Goal: Task Accomplishment & Management: Manage account settings

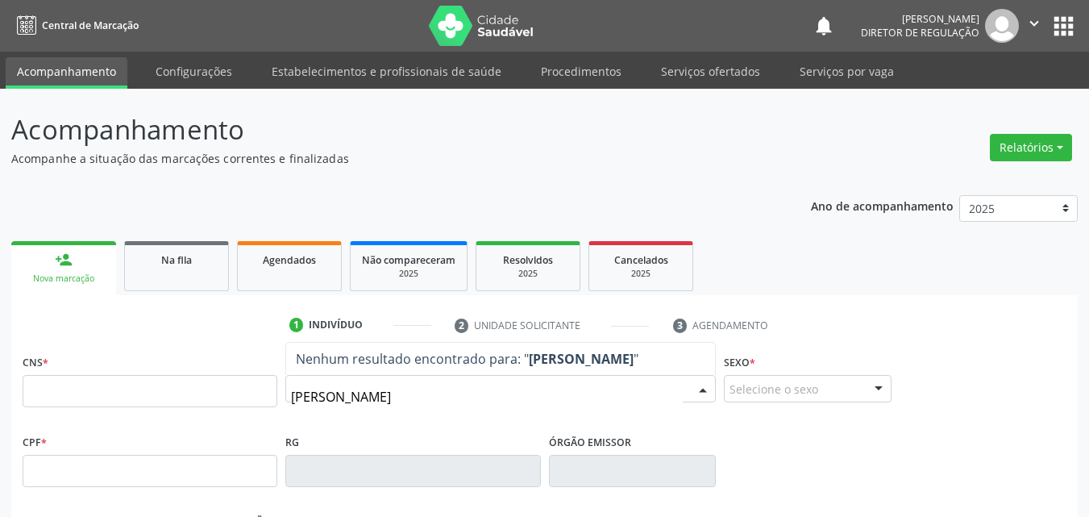
type input "[PERSON_NAME]"
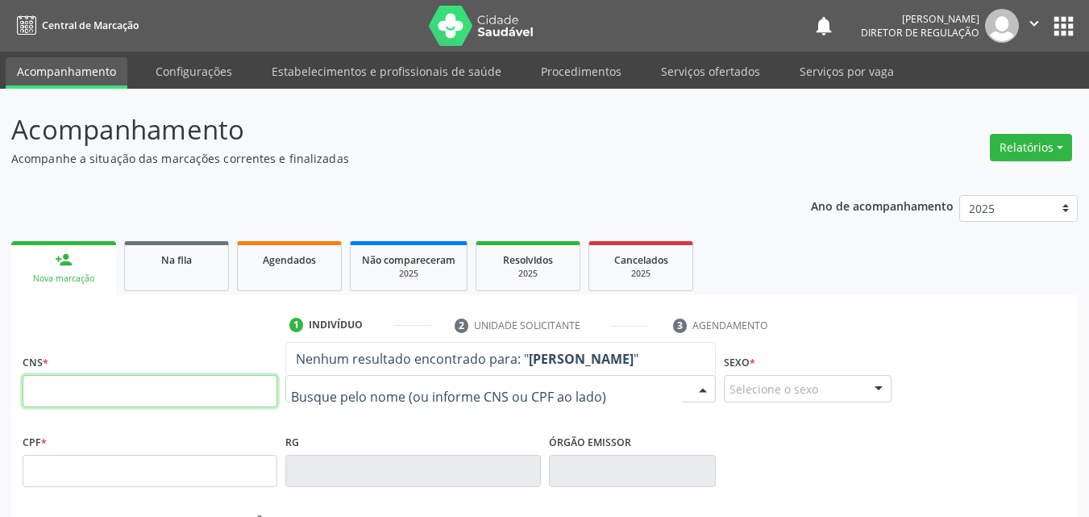
click at [231, 388] on input "text" at bounding box center [150, 391] width 255 height 32
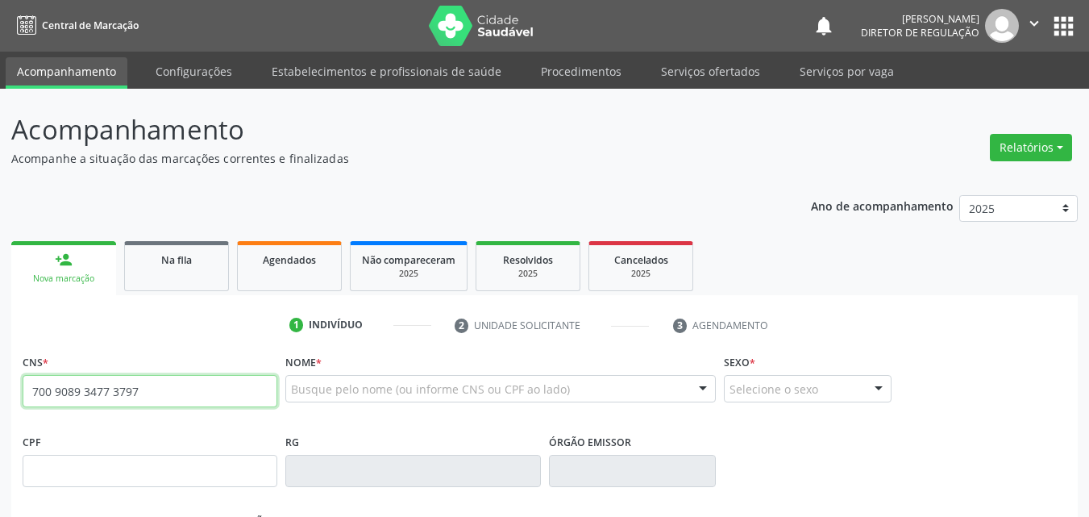
type input "700 9089 3477 3797"
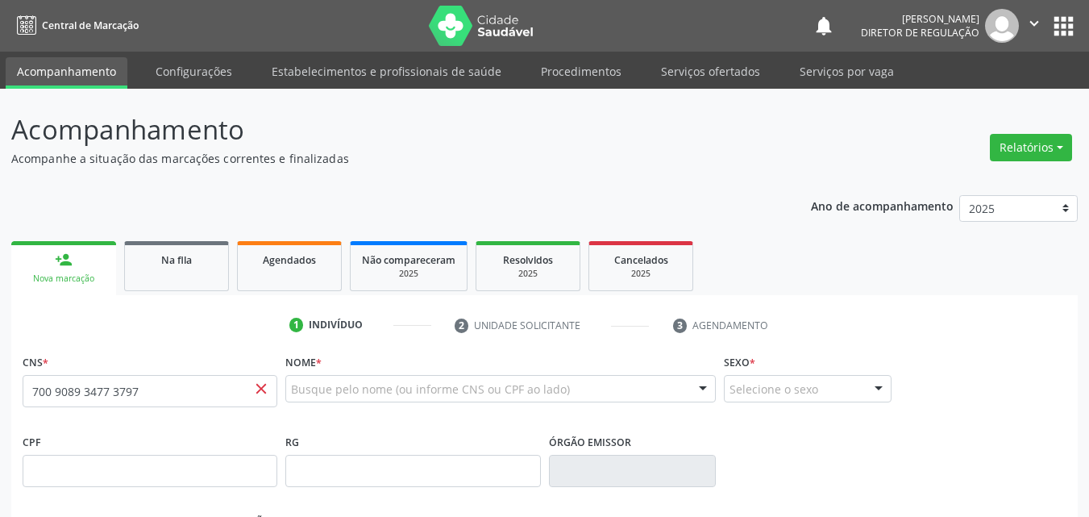
scroll to position [357, 0]
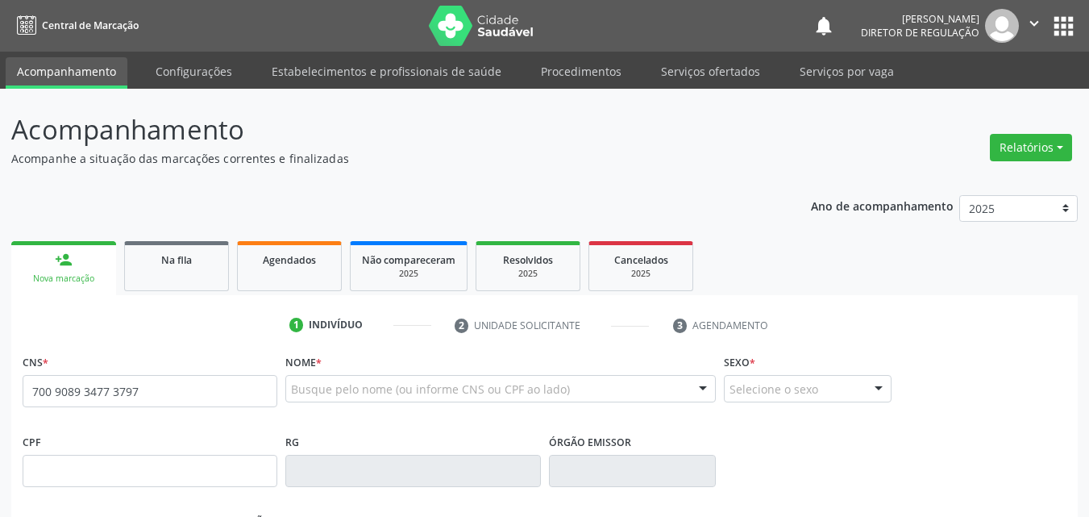
type input "700 9089 3477 3797"
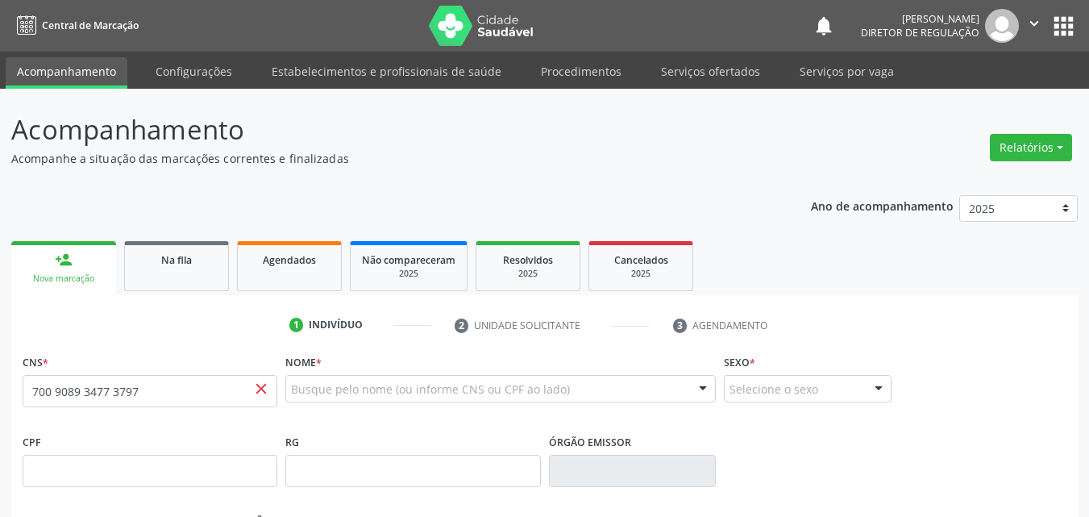
click at [263, 388] on span "close" at bounding box center [261, 389] width 18 height 18
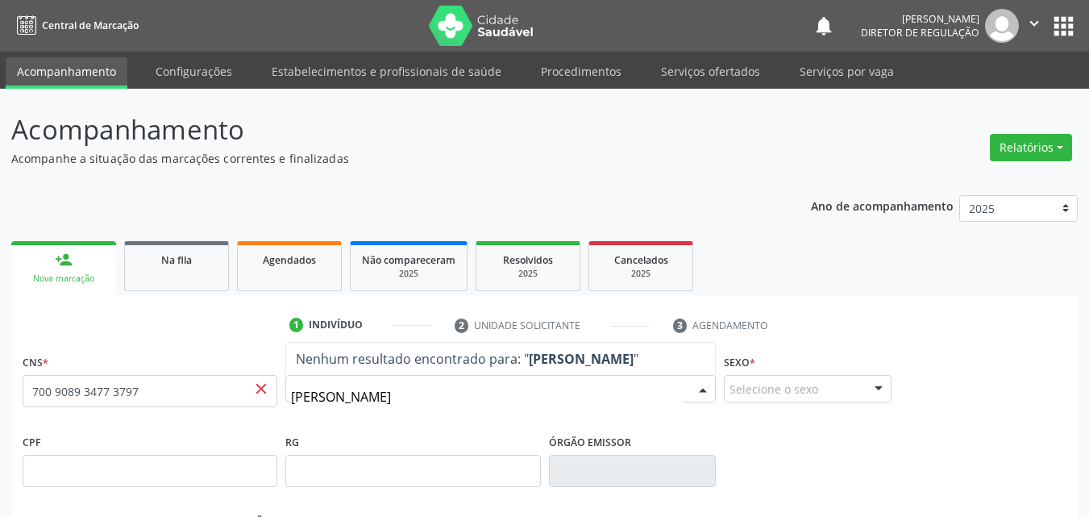
drag, startPoint x: 353, startPoint y: 396, endPoint x: 367, endPoint y: 395, distance: 13.7
click at [358, 396] on input "jean da páixao sousa" at bounding box center [487, 396] width 392 height 32
type input "jean da paixao sousa"
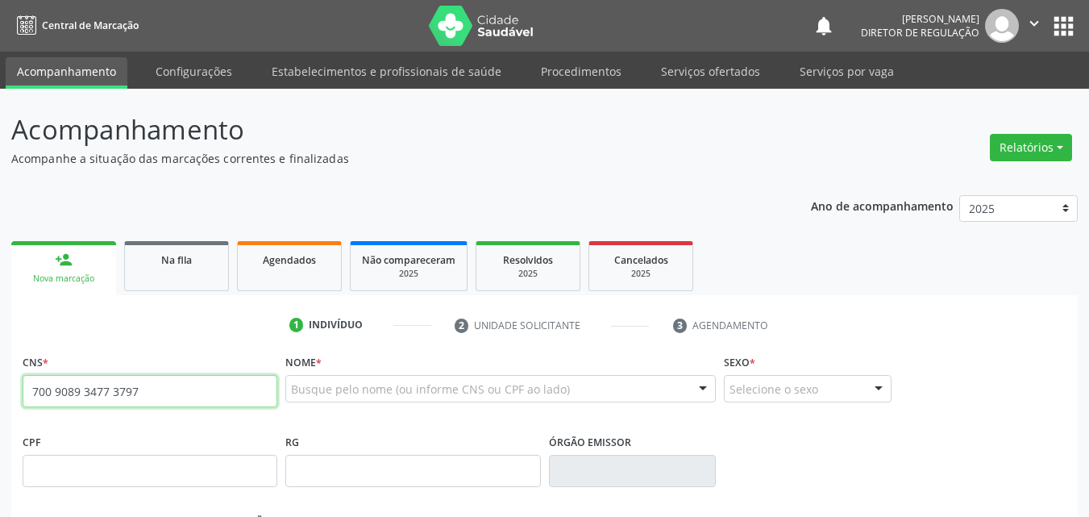
drag, startPoint x: 155, startPoint y: 390, endPoint x: 4, endPoint y: 416, distance: 152.9
click at [0, 416] on div "Acompanhamento Acompanhe a situação das marcações correntes e finalizadas Relat…" at bounding box center [544, 481] width 1089 height 785
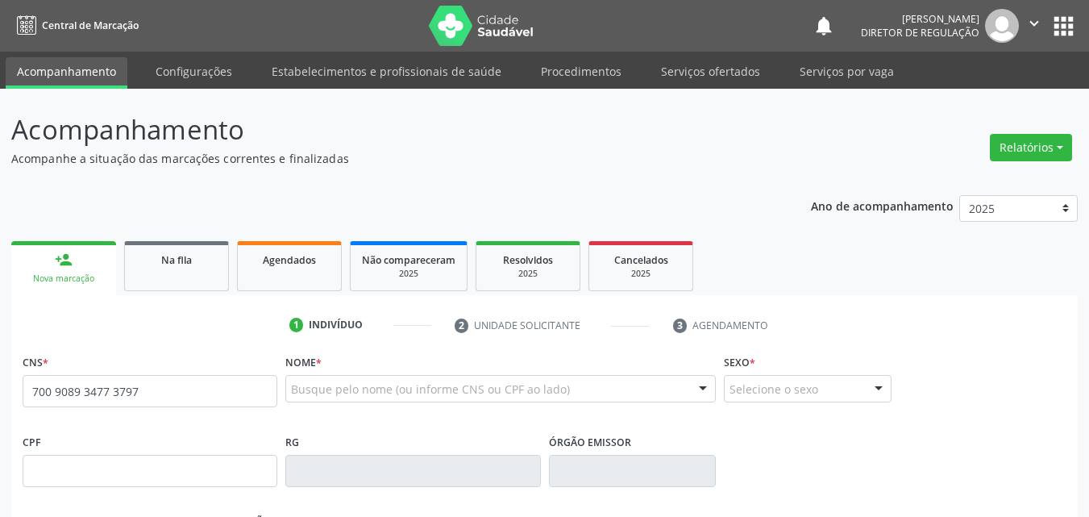
type input "700 9089 3477 3797"
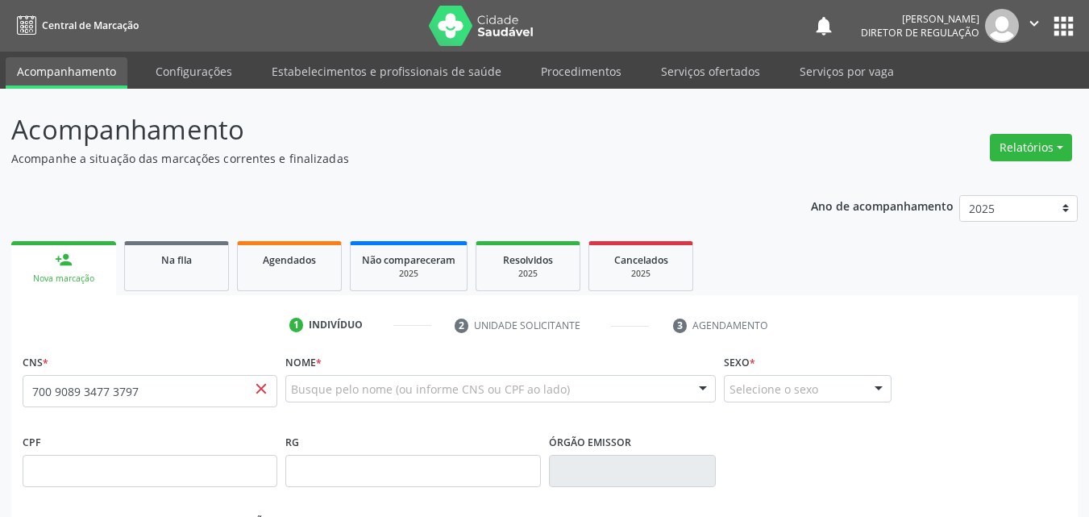
click at [260, 394] on span "close" at bounding box center [261, 389] width 18 height 18
click at [261, 388] on span "close" at bounding box center [261, 389] width 18 height 18
click at [263, 388] on span "close" at bounding box center [261, 389] width 18 height 18
drag, startPoint x: 263, startPoint y: 388, endPoint x: 256, endPoint y: 381, distance: 9.7
click at [264, 388] on span "close" at bounding box center [261, 389] width 18 height 18
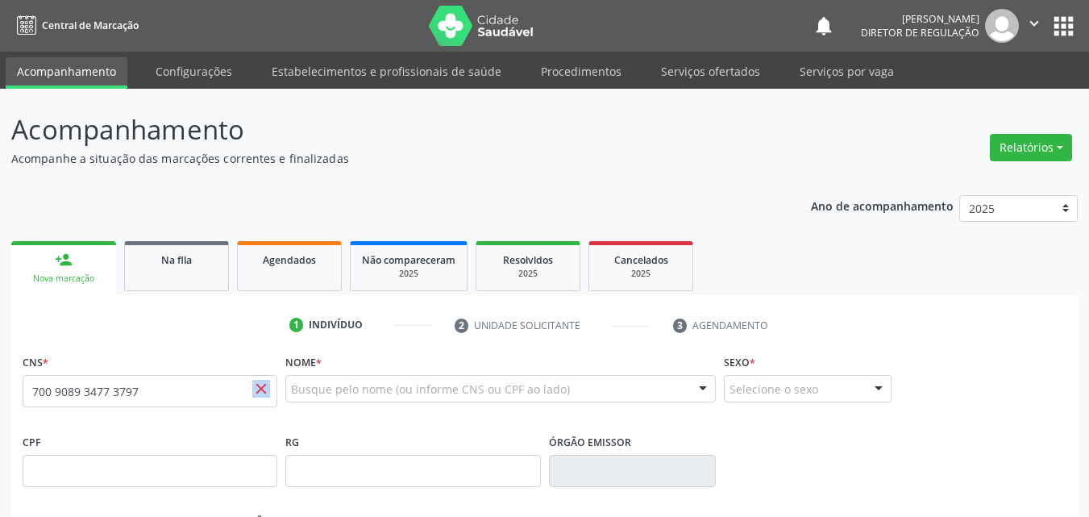
click at [257, 388] on span "close" at bounding box center [261, 389] width 18 height 18
drag, startPoint x: 264, startPoint y: 391, endPoint x: 269, endPoint y: 375, distance: 16.8
click at [264, 388] on span "close" at bounding box center [261, 389] width 18 height 18
click at [278, 260] on span "Agendados" at bounding box center [289, 260] width 53 height 14
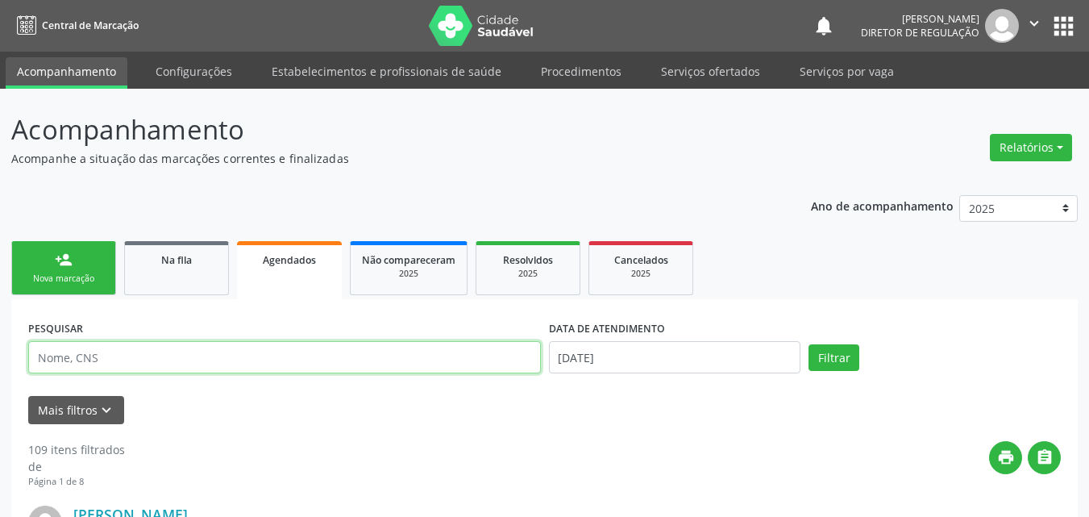
click at [243, 359] on input "text" at bounding box center [284, 357] width 513 height 32
type input "[PERSON_NAME]"
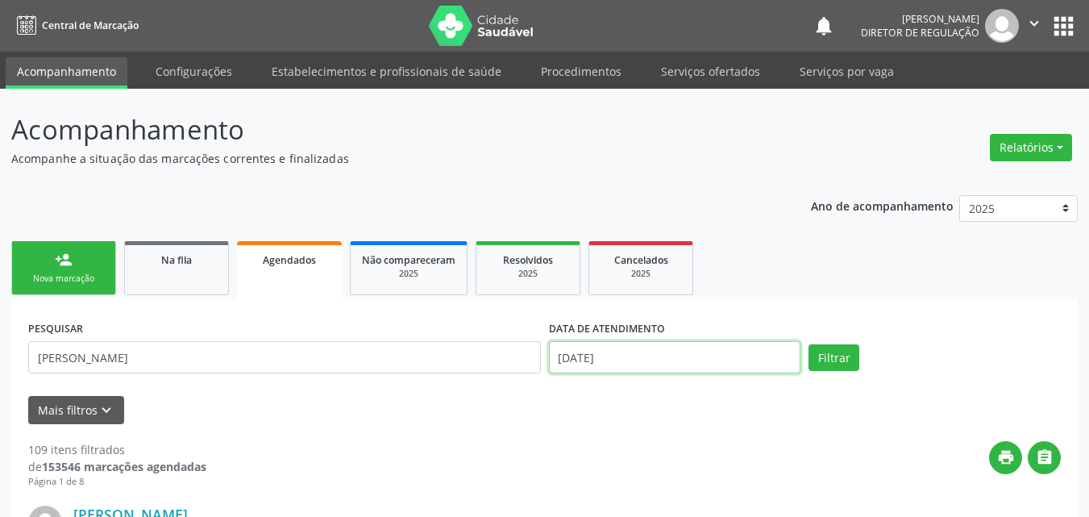
click at [631, 355] on input "[DATE]" at bounding box center [675, 357] width 252 height 32
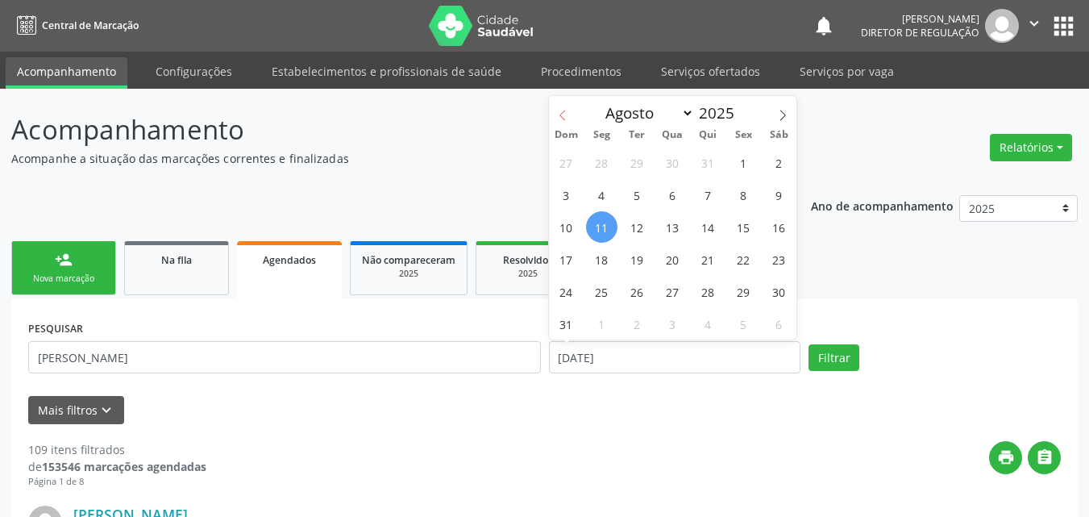
click at [564, 118] on icon at bounding box center [562, 115] width 11 height 11
select select "4"
click at [708, 162] on span "1" at bounding box center [707, 162] width 31 height 31
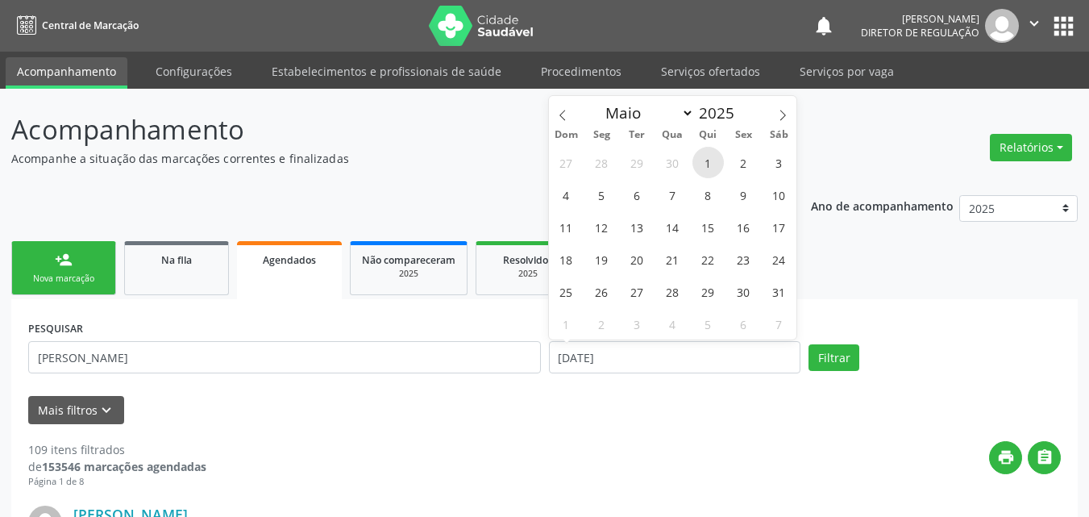
type input "[DATE]"
click at [785, 116] on icon at bounding box center [782, 115] width 11 height 11
select select "6"
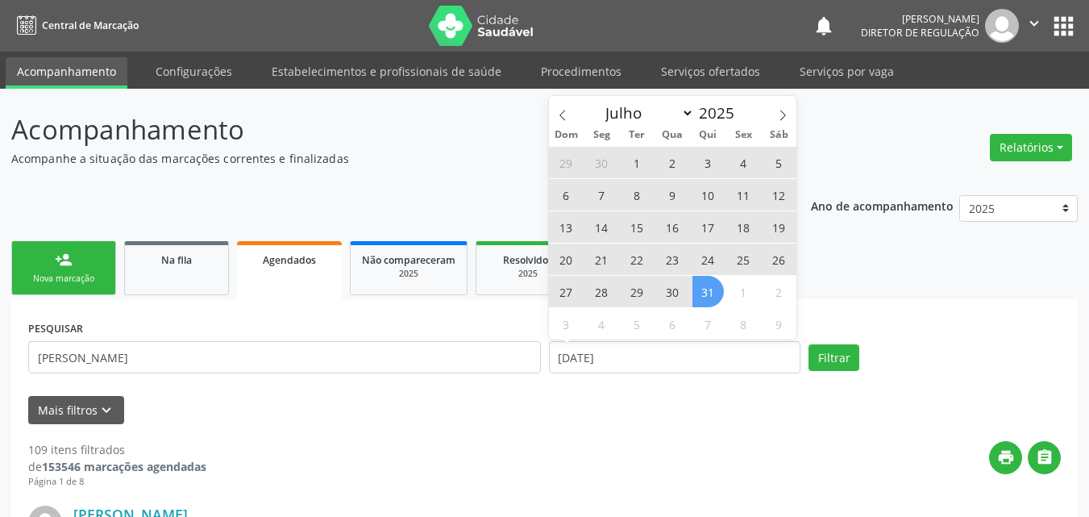
click at [710, 291] on span "31" at bounding box center [707, 291] width 31 height 31
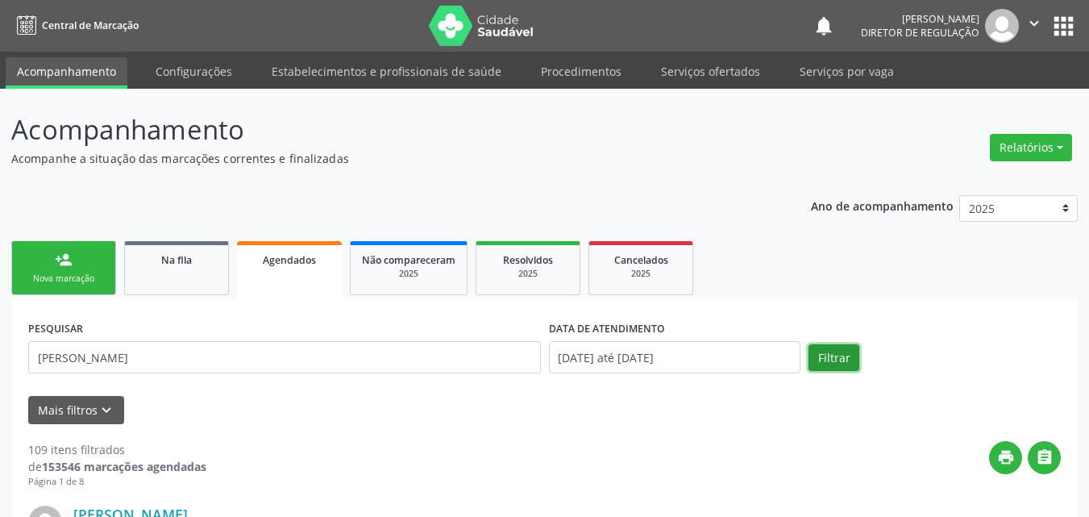
click at [833, 353] on button "Filtrar" at bounding box center [833, 357] width 51 height 27
click at [106, 407] on icon "keyboard_arrow_down" at bounding box center [107, 410] width 18 height 18
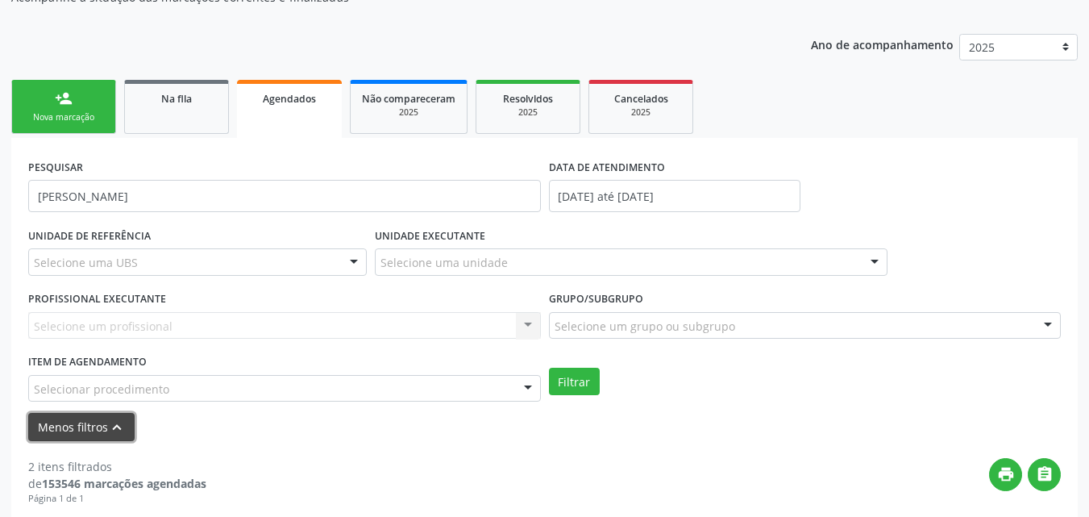
scroll to position [242, 0]
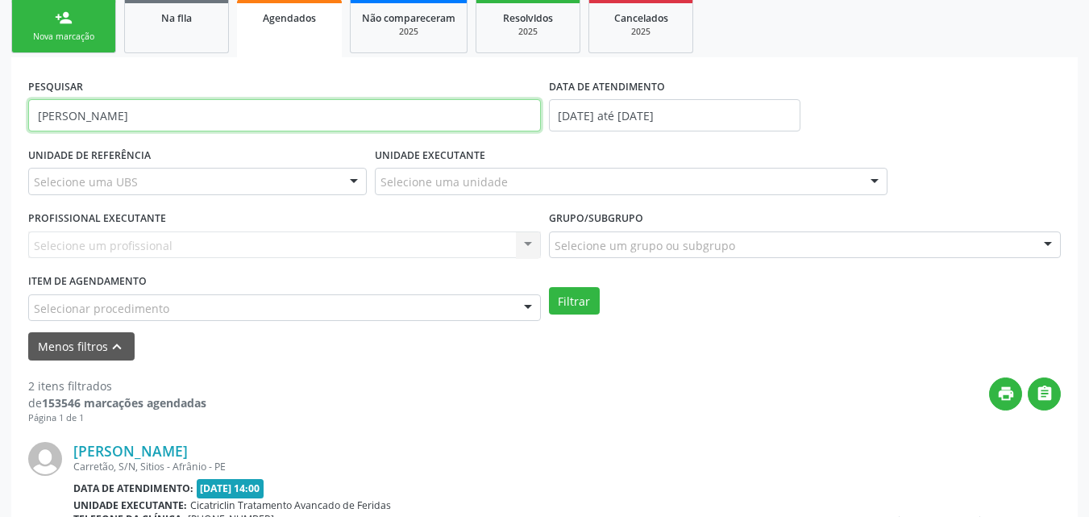
drag, startPoint x: 195, startPoint y: 119, endPoint x: 2, endPoint y: 138, distance: 193.5
click at [2, 137] on div "Acompanhamento Acompanhe a situação das marcações correntes e finalizadas Relat…" at bounding box center [544, 368] width 1089 height 1042
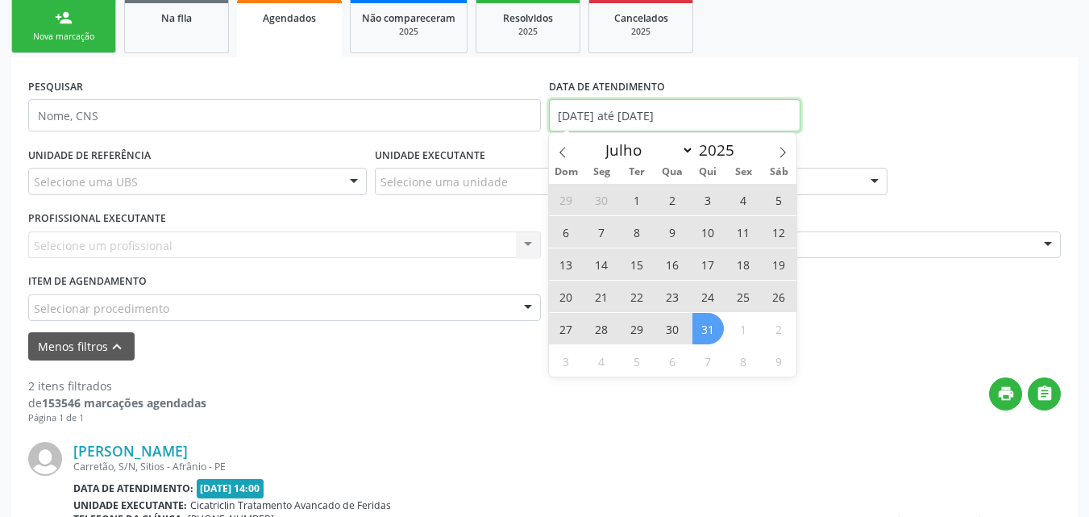
click at [708, 117] on input "01/05/2025 até 31/07/2025" at bounding box center [675, 115] width 252 height 32
select select "4"
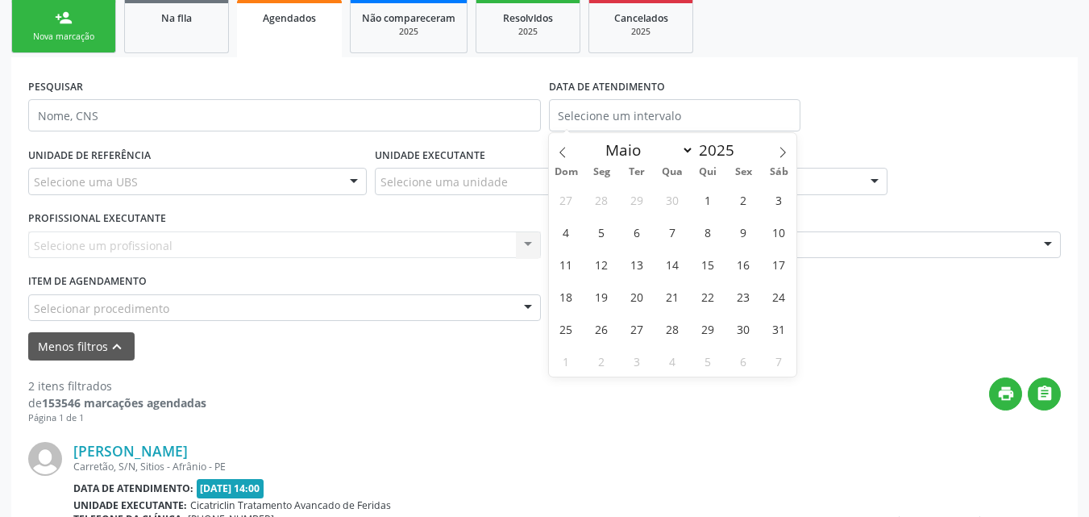
click at [937, 114] on div "PESQUISAR DATA DE ATENDIMENTO" at bounding box center [544, 108] width 1040 height 69
click at [658, 113] on input "text" at bounding box center [675, 115] width 252 height 32
click at [671, 263] on span "13" at bounding box center [672, 263] width 31 height 31
type input "13/08/2025"
click at [659, 117] on input "13/08/2025" at bounding box center [675, 115] width 252 height 32
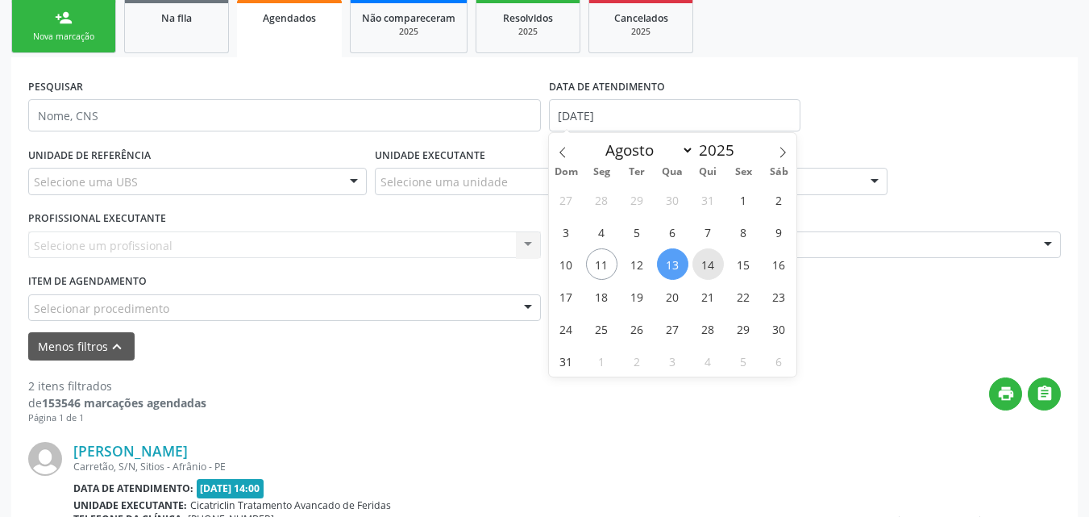
click at [710, 260] on span "14" at bounding box center [707, 263] width 31 height 31
type input "14/08/2025"
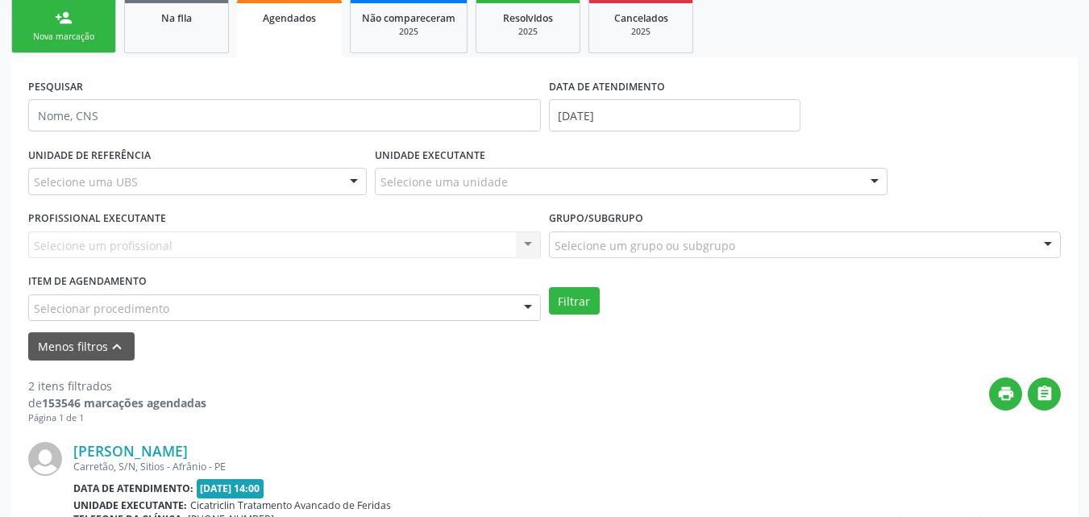
click at [234, 308] on div "Selecionar procedimento" at bounding box center [284, 307] width 513 height 27
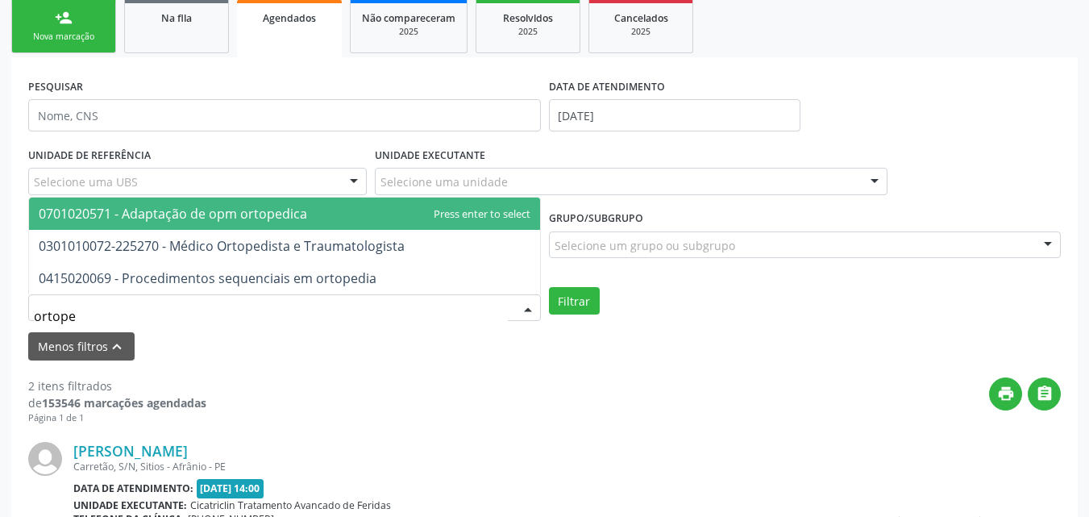
type input "ortoped"
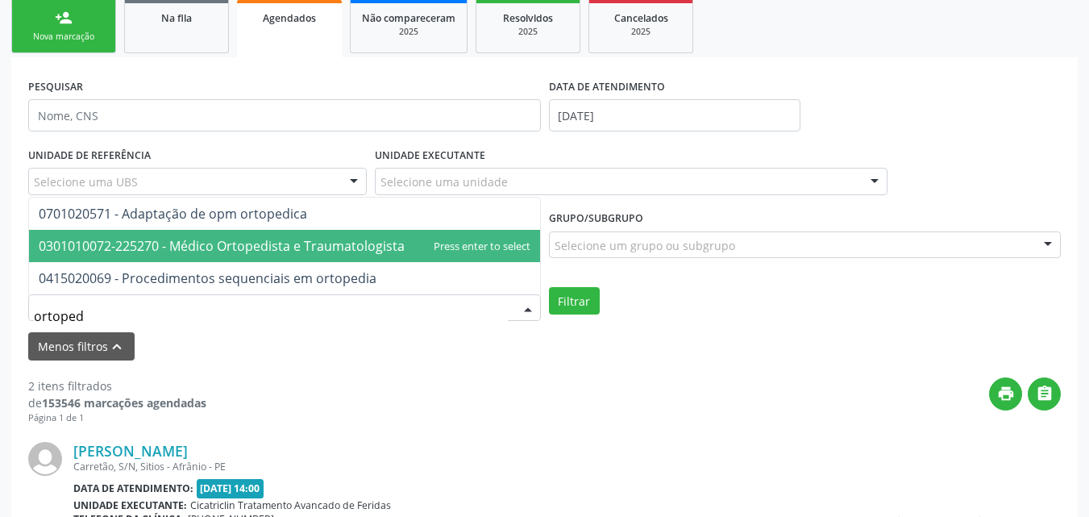
click at [244, 233] on span "0301010072-225270 - Médico Ortopedista e Traumatologista" at bounding box center [284, 246] width 511 height 32
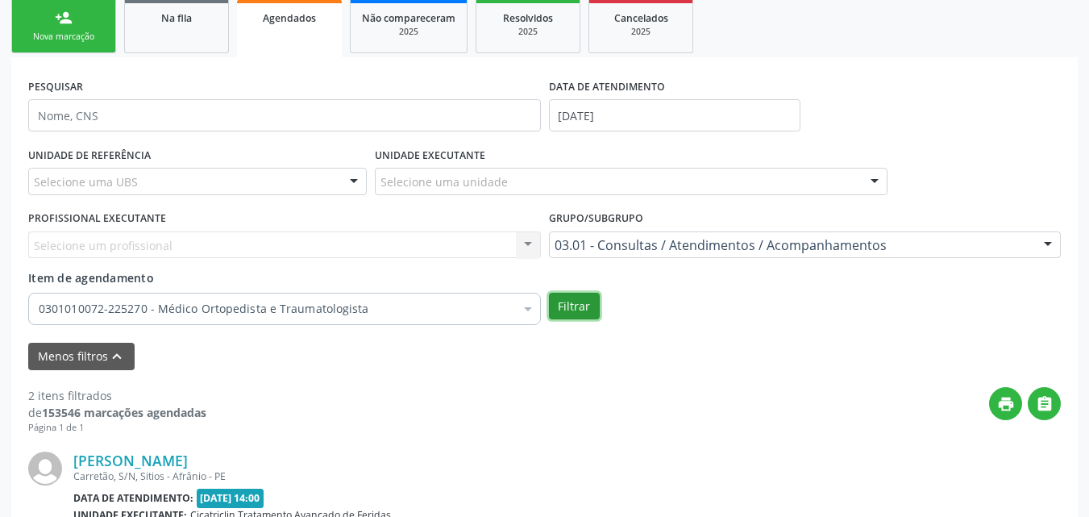
click at [588, 309] on button "Filtrar" at bounding box center [574, 306] width 51 height 27
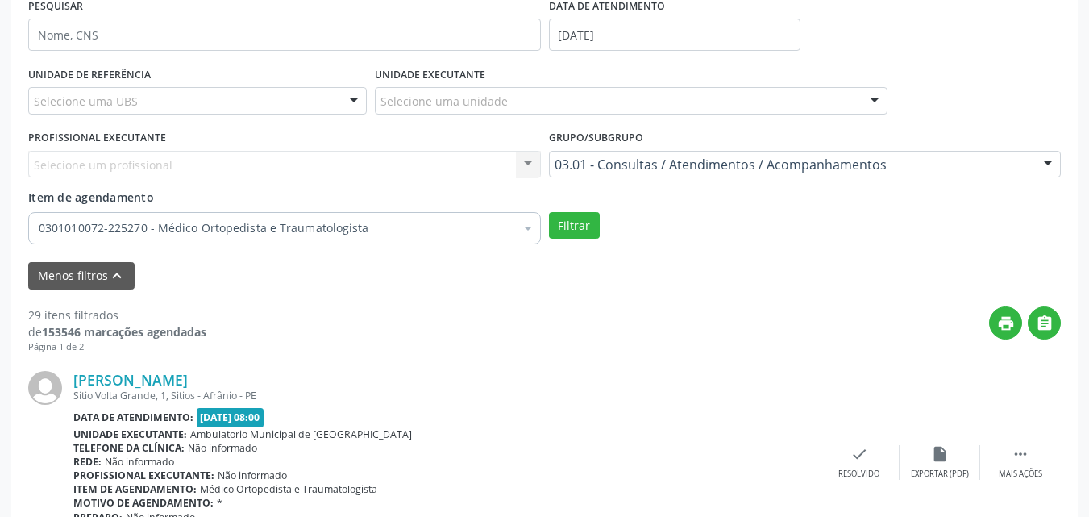
scroll to position [0, 0]
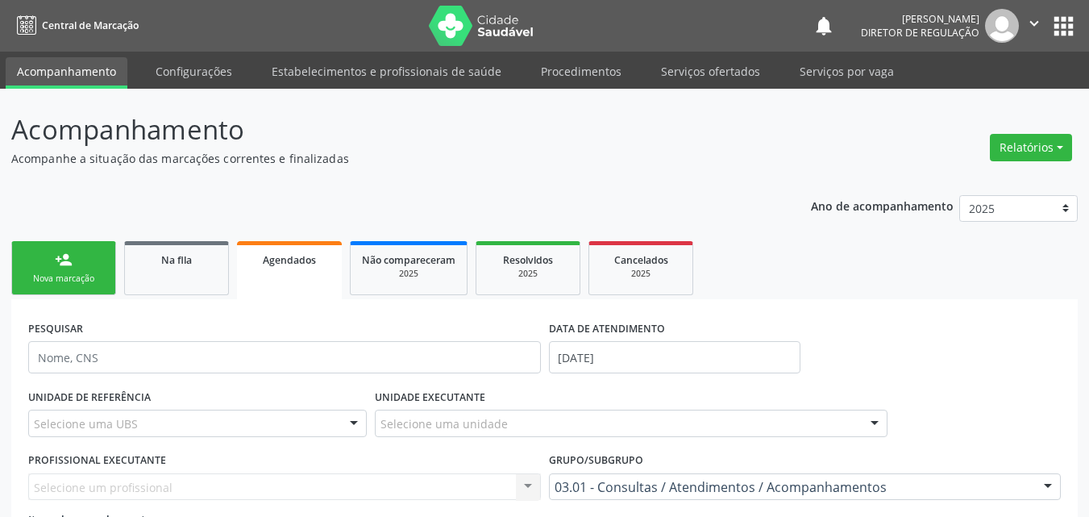
click at [97, 270] on link "person_add Nova marcação" at bounding box center [63, 268] width 105 height 54
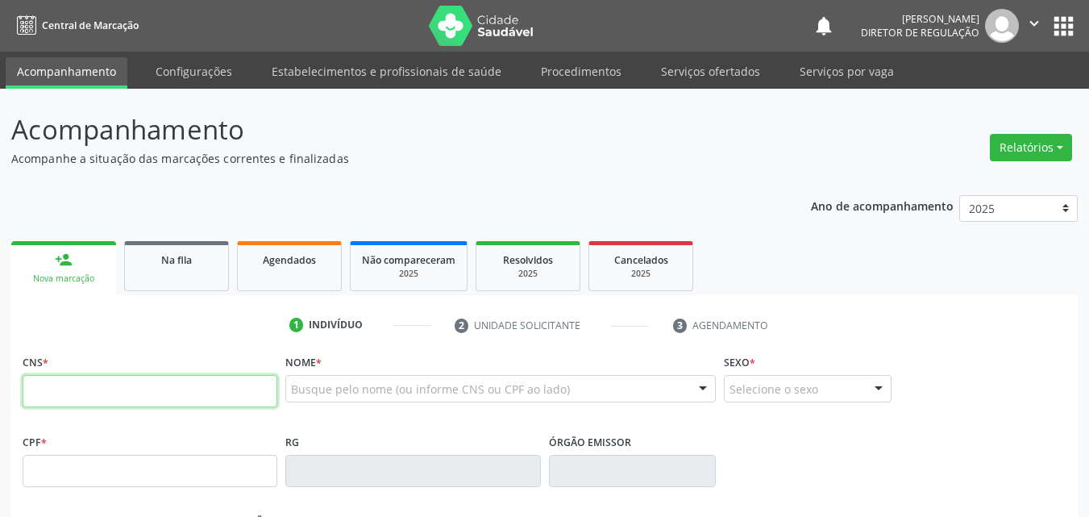
click at [268, 392] on input "text" at bounding box center [150, 391] width 255 height 32
click at [298, 266] on span "Agendados" at bounding box center [289, 260] width 53 height 14
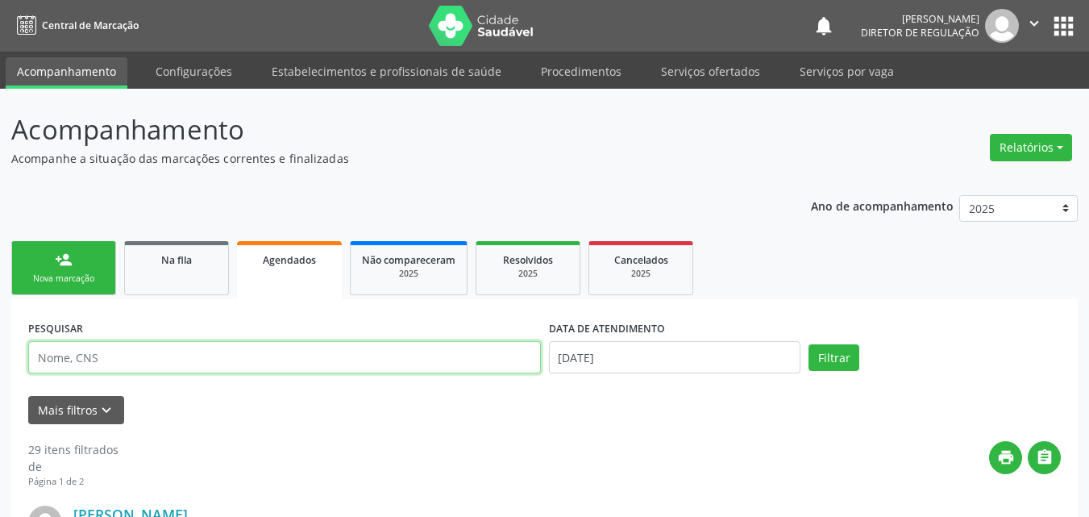
click at [173, 353] on input "text" at bounding box center [284, 357] width 513 height 32
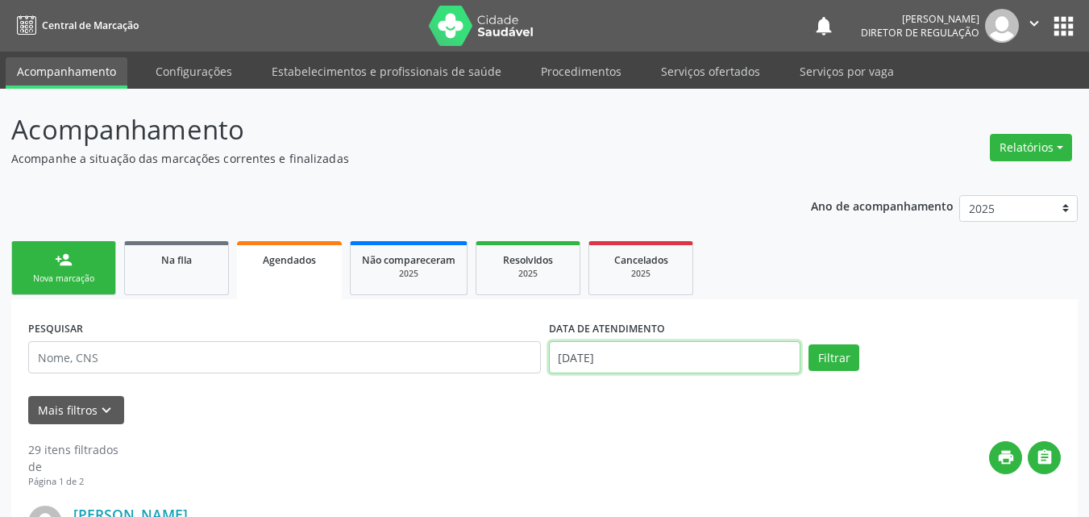
click at [663, 357] on input "11/08/2025" at bounding box center [675, 357] width 252 height 32
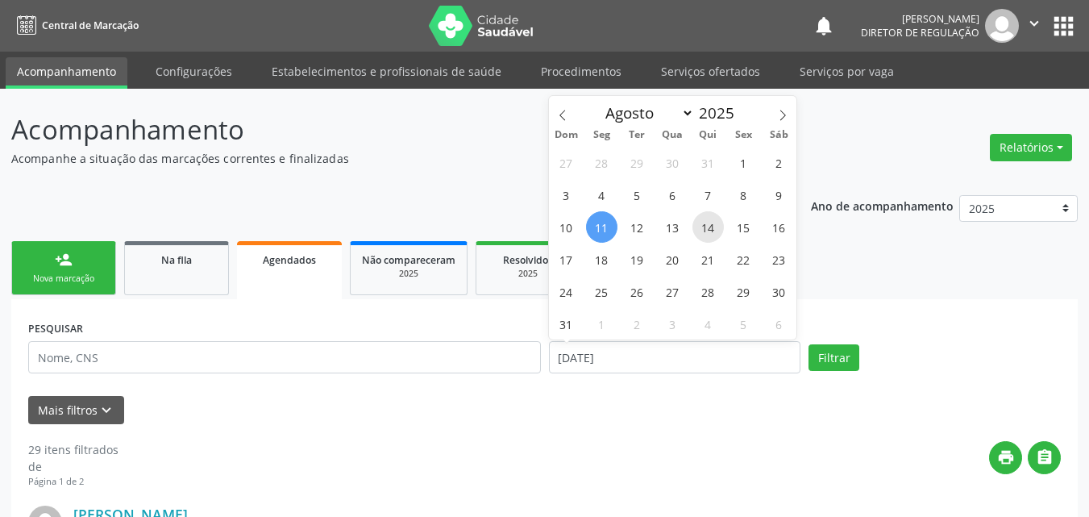
click at [710, 224] on span "14" at bounding box center [707, 226] width 31 height 31
type input "14/08/2025"
click at [718, 224] on span "14" at bounding box center [707, 226] width 31 height 31
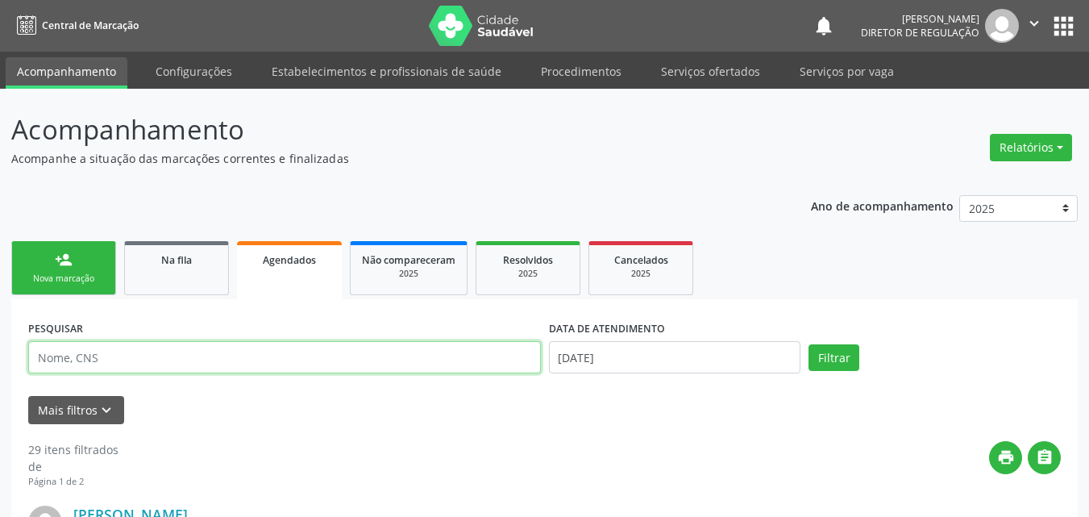
click at [312, 355] on input "text" at bounding box center [284, 357] width 513 height 32
type input "708200178112443"
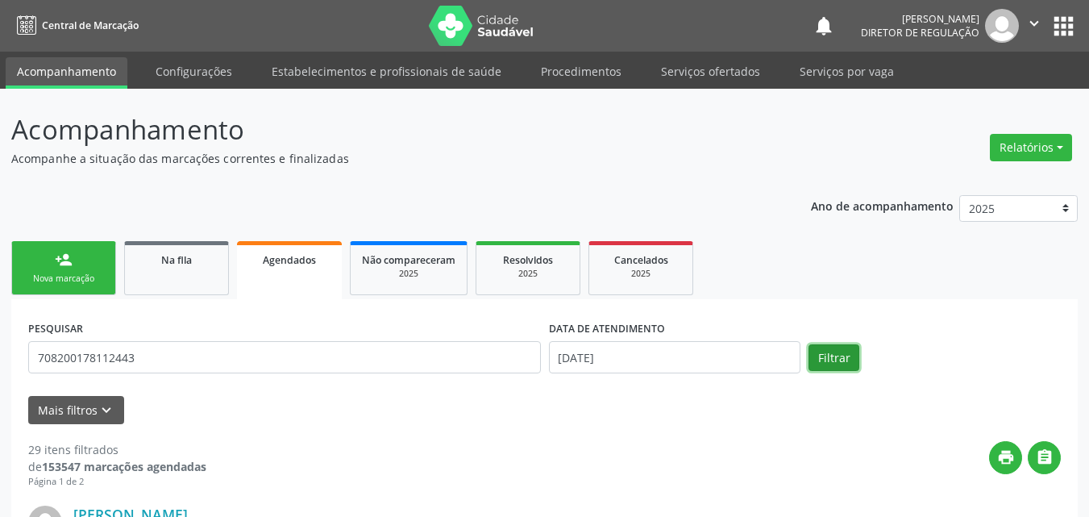
click at [842, 356] on button "Filtrar" at bounding box center [833, 357] width 51 height 27
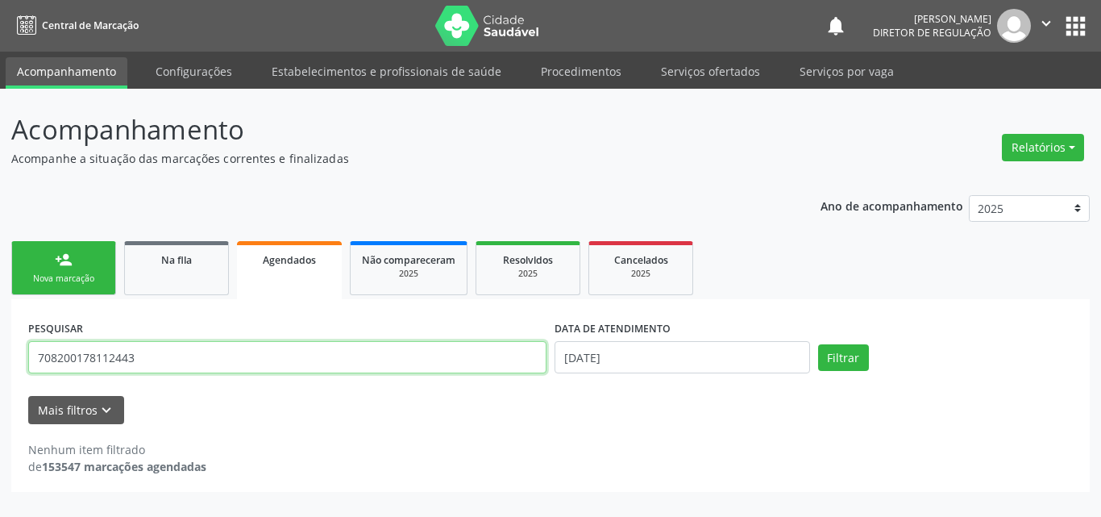
drag, startPoint x: 140, startPoint y: 354, endPoint x: 1, endPoint y: 345, distance: 139.7
click at [1, 345] on div "Acompanhamento Acompanhe a situação das marcações correntes e finalizadas Relat…" at bounding box center [550, 303] width 1101 height 428
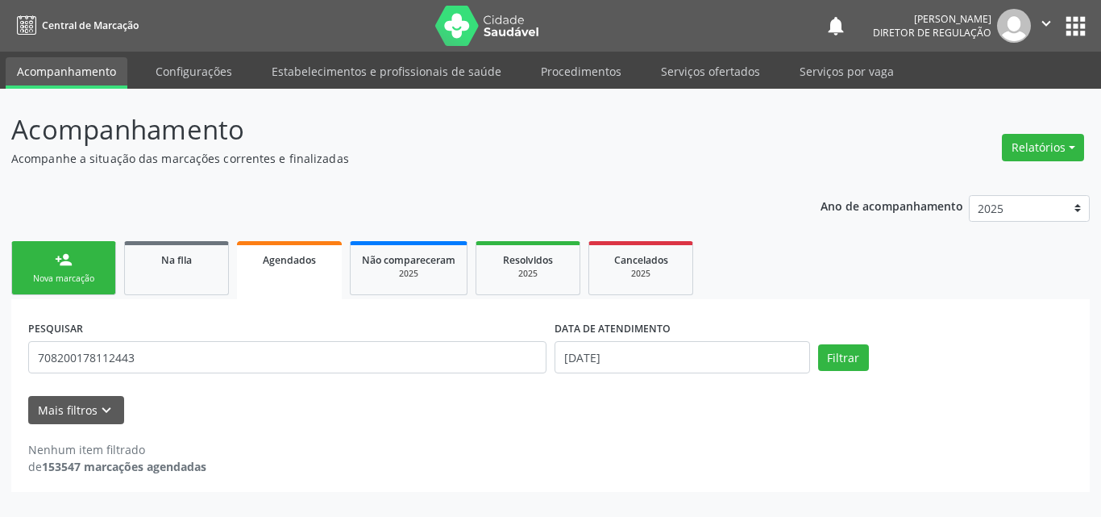
click at [82, 273] on div "Nova marcação" at bounding box center [63, 278] width 81 height 12
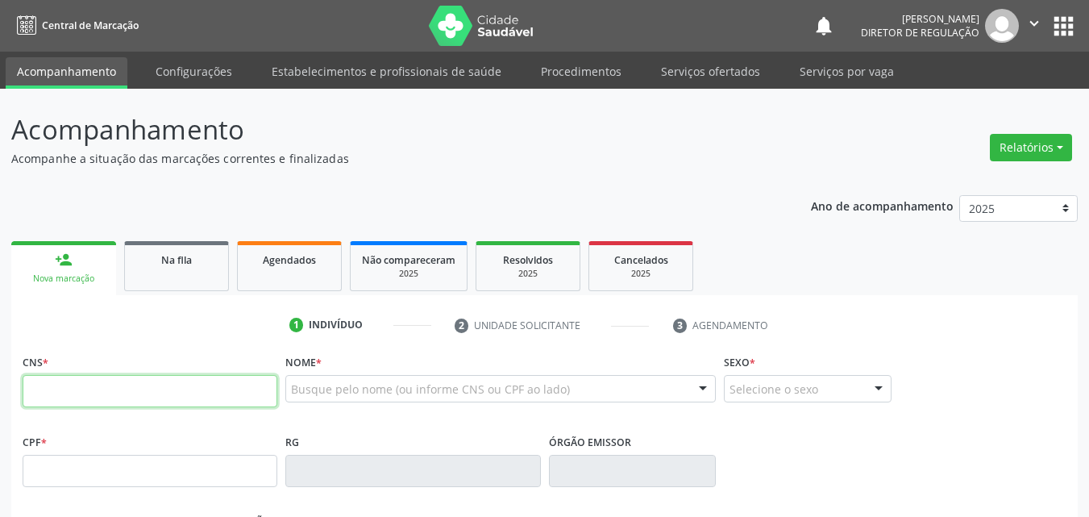
click at [135, 395] on input "text" at bounding box center [150, 391] width 255 height 32
paste input "708 2001 7811 2443"
type input "708 2001 7811 2443"
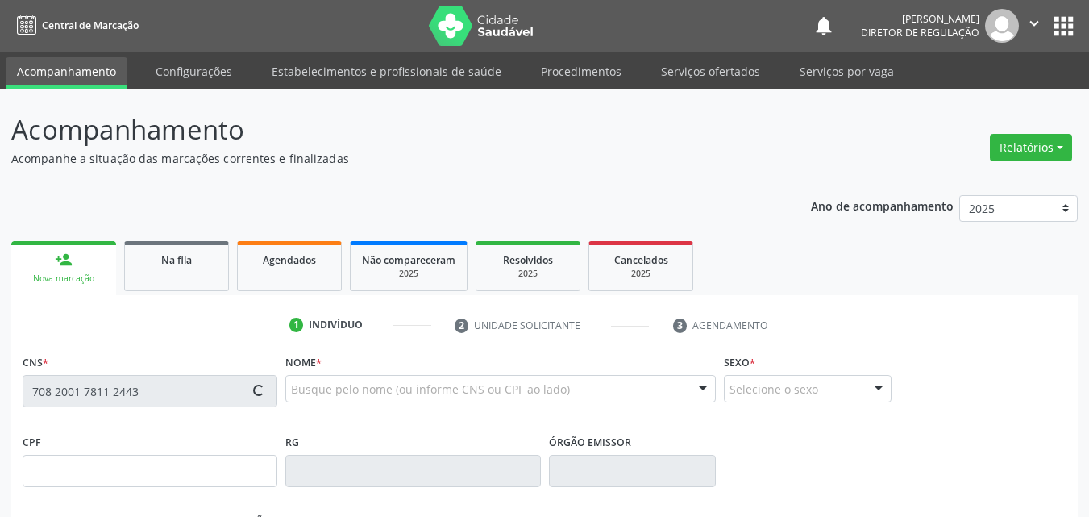
type input "120.298.324-30"
type input "28/11/1989"
type input "Maria da Paz de Sousa Rodrigues"
type input "(87) 98829-9220"
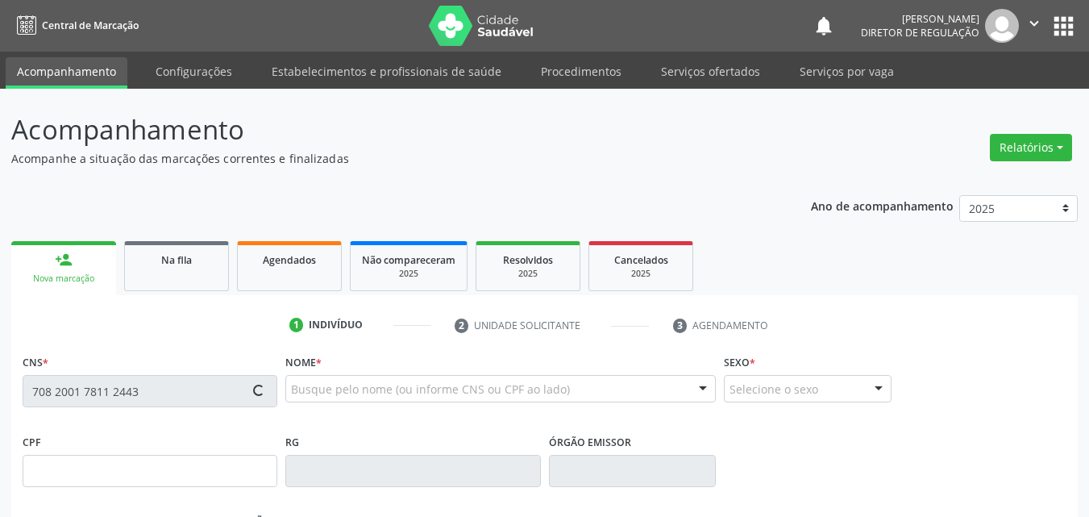
type input "S/N"
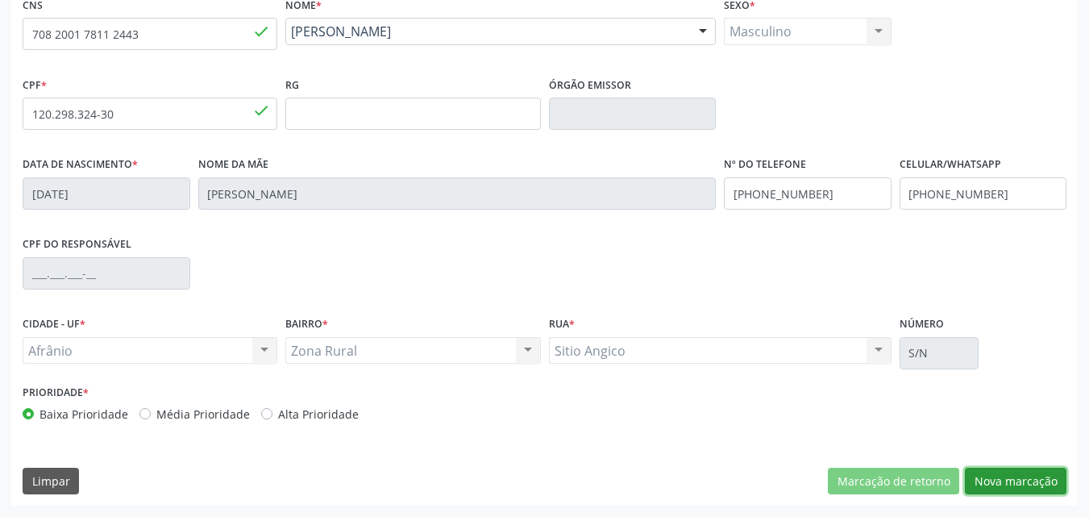
click at [1025, 483] on button "Nova marcação" at bounding box center [1016, 480] width 102 height 27
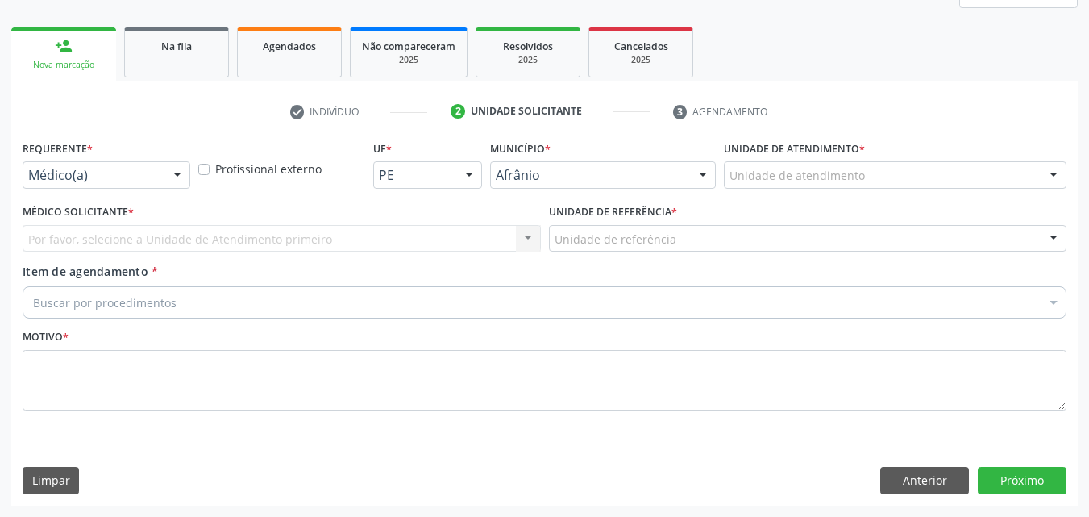
scroll to position [214, 0]
click at [894, 181] on div "Unidade de atendimento" at bounding box center [895, 174] width 343 height 27
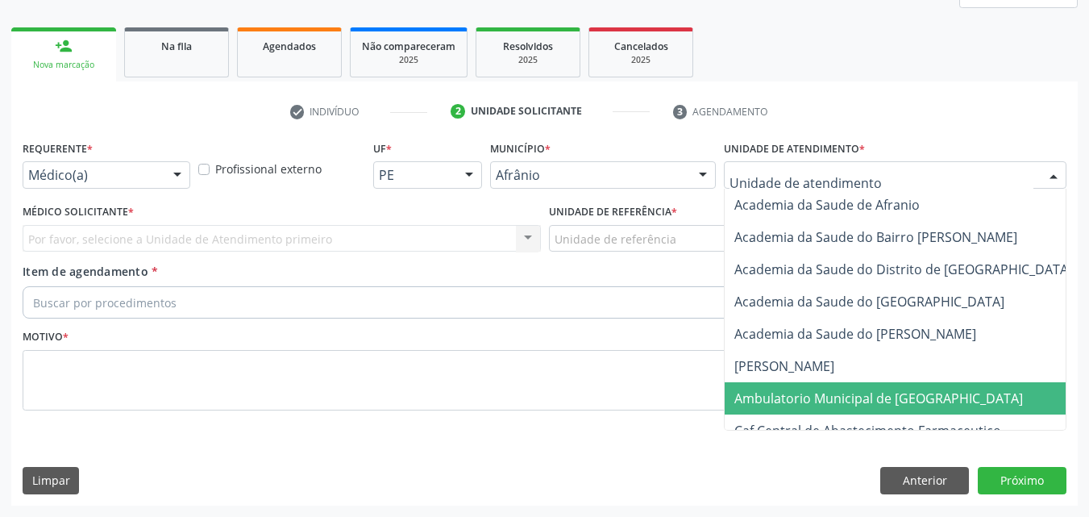
click at [897, 399] on span "Ambulatorio Municipal de [GEOGRAPHIC_DATA]" at bounding box center [878, 398] width 289 height 18
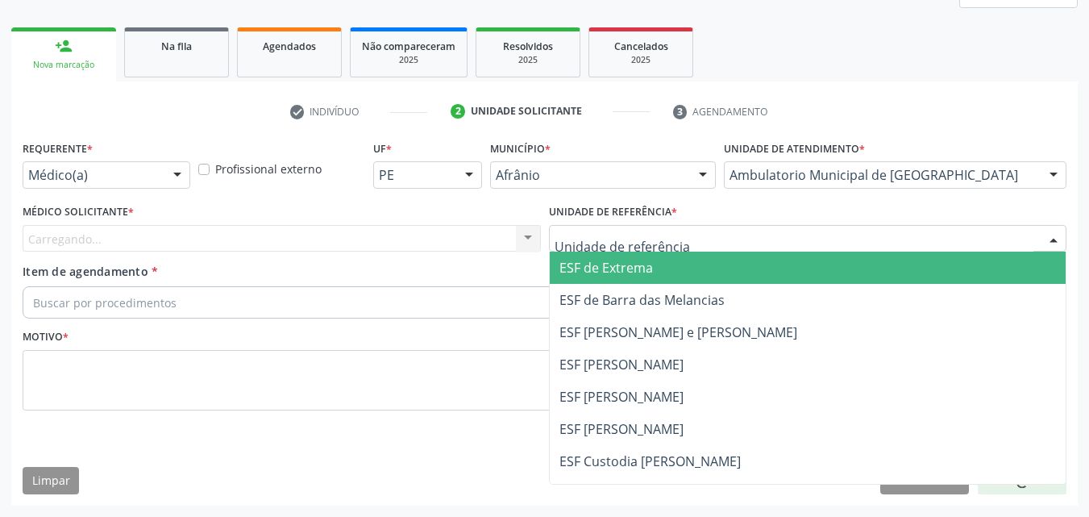
click at [709, 228] on div at bounding box center [808, 238] width 518 height 27
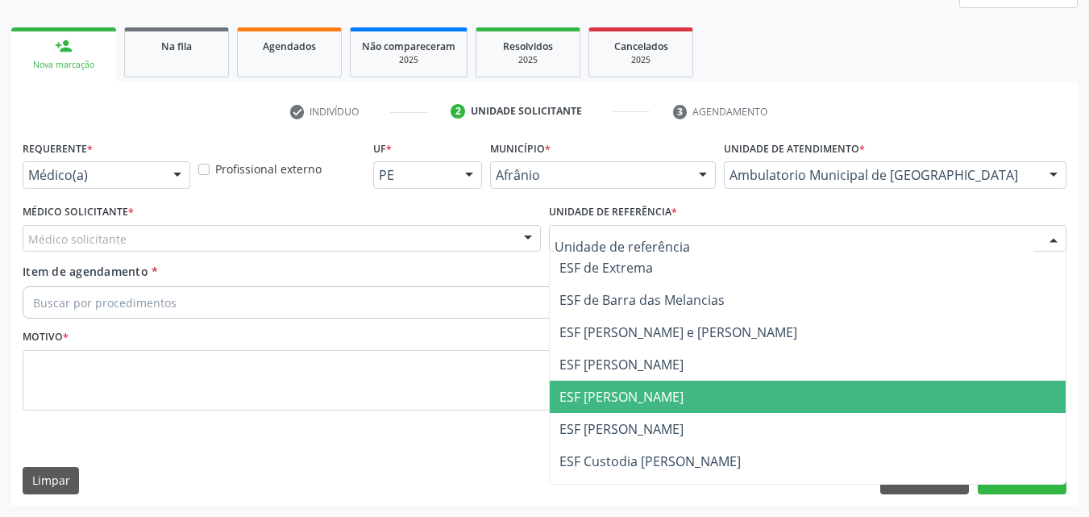
click at [678, 397] on span "ESF [PERSON_NAME]" at bounding box center [808, 396] width 517 height 32
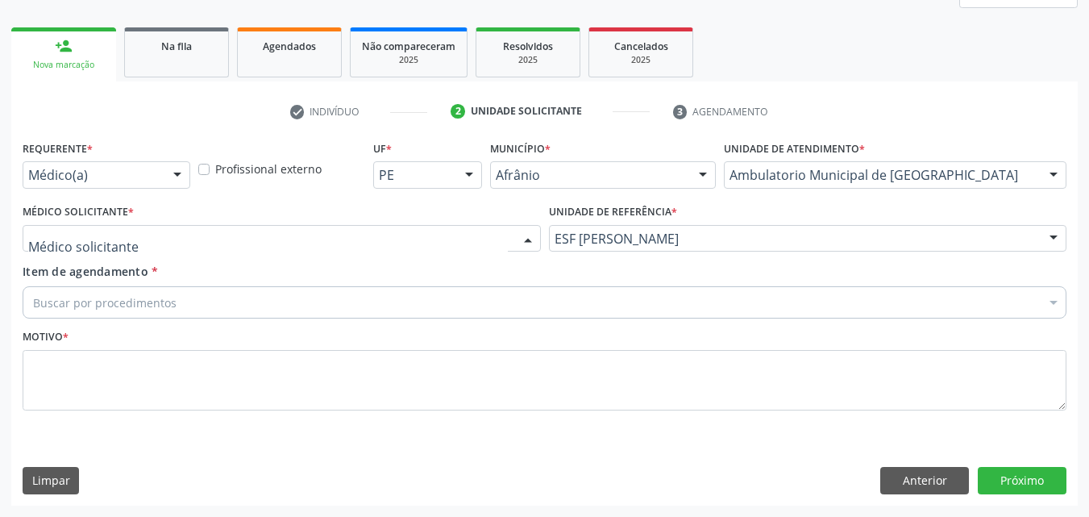
click at [319, 235] on div at bounding box center [282, 238] width 518 height 27
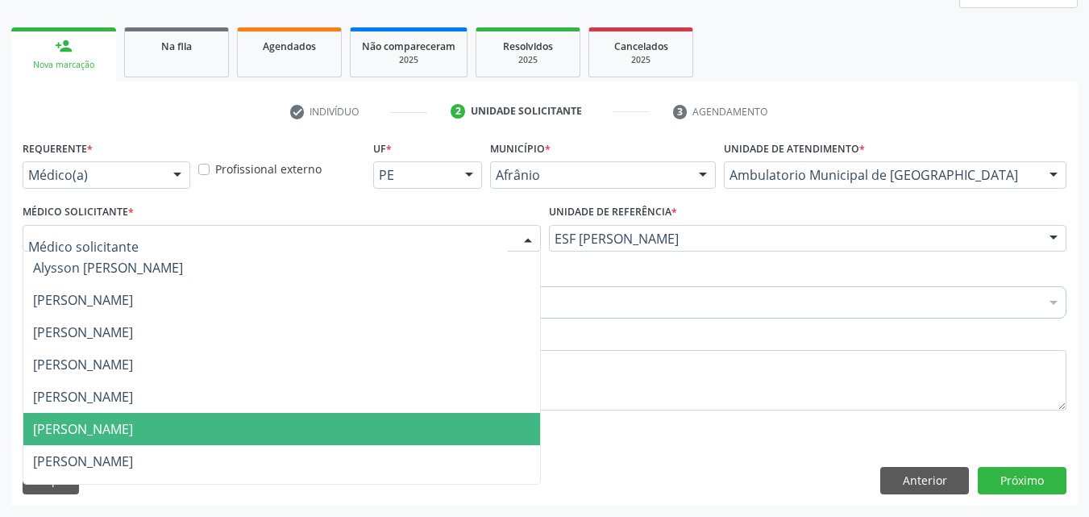
scroll to position [161, 0]
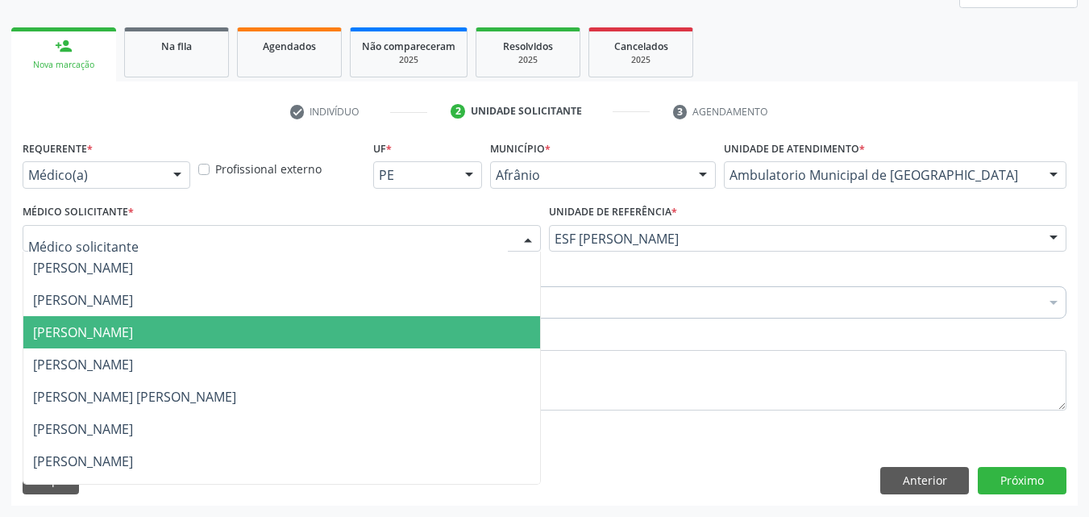
click at [273, 335] on span "Joao Monteiro Neto" at bounding box center [281, 332] width 517 height 32
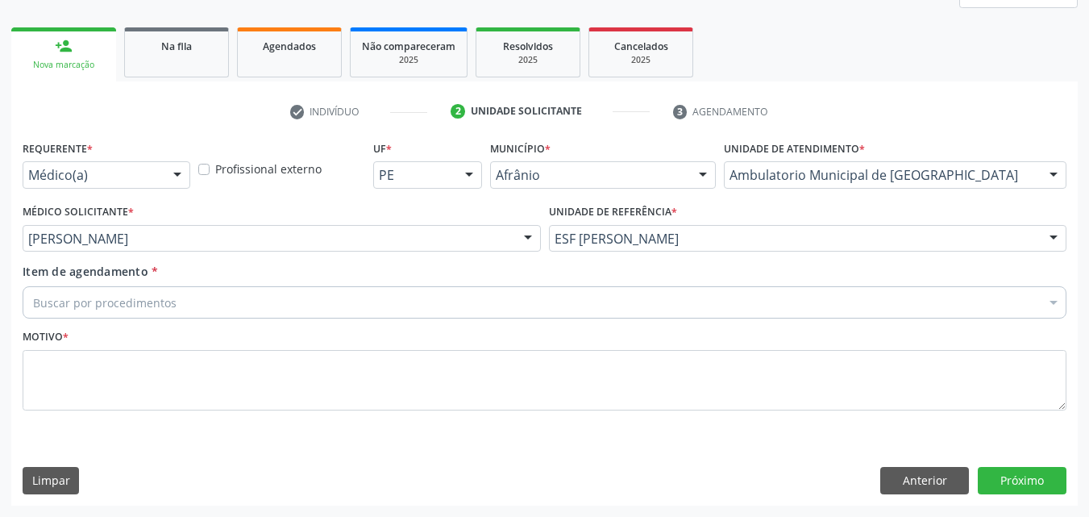
click at [238, 297] on div "Buscar por procedimentos" at bounding box center [545, 302] width 1044 height 32
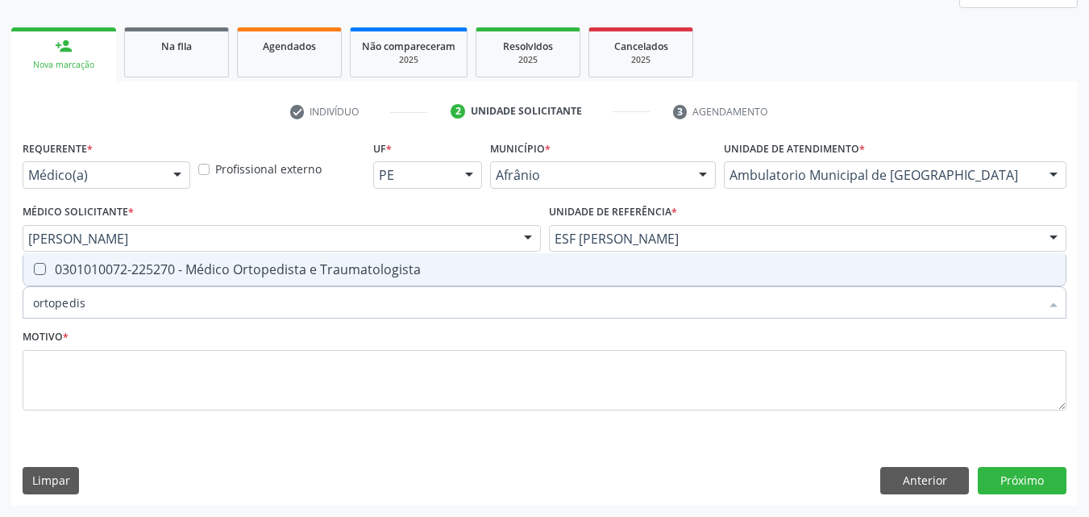
type input "ortopedist"
click at [258, 270] on div "0301010072-225270 - Médico Ortopedista e Traumatologista" at bounding box center [544, 269] width 1023 height 13
checkbox Traumatologista "true"
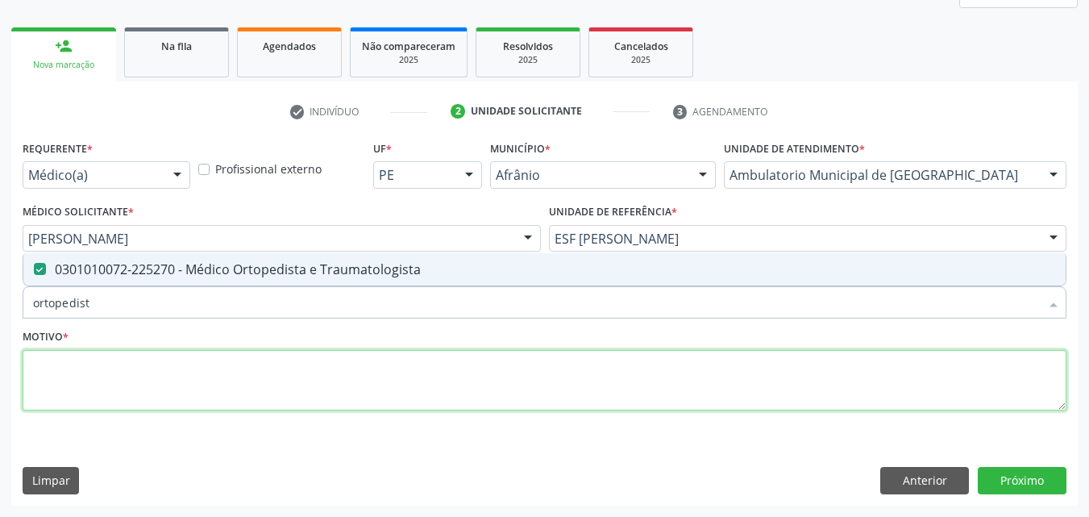
click at [247, 367] on textarea at bounding box center [545, 380] width 1044 height 61
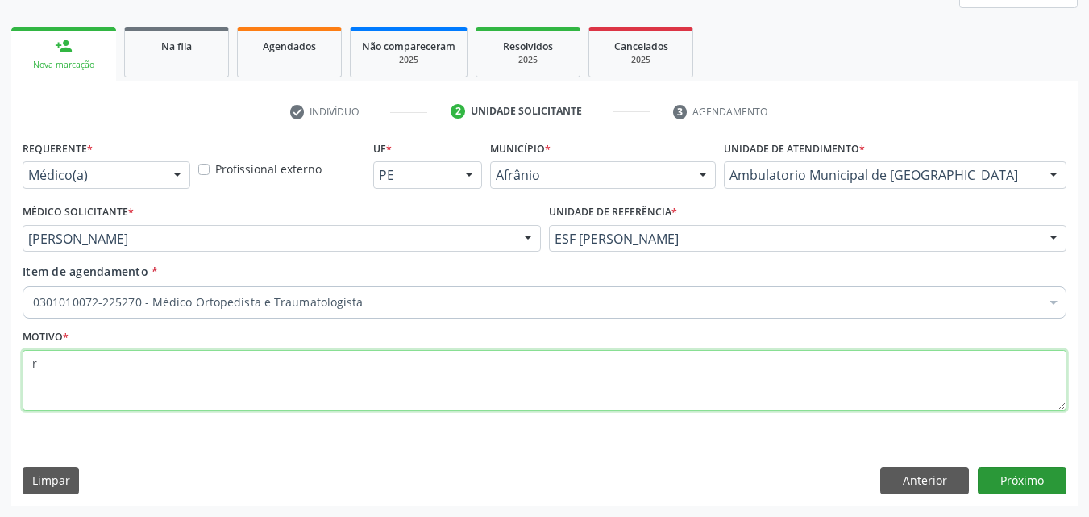
type textarea "r"
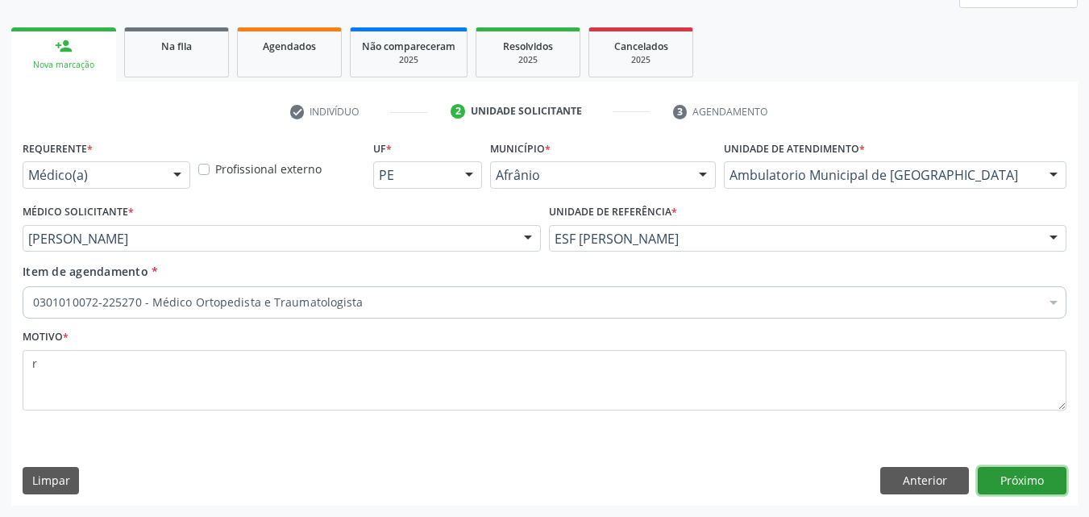
click at [1022, 481] on button "Próximo" at bounding box center [1022, 480] width 89 height 27
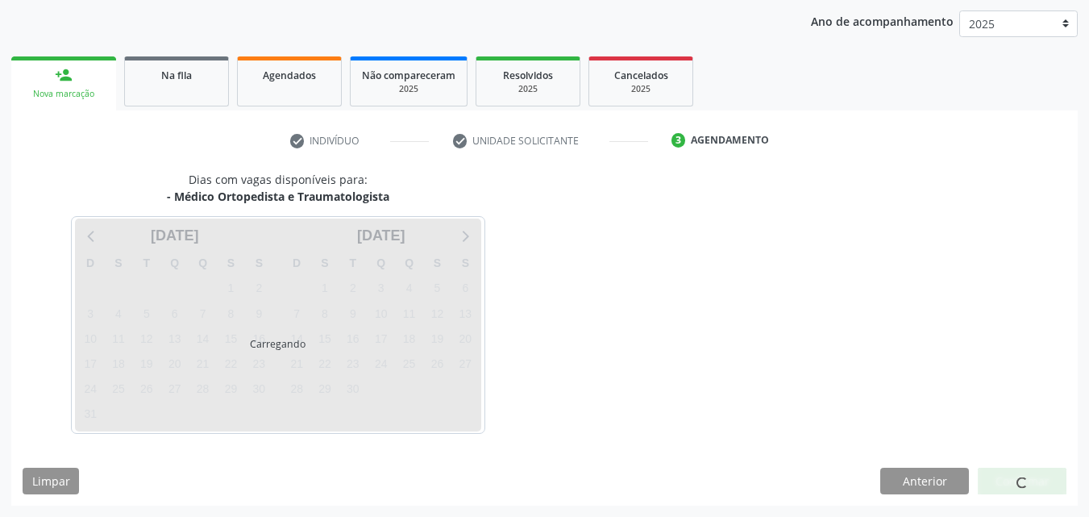
scroll to position [185, 0]
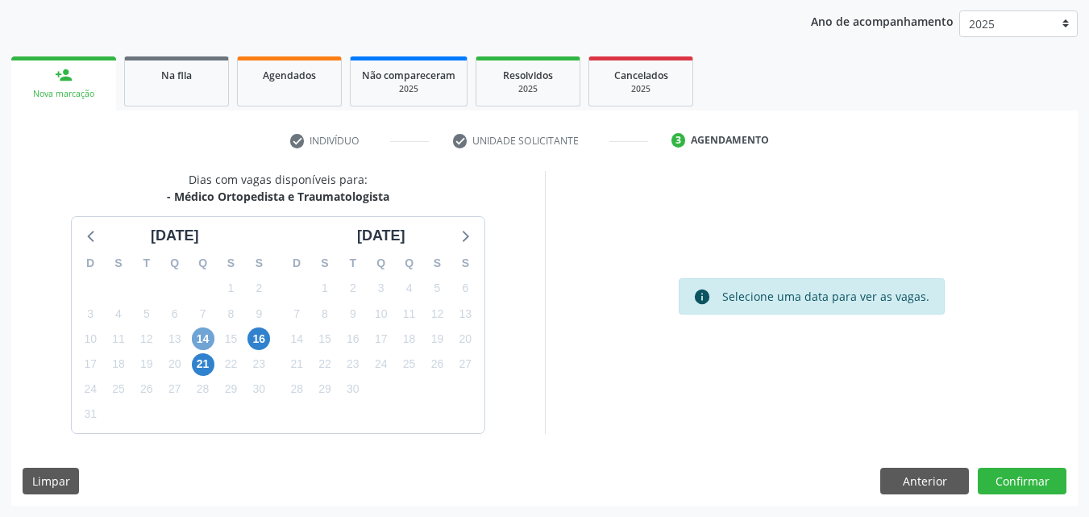
click at [208, 338] on span "14" at bounding box center [203, 338] width 23 height 23
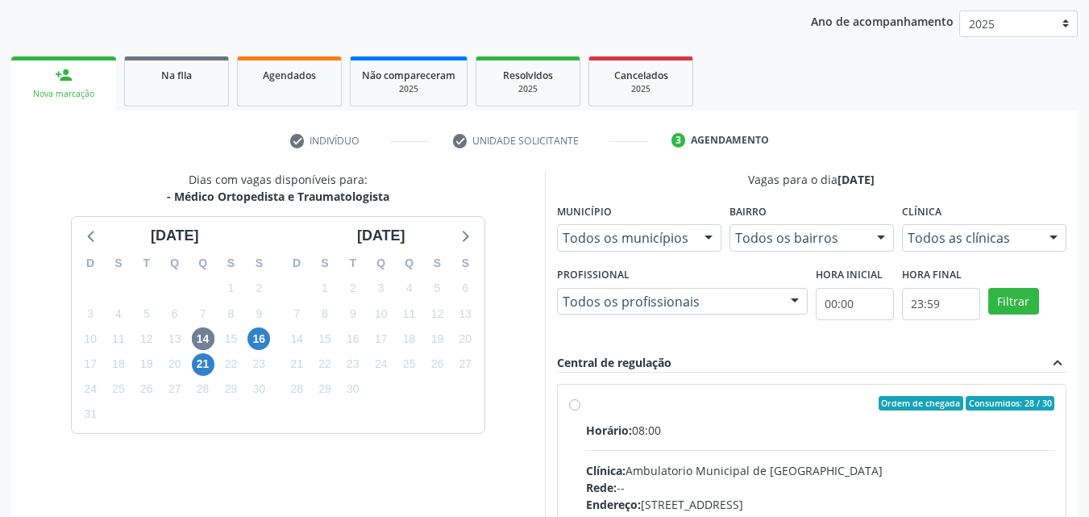
click at [673, 402] on div "Ordem de chegada Consumidos: 28 / 30" at bounding box center [820, 403] width 469 height 15
click at [580, 402] on input "Ordem de chegada Consumidos: 28 / 30 Horário: 08:00 Clínica: Ambulatorio Munici…" at bounding box center [574, 403] width 11 height 15
radio input "true"
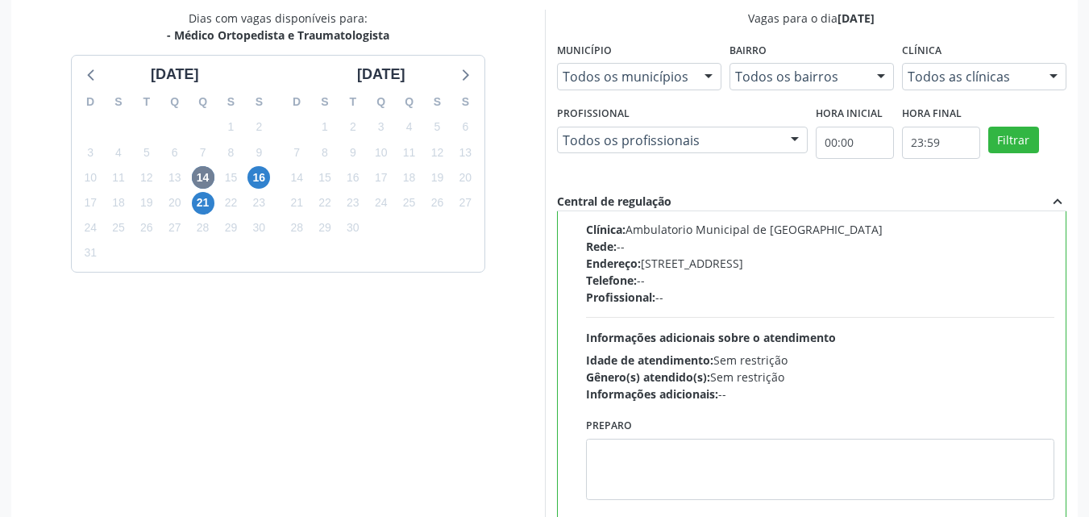
scroll to position [446, 0]
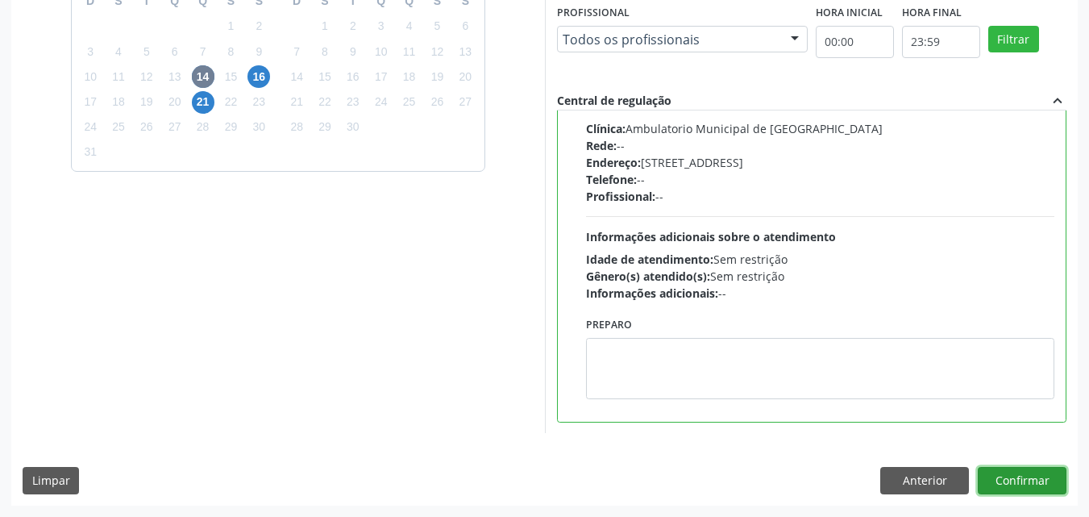
click at [995, 478] on button "Confirmar" at bounding box center [1022, 480] width 89 height 27
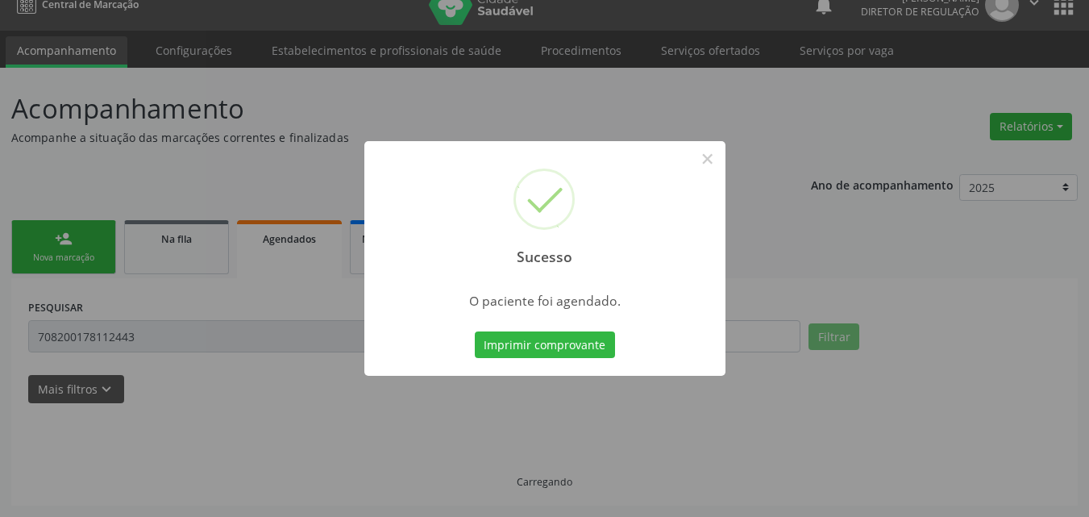
scroll to position [21, 0]
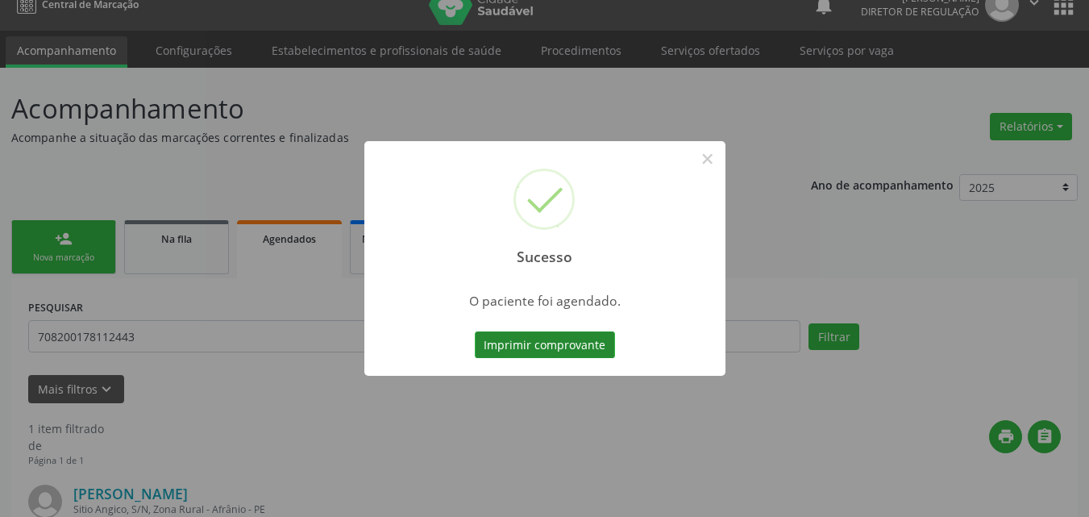
click at [525, 344] on button "Imprimir comprovante" at bounding box center [545, 344] width 140 height 27
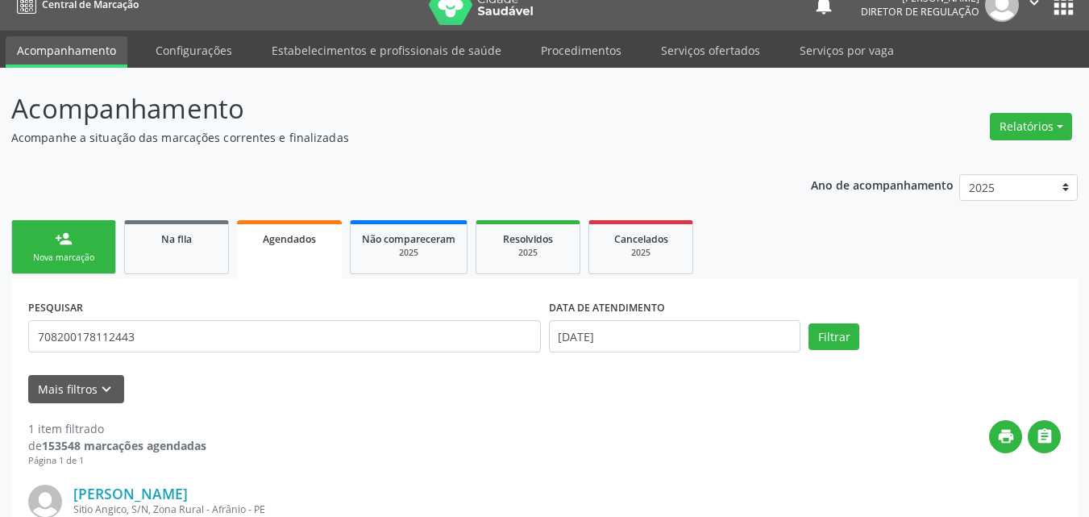
click at [93, 264] on div "Nova marcação" at bounding box center [63, 257] width 81 height 12
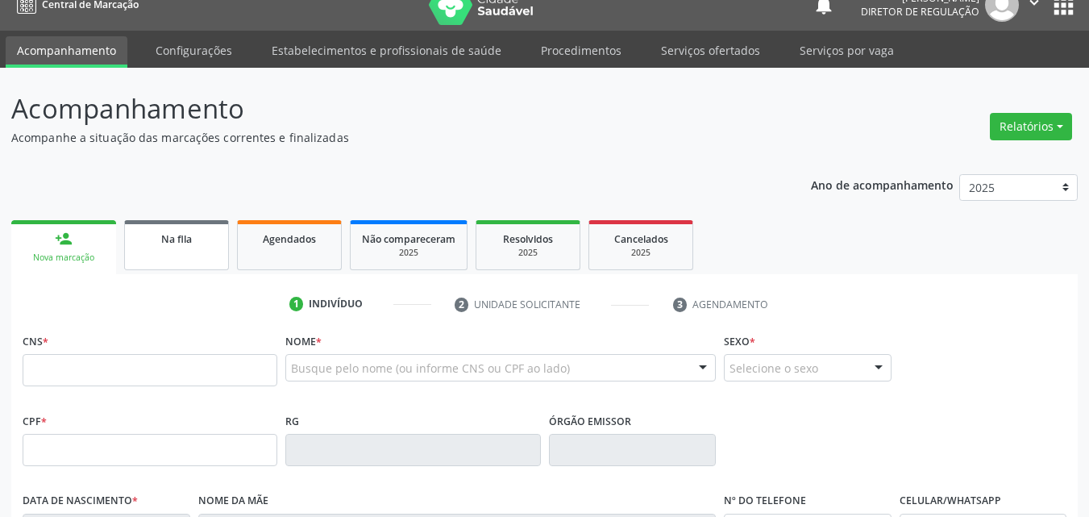
click at [179, 239] on span "Na fila" at bounding box center [176, 239] width 31 height 14
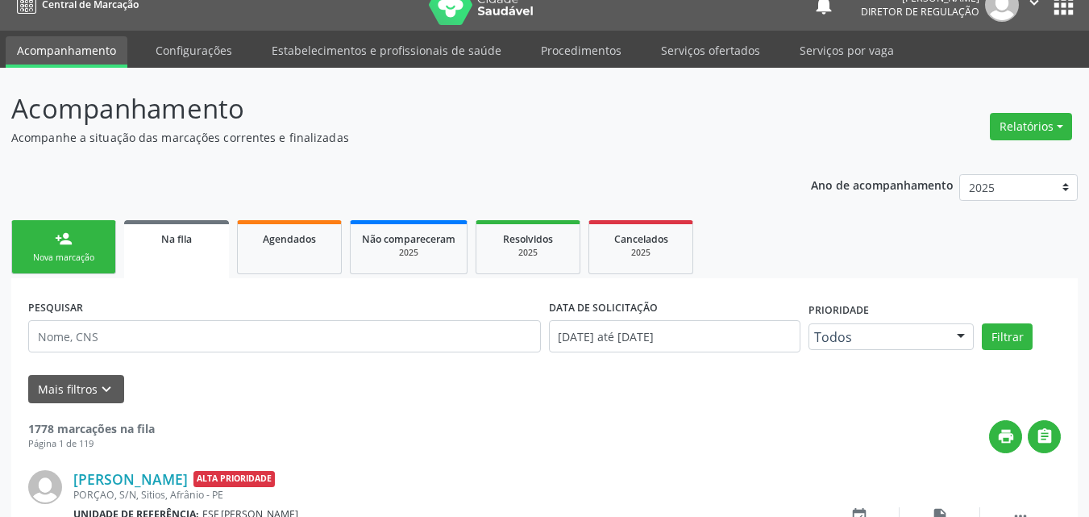
scroll to position [102, 0]
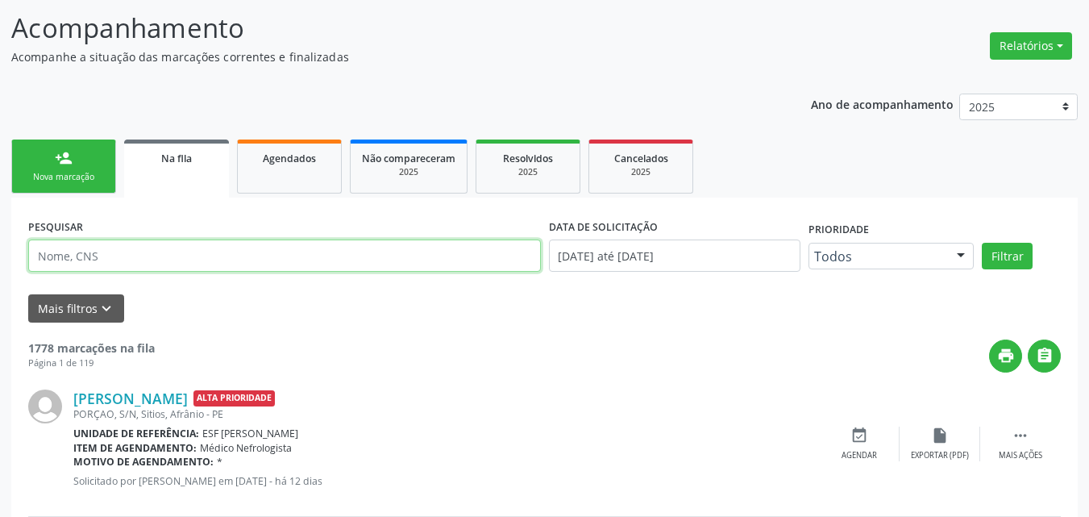
click at [174, 252] on input "text" at bounding box center [284, 255] width 513 height 32
paste input "708200178112443"
type input "708200178112443"
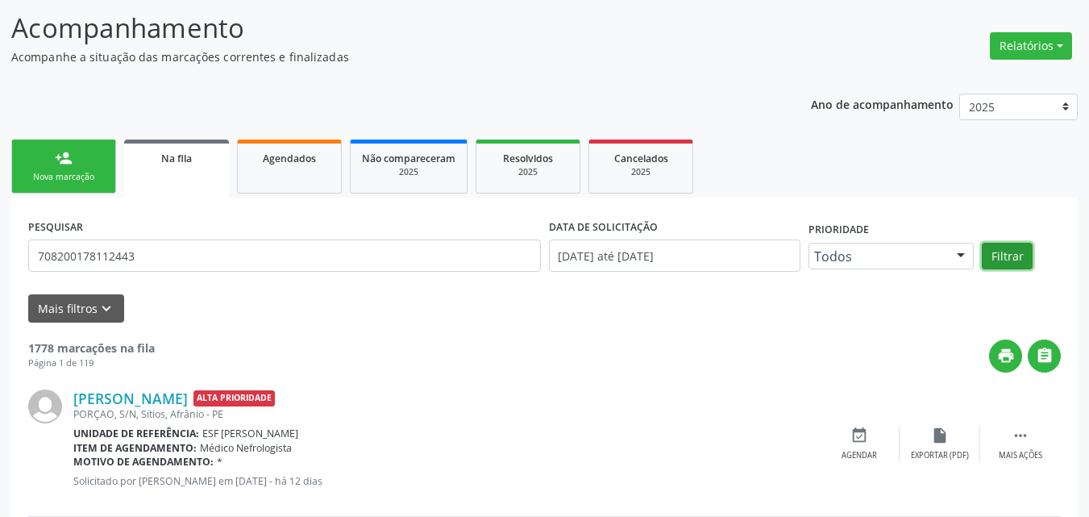
click at [1008, 253] on button "Filtrar" at bounding box center [1007, 256] width 51 height 27
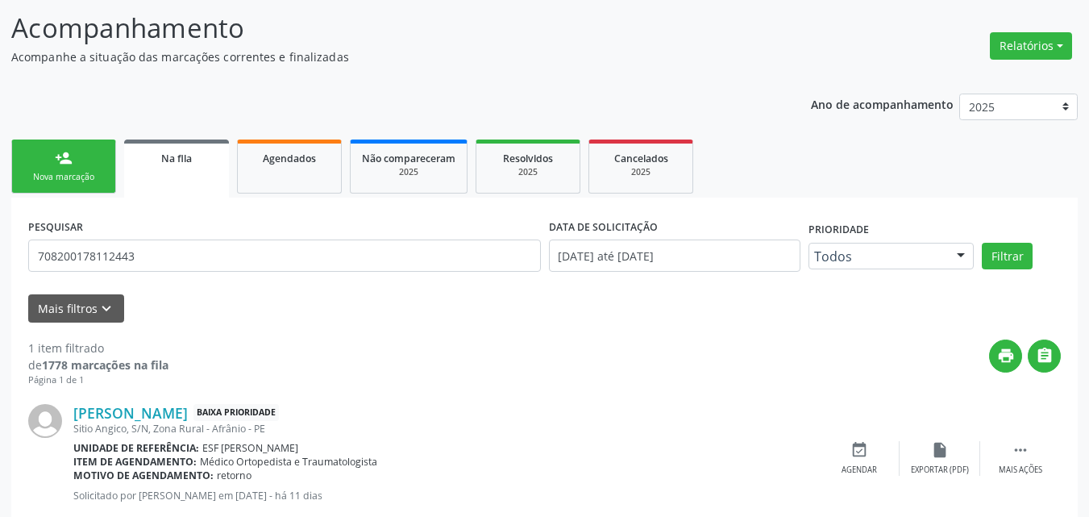
click at [92, 176] on div "Nova marcação" at bounding box center [63, 177] width 81 height 12
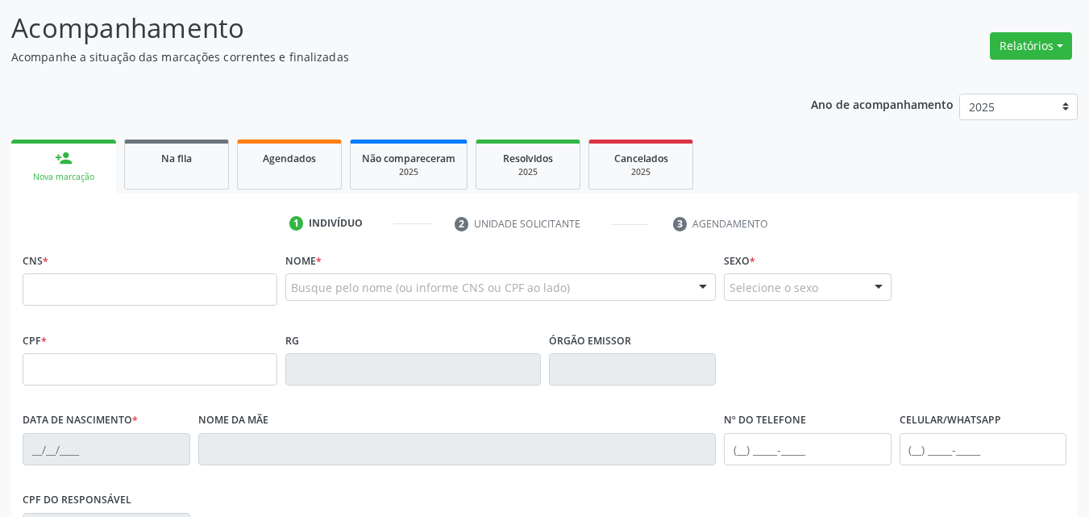
scroll to position [0, 0]
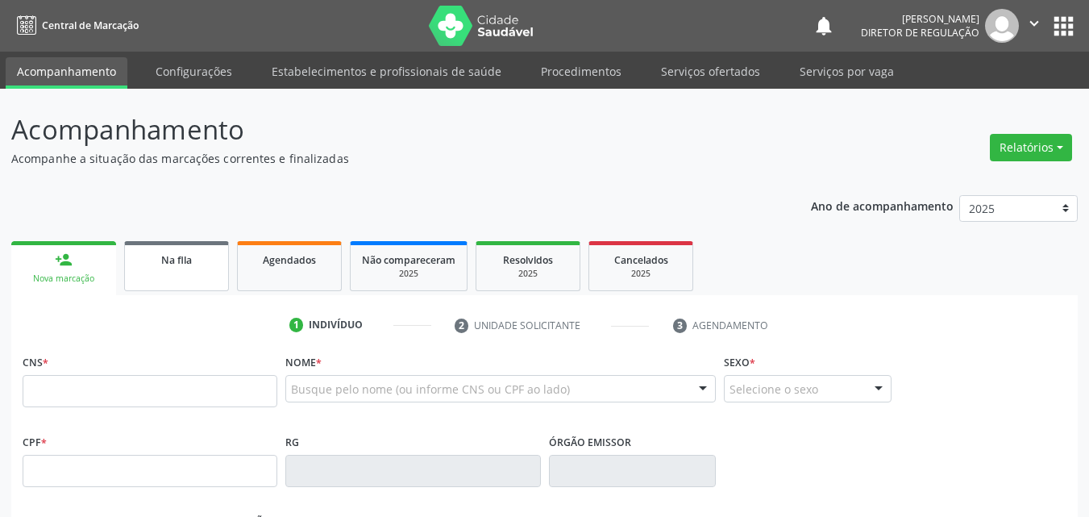
click at [201, 260] on div "Na fila" at bounding box center [176, 259] width 81 height 17
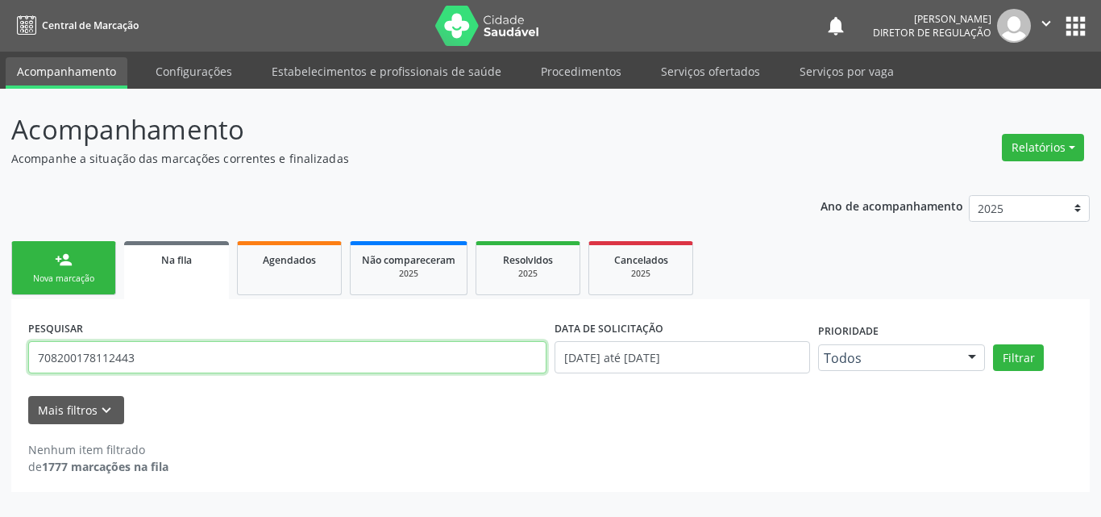
click at [173, 359] on input "708200178112443" at bounding box center [287, 357] width 518 height 32
type input "7"
type input "702504306325632"
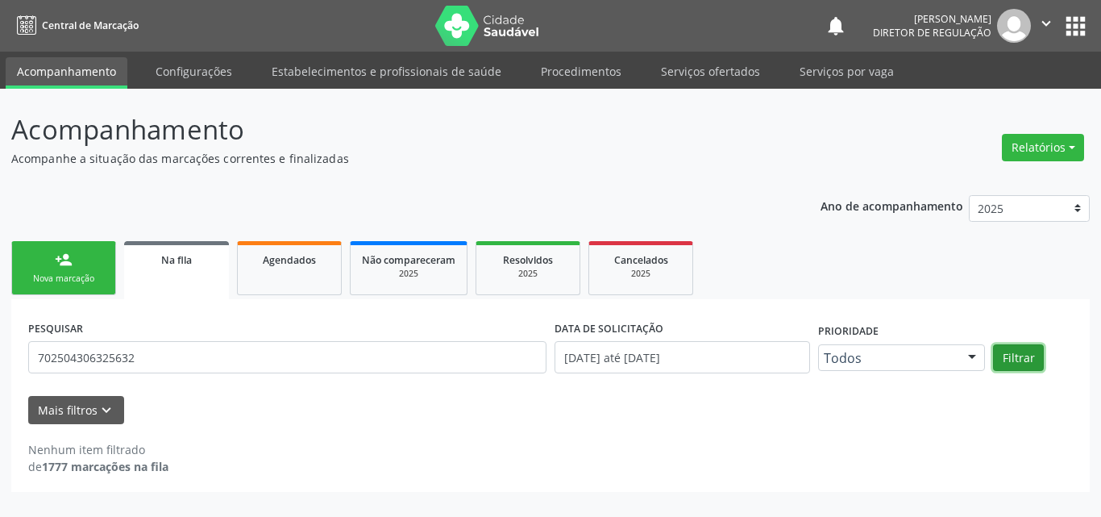
click at [1014, 353] on button "Filtrar" at bounding box center [1018, 357] width 51 height 27
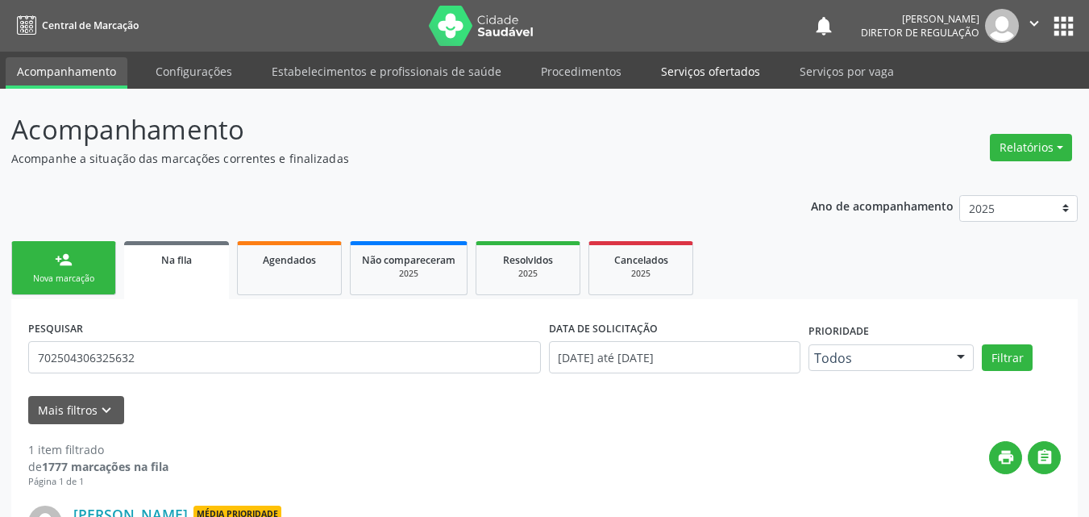
click at [713, 69] on link "Serviços ofertados" at bounding box center [711, 71] width 122 height 28
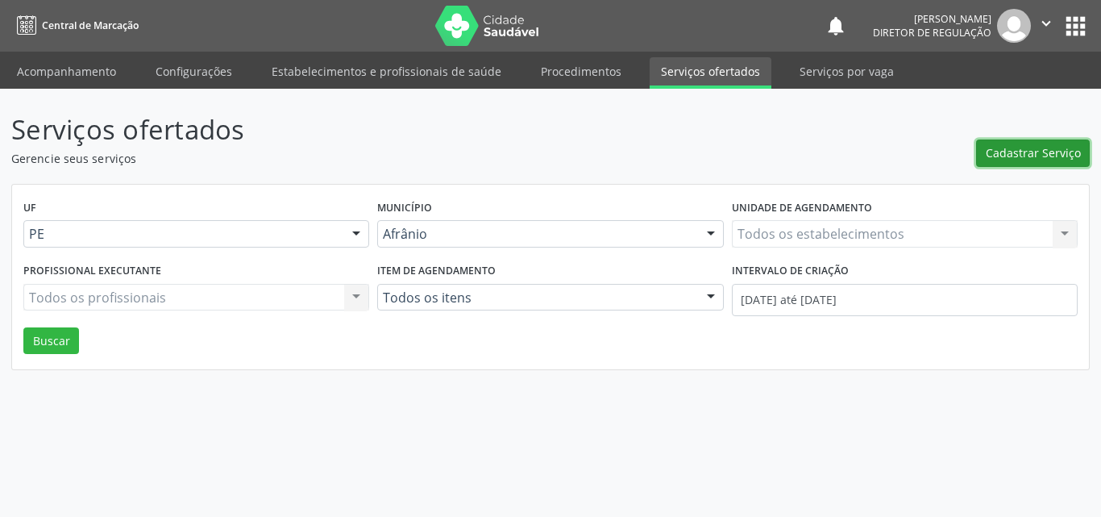
click at [1020, 151] on span "Cadastrar Serviço" at bounding box center [1033, 152] width 95 height 17
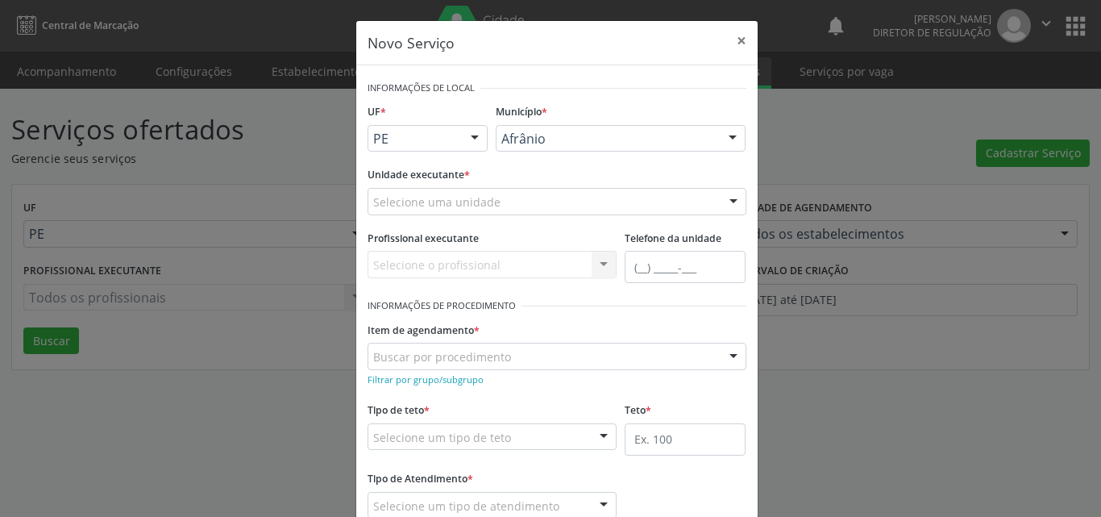
click at [536, 194] on div "Selecione uma unidade" at bounding box center [557, 201] width 379 height 27
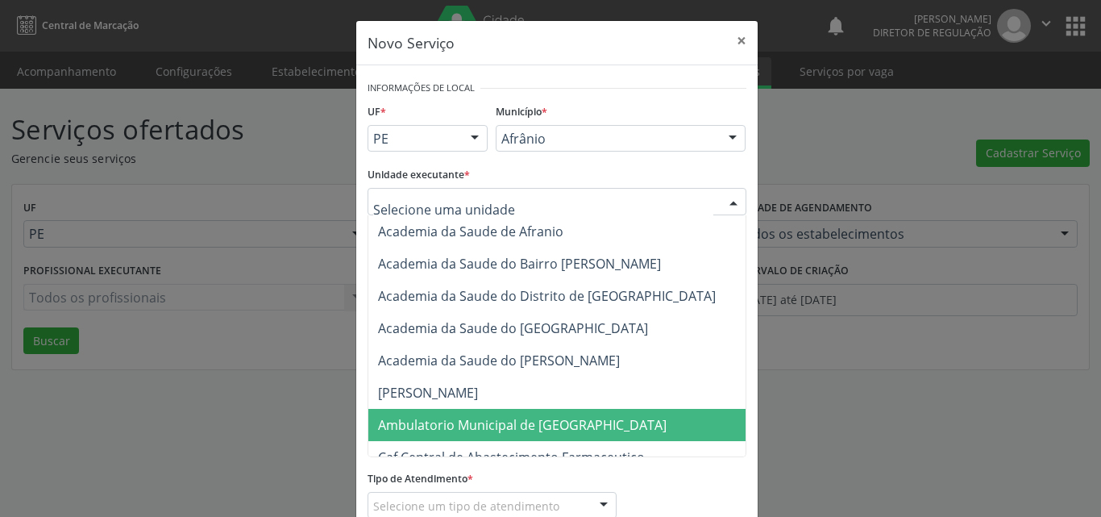
click at [502, 431] on span "Ambulatorio Municipal de [GEOGRAPHIC_DATA]" at bounding box center [522, 425] width 289 height 18
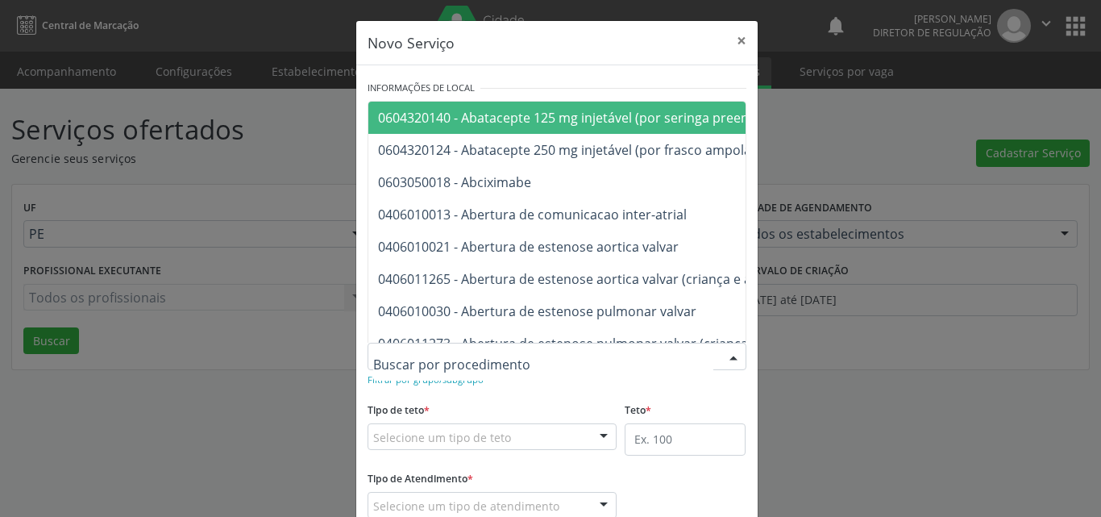
click at [522, 355] on div at bounding box center [557, 356] width 379 height 27
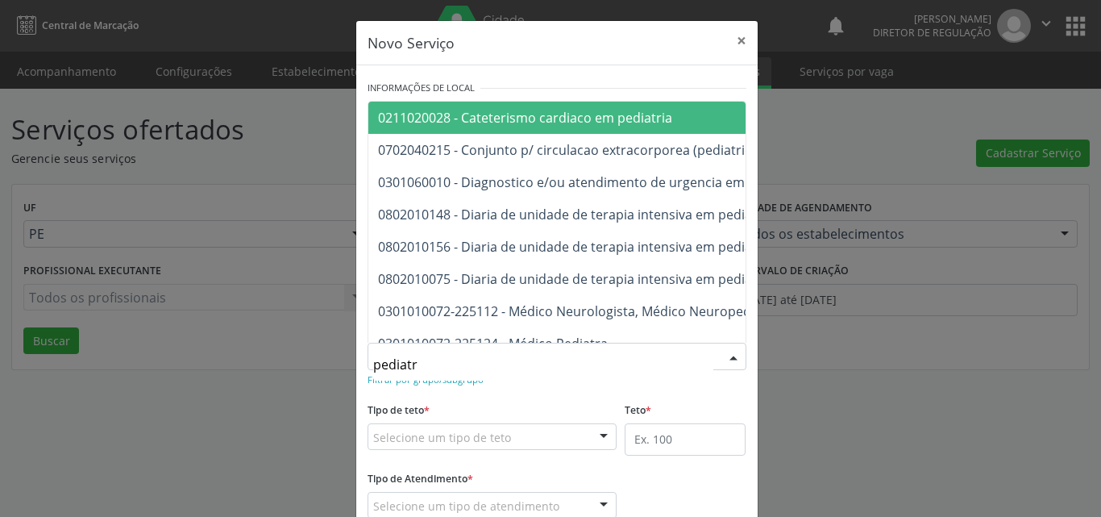
type input "pediatra"
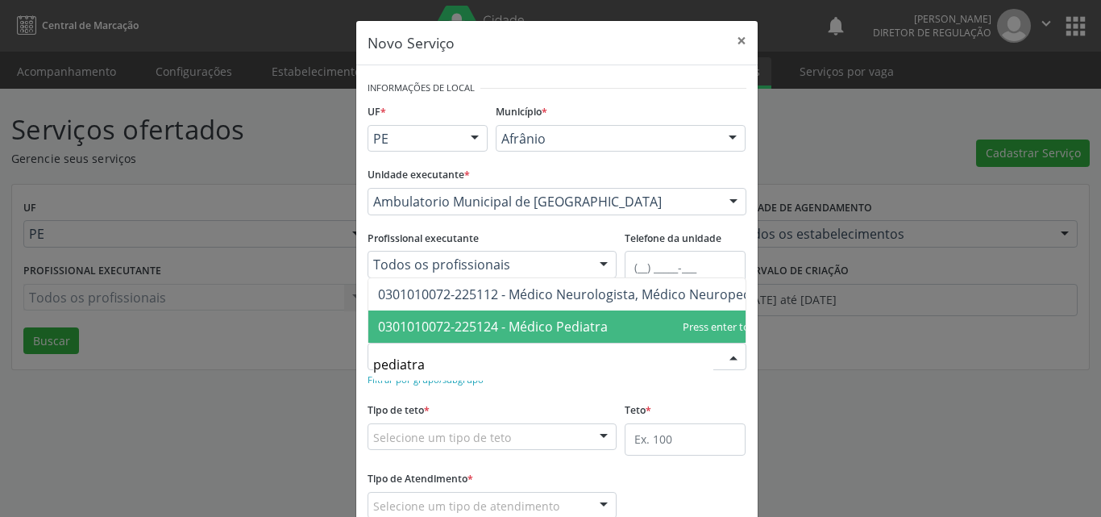
click at [522, 318] on span "0301010072-225124 - Médico Pediatra" at bounding box center [493, 327] width 230 height 18
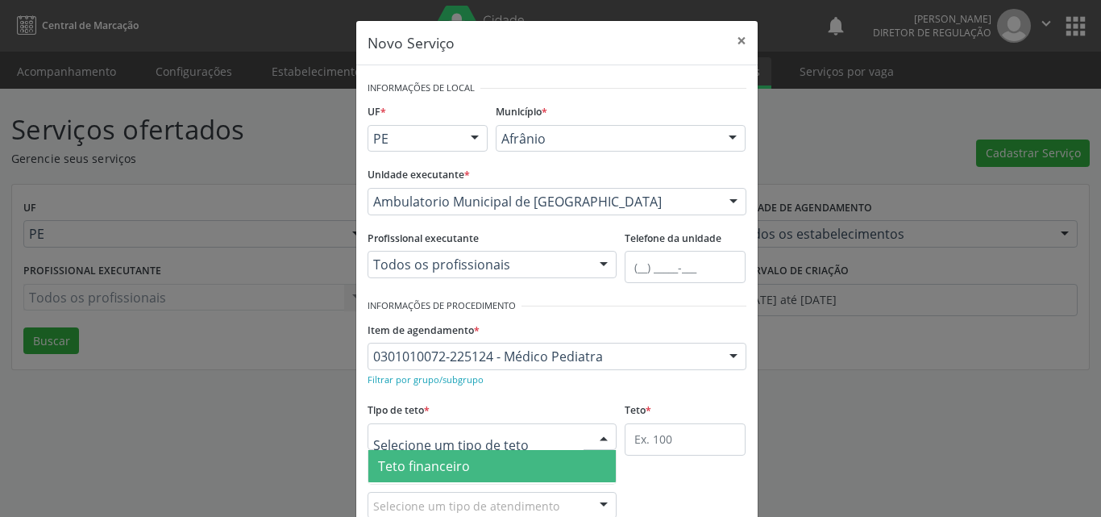
click at [480, 460] on span "Teto financeiro" at bounding box center [492, 466] width 248 height 32
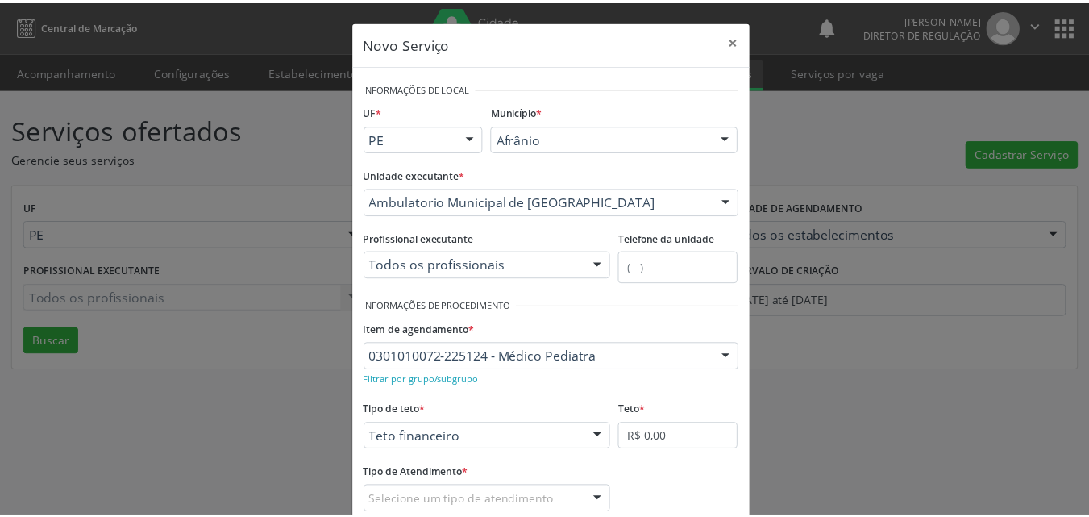
scroll to position [102, 0]
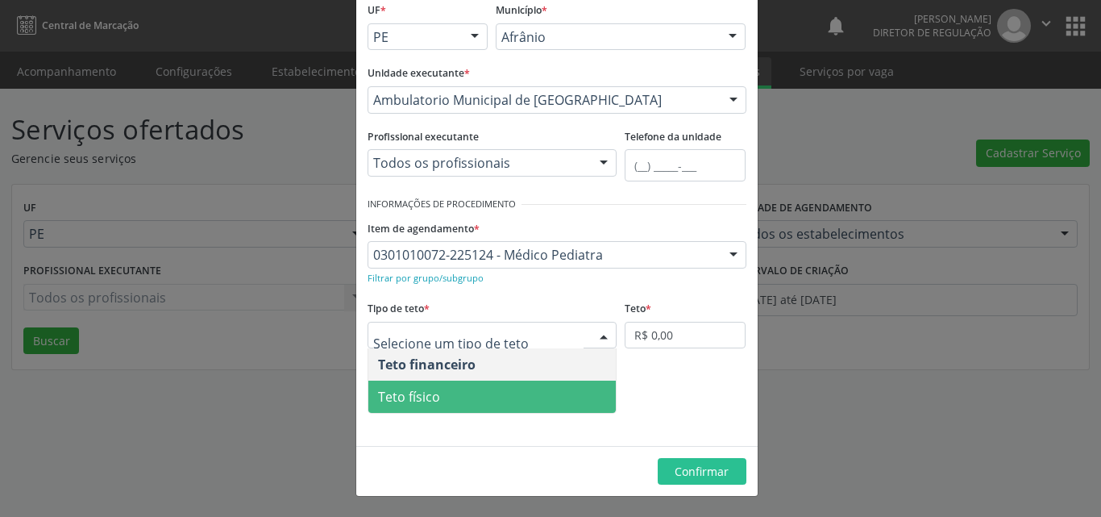
click at [498, 397] on span "Teto físico" at bounding box center [492, 396] width 248 height 32
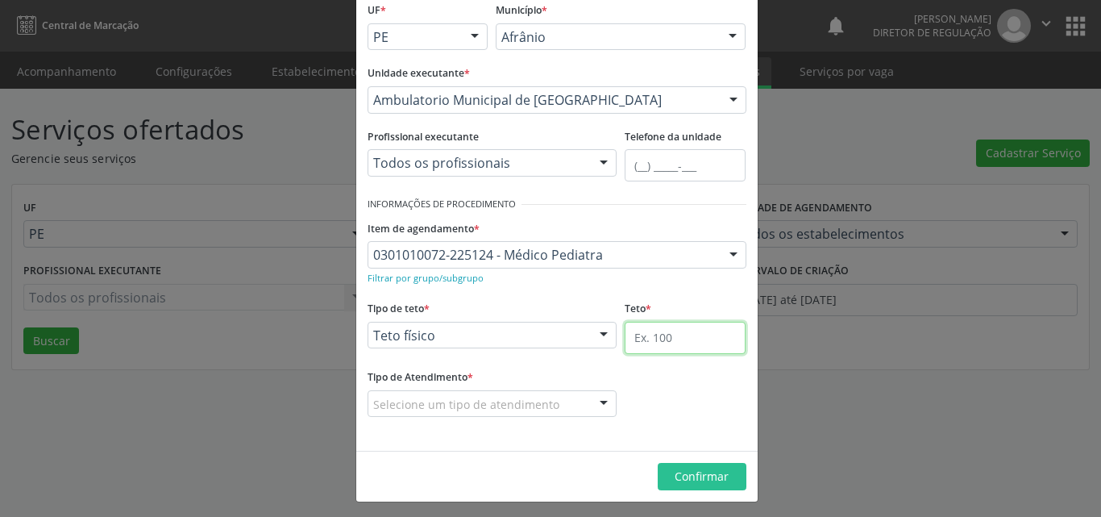
click at [667, 331] on input "text" at bounding box center [685, 338] width 121 height 32
type input "1"
click at [564, 402] on div "Selecione um tipo de atendimento" at bounding box center [493, 403] width 250 height 27
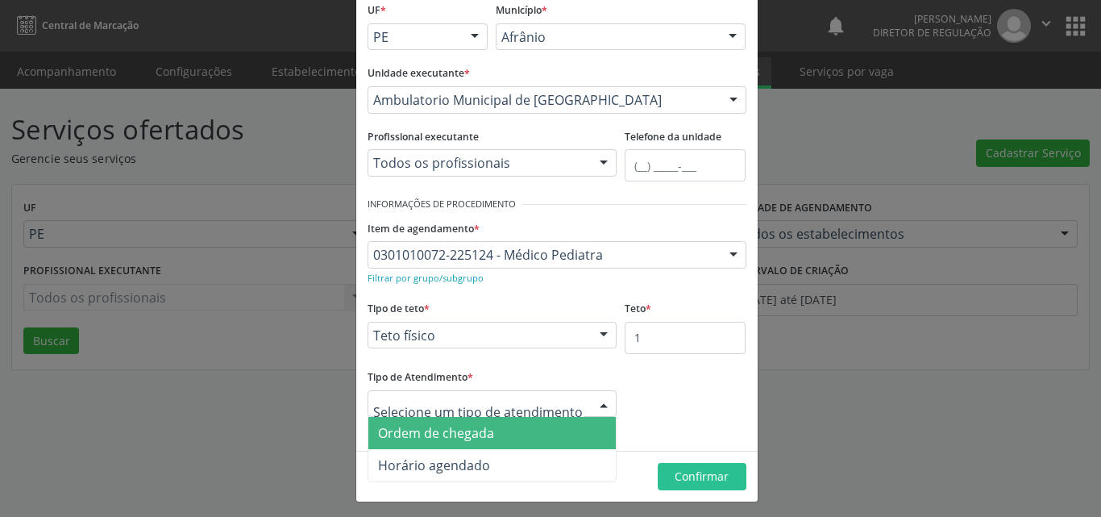
click at [529, 433] on span "Ordem de chegada" at bounding box center [492, 433] width 248 height 32
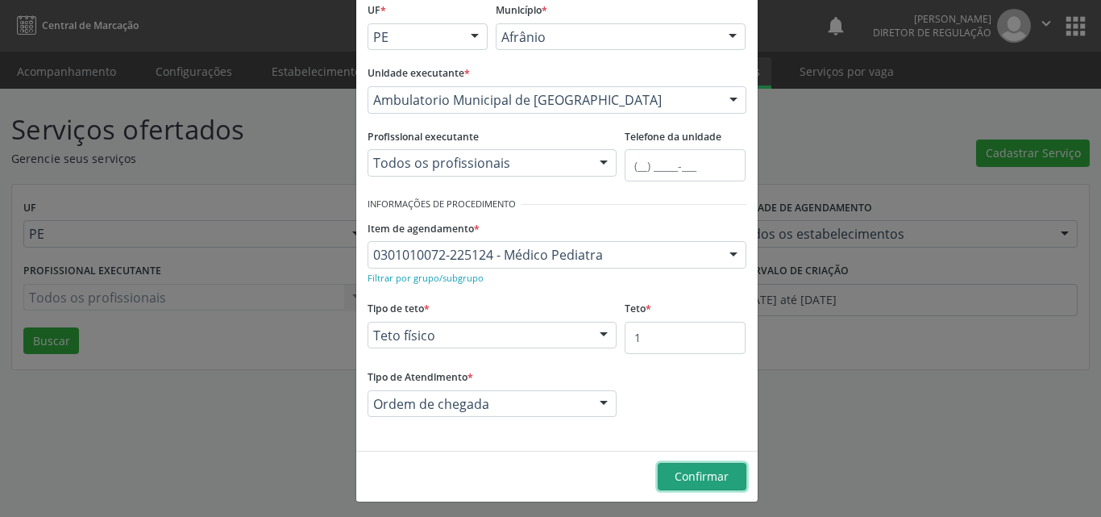
click at [691, 472] on span "Confirmar" at bounding box center [702, 475] width 54 height 15
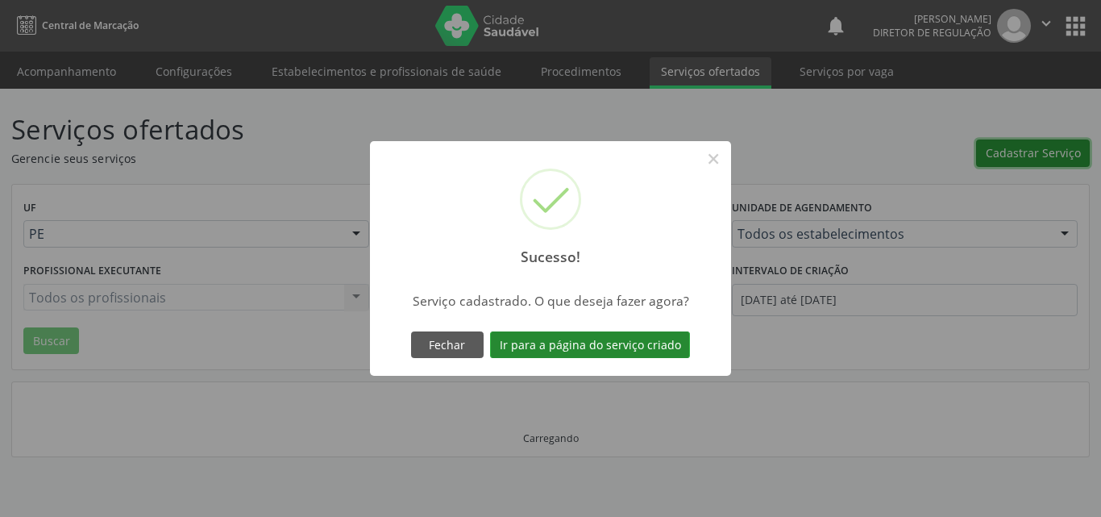
click at [608, 343] on button "Ir para a página do serviço criado" at bounding box center [590, 344] width 200 height 27
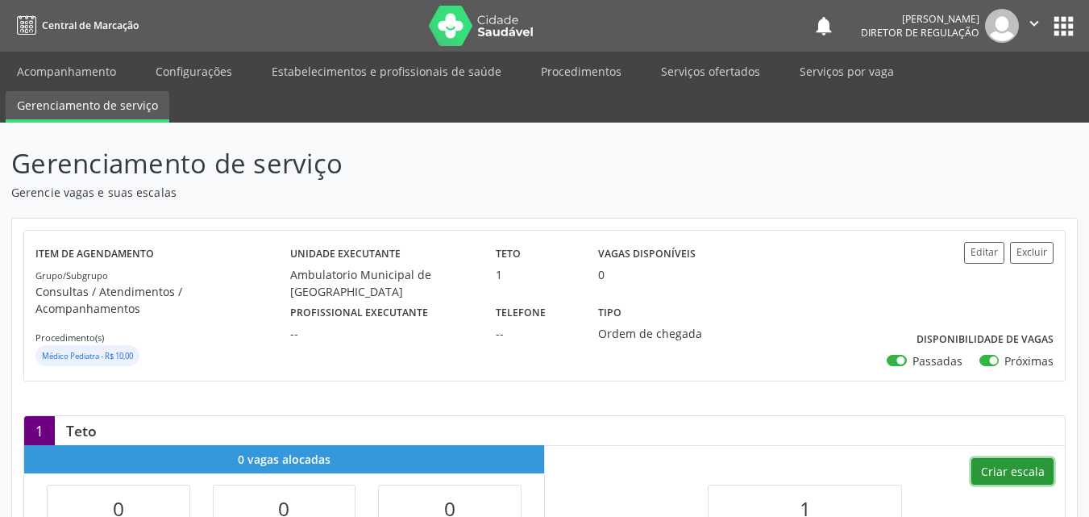
click at [1026, 458] on button "Criar escala" at bounding box center [1012, 471] width 82 height 27
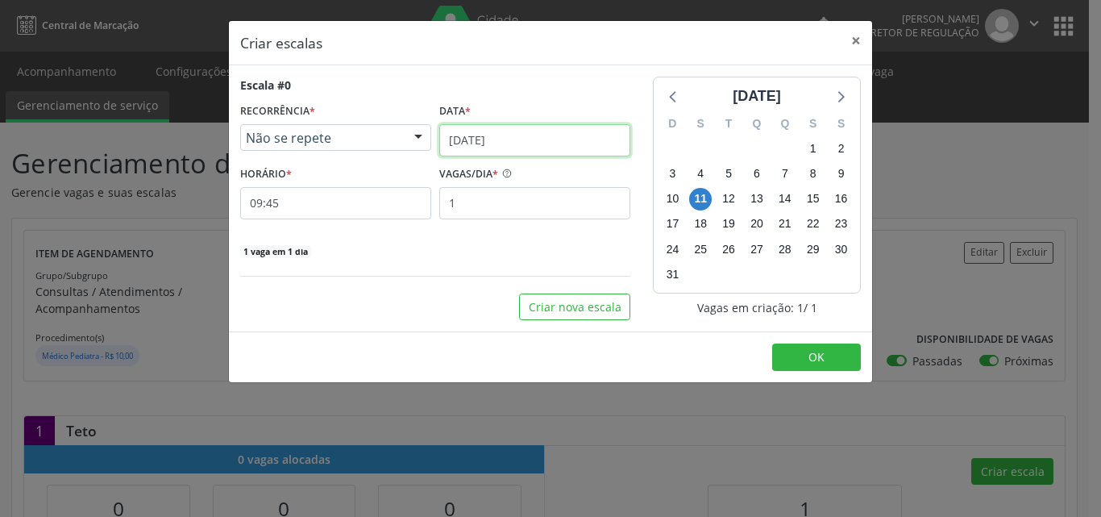
click at [527, 137] on input "11/08/2025" at bounding box center [534, 140] width 191 height 32
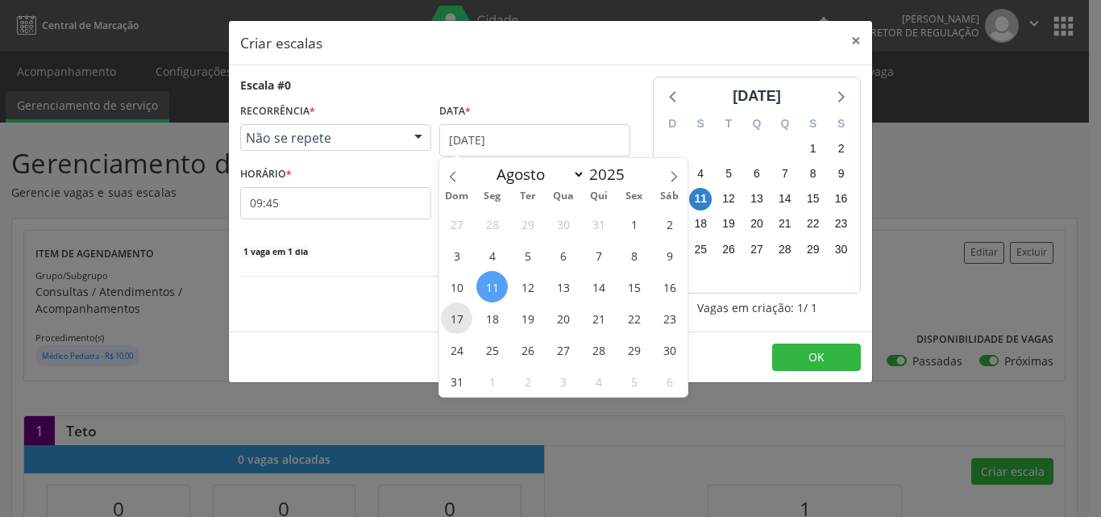
click at [460, 320] on span "17" at bounding box center [456, 317] width 31 height 31
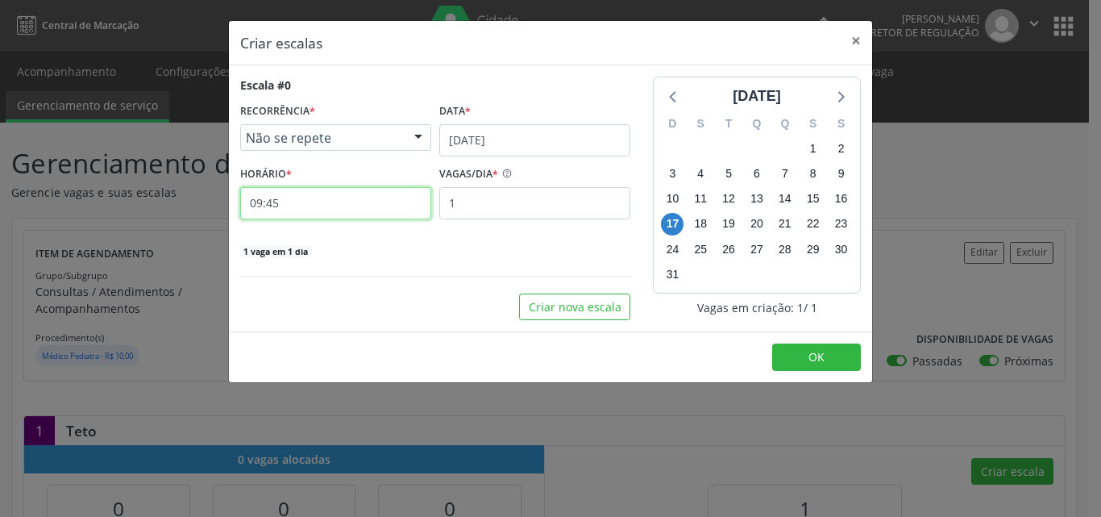
click at [372, 204] on input "09:45" at bounding box center [335, 203] width 191 height 32
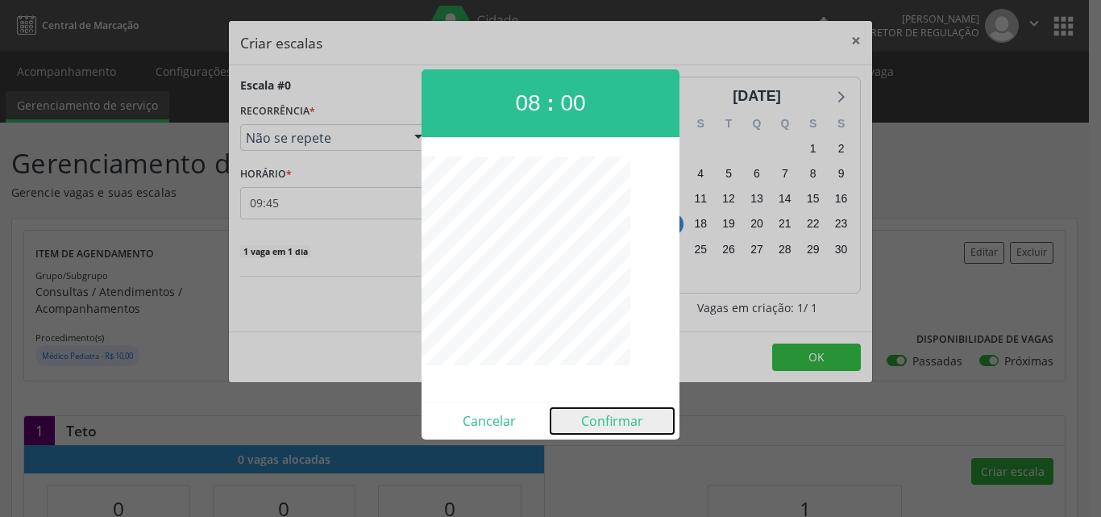
click at [604, 423] on button "Confirmar" at bounding box center [611, 421] width 123 height 26
type input "08:00"
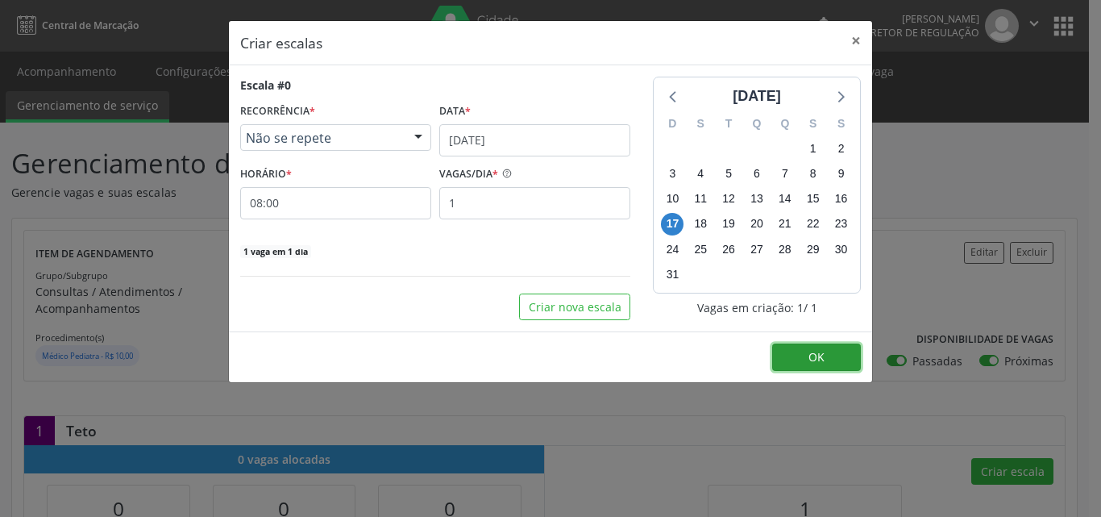
click at [833, 362] on button "OK" at bounding box center [816, 356] width 89 height 27
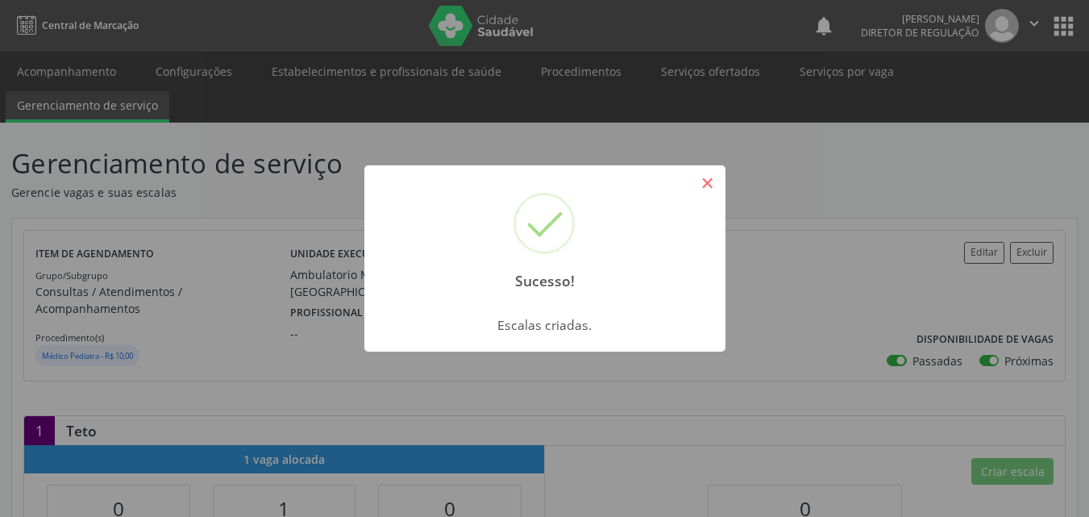
click at [706, 179] on button "×" at bounding box center [707, 182] width 27 height 27
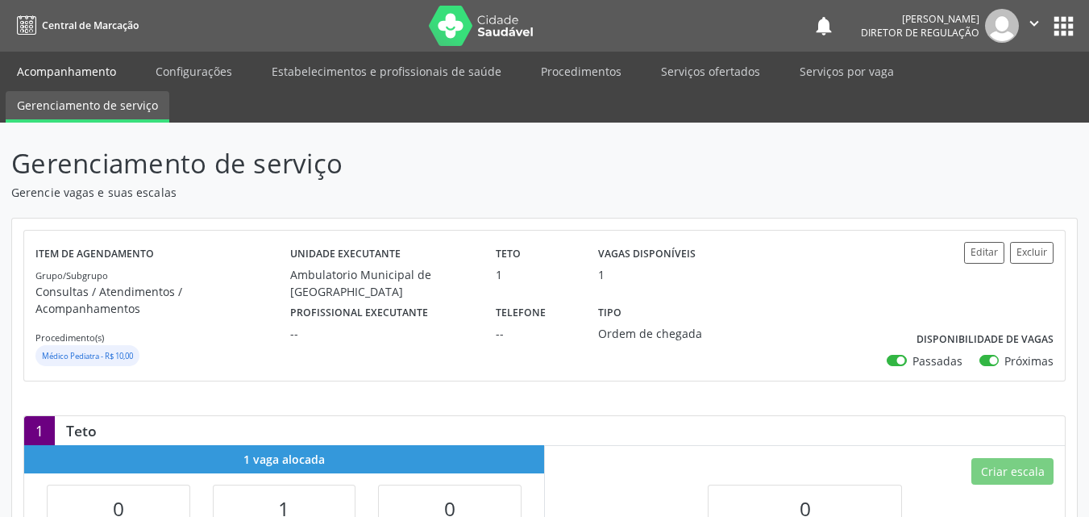
click at [94, 70] on link "Acompanhamento" at bounding box center [67, 71] width 122 height 28
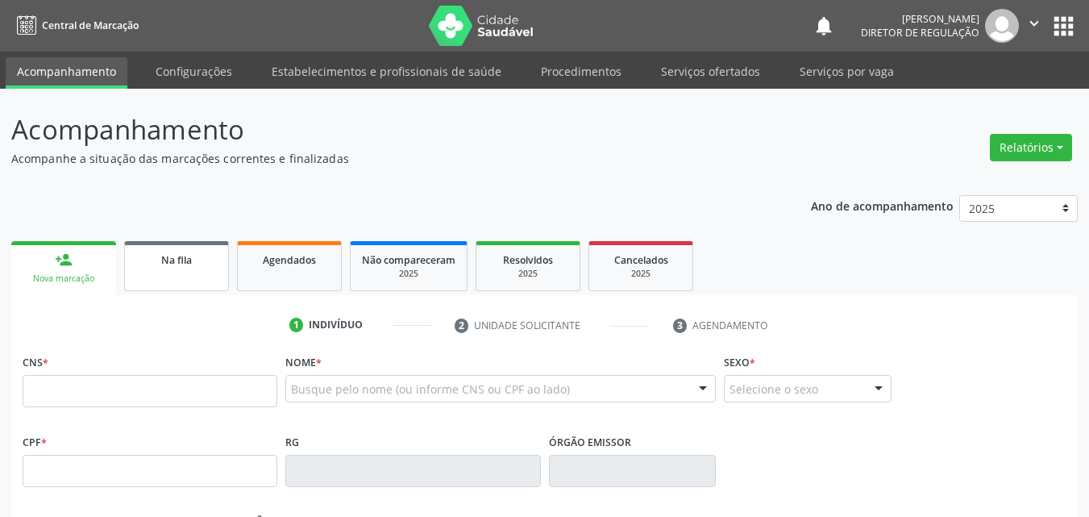
click at [206, 269] on link "Na fila" at bounding box center [176, 266] width 105 height 50
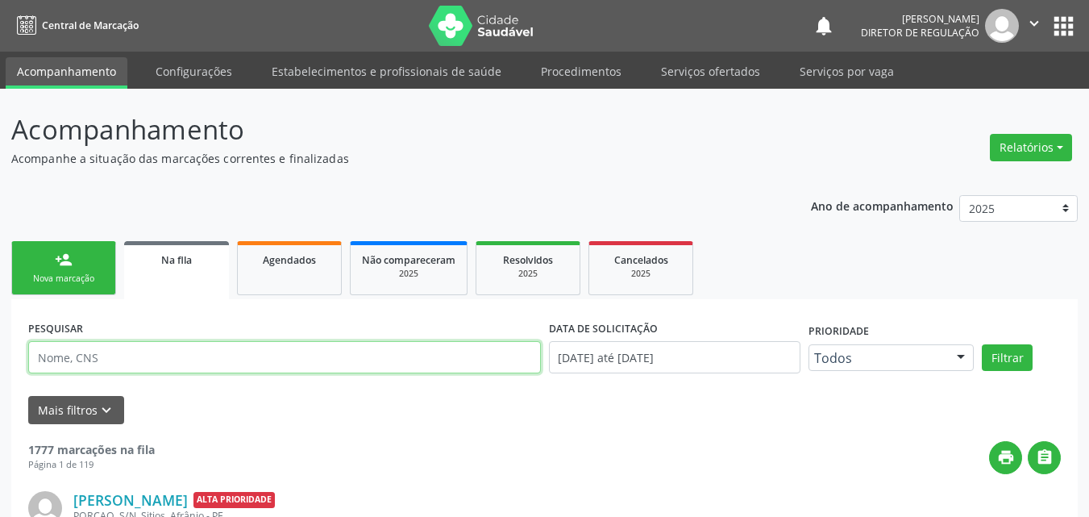
click at [211, 359] on input "text" at bounding box center [284, 357] width 513 height 32
type input "702504306325632"
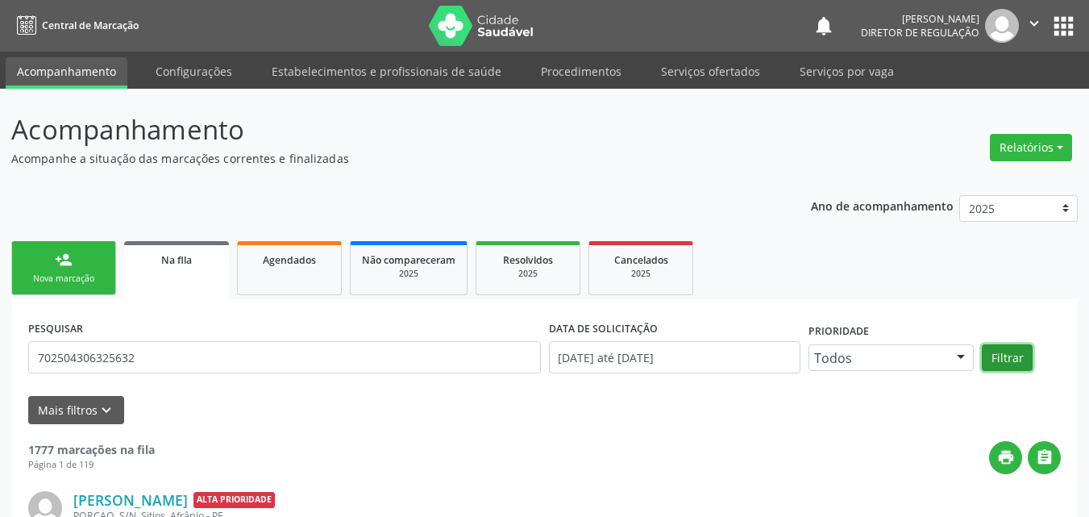
click at [1000, 359] on button "Filtrar" at bounding box center [1007, 357] width 51 height 27
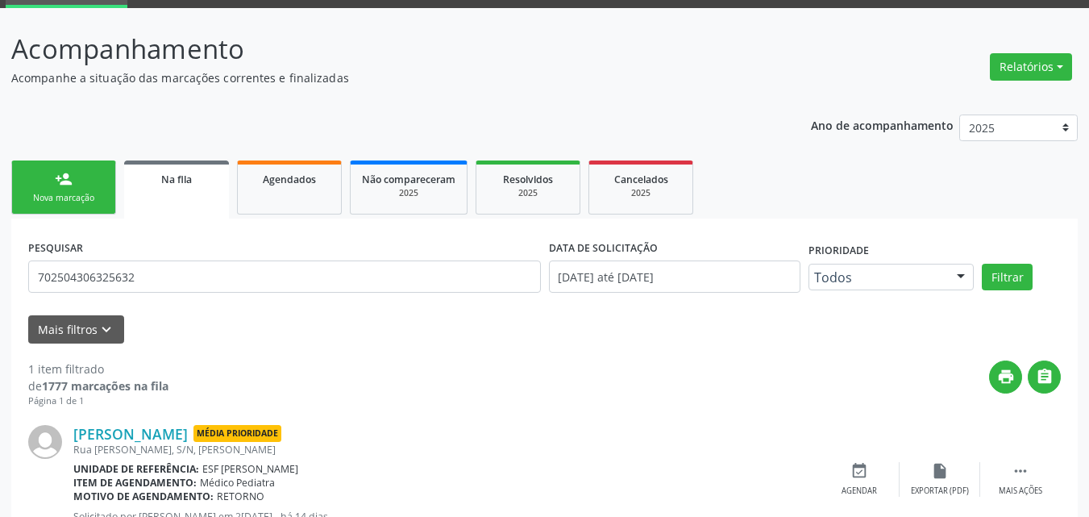
scroll to position [143, 0]
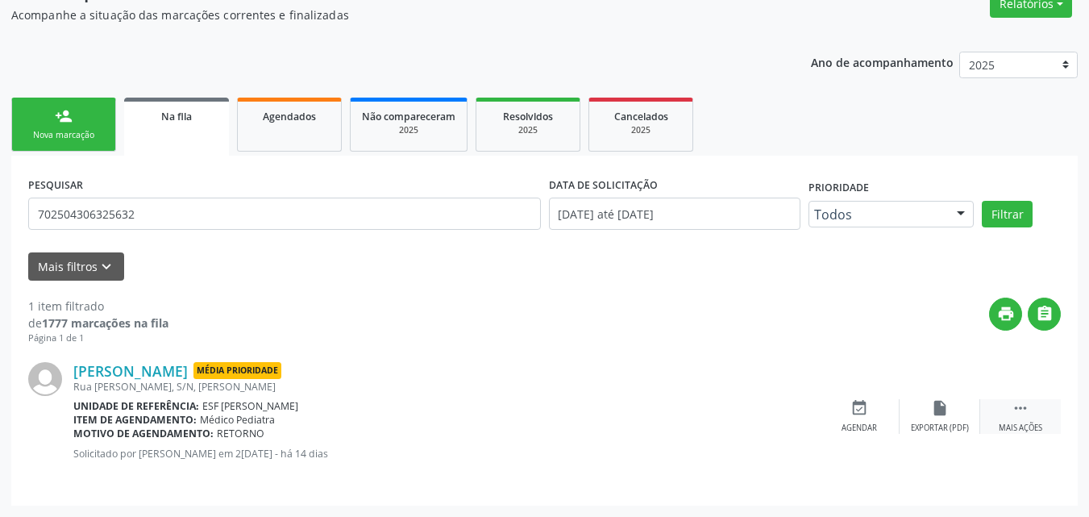
click at [1019, 405] on icon "" at bounding box center [1020, 408] width 18 height 18
click at [619, 409] on icon "event_available" at bounding box center [617, 408] width 18 height 18
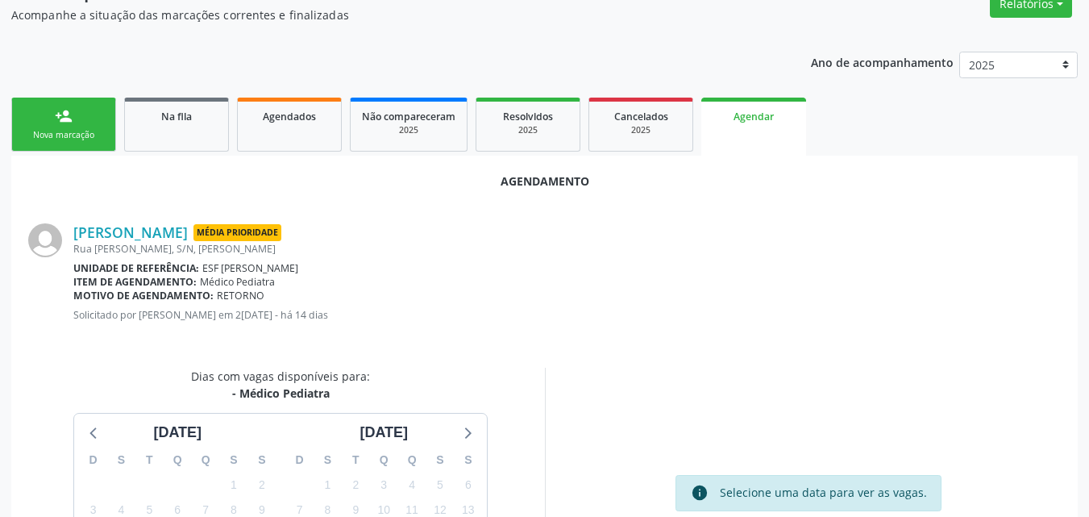
scroll to position [322, 0]
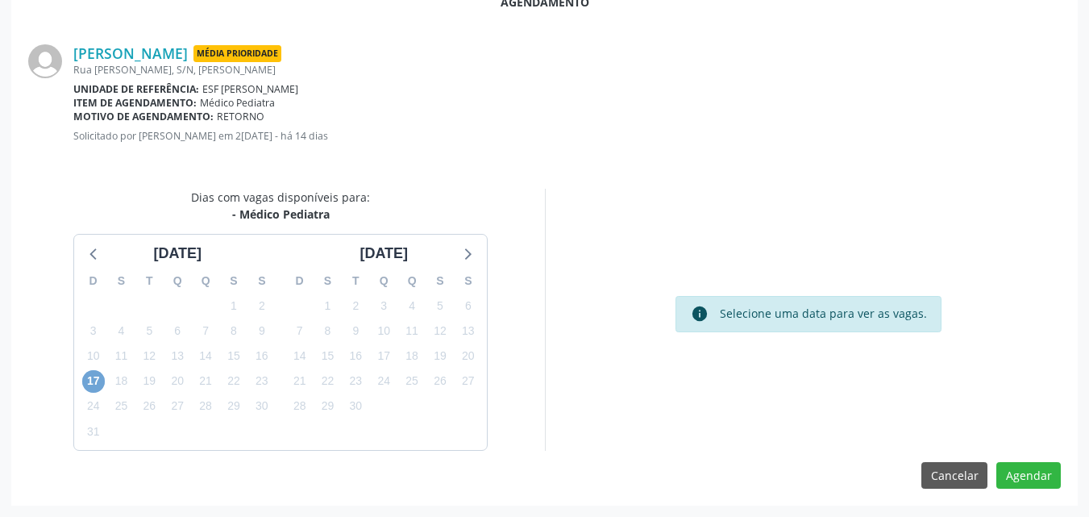
click at [92, 378] on span "17" at bounding box center [93, 381] width 23 height 23
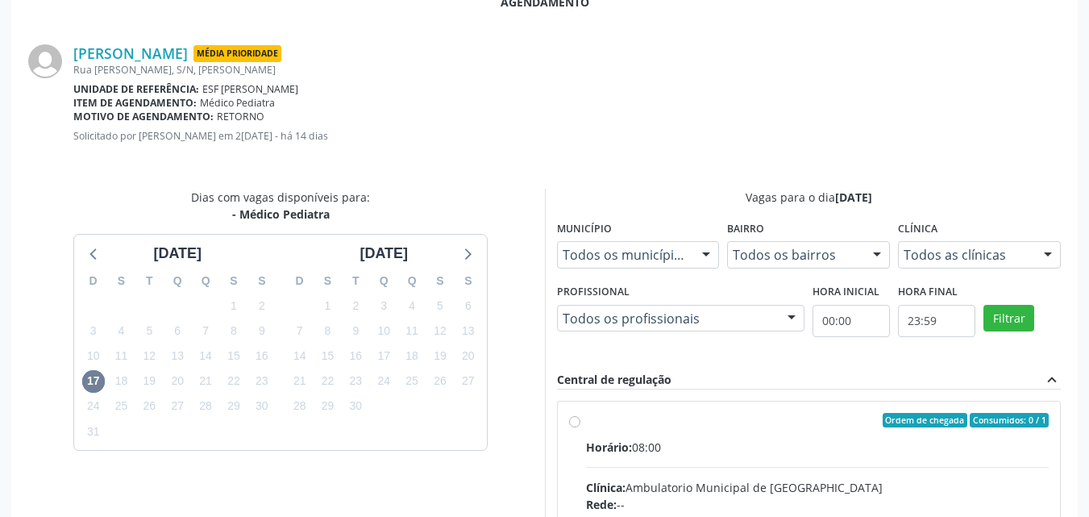
click at [588, 420] on div "Ordem de chegada Consumidos: 0 / 1" at bounding box center [817, 420] width 463 height 15
click at [580, 420] on input "Ordem de chegada Consumidos: 0 / 1 Horário: 08:00 Clínica: Ambulatorio Municipa…" at bounding box center [574, 420] width 11 height 15
radio input "true"
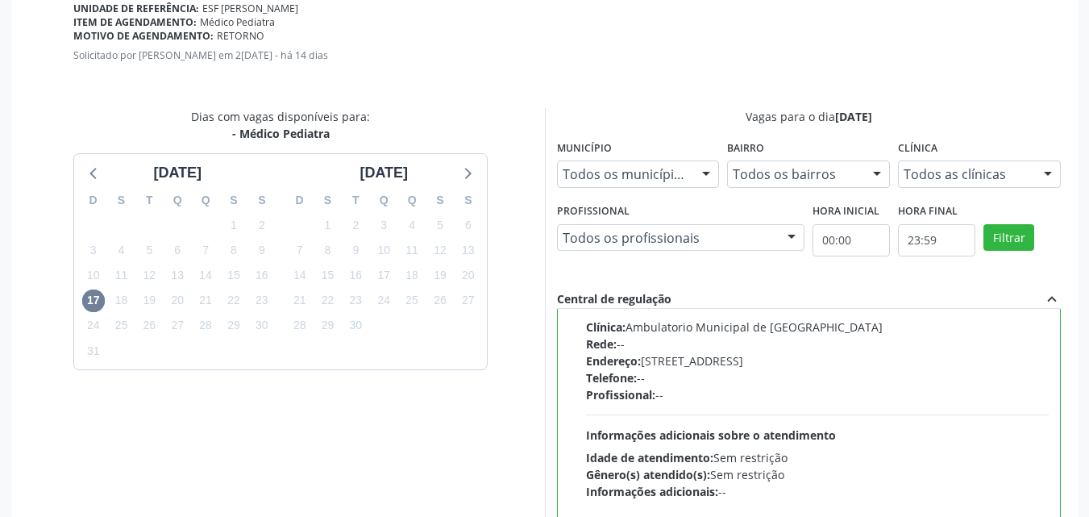
scroll to position [584, 0]
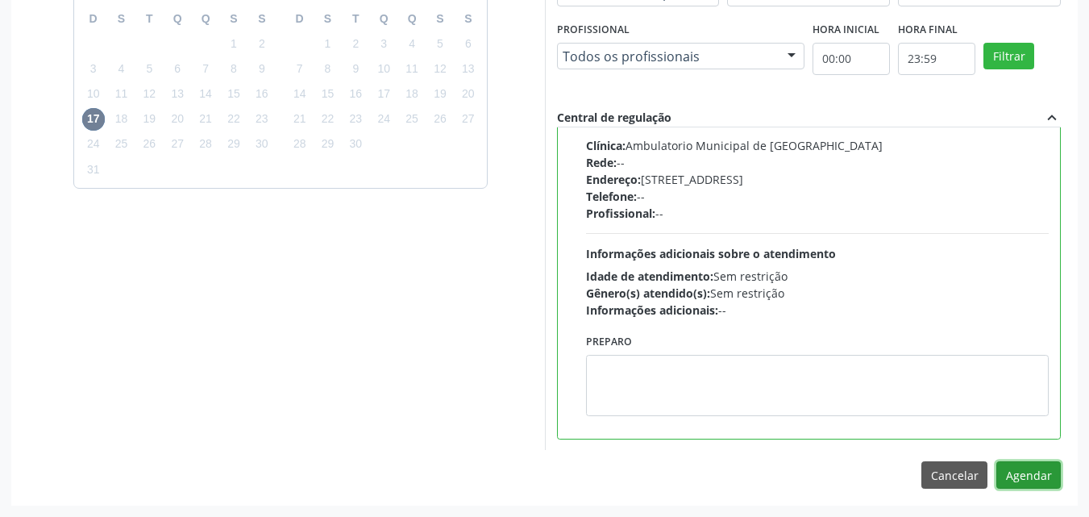
click at [1029, 467] on button "Agendar" at bounding box center [1028, 474] width 64 height 27
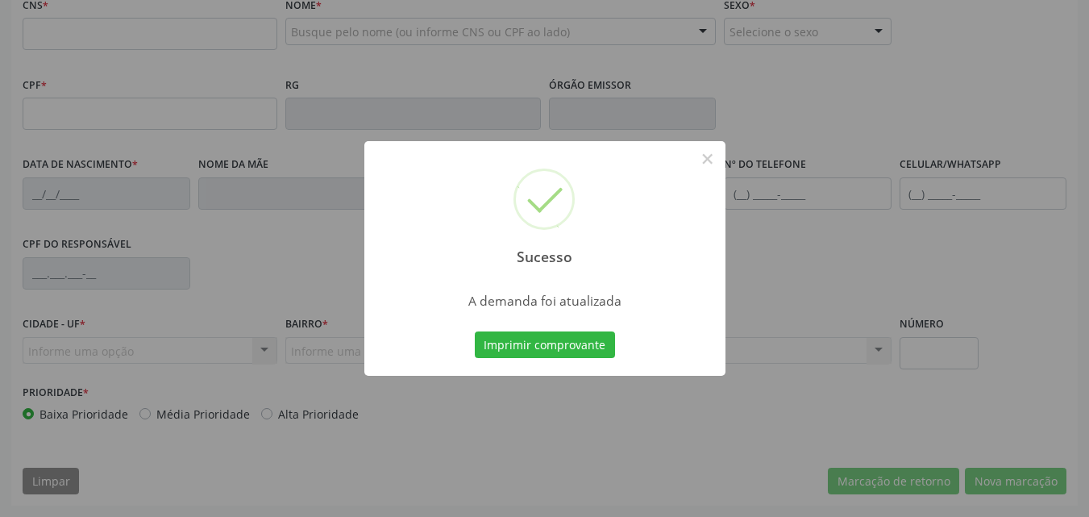
scroll to position [357, 0]
click at [543, 346] on button "Imprimir comprovante" at bounding box center [545, 344] width 140 height 27
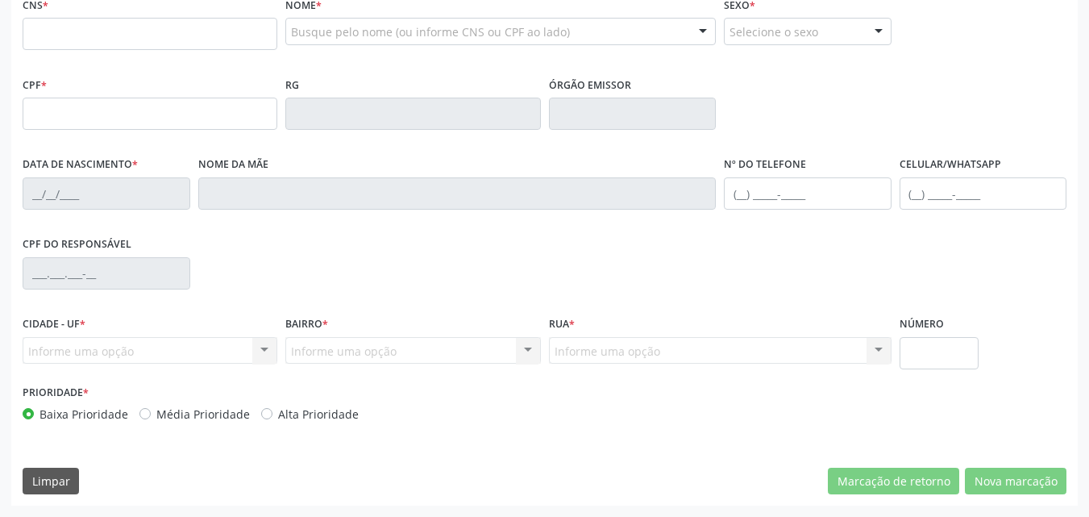
scroll to position [196, 0]
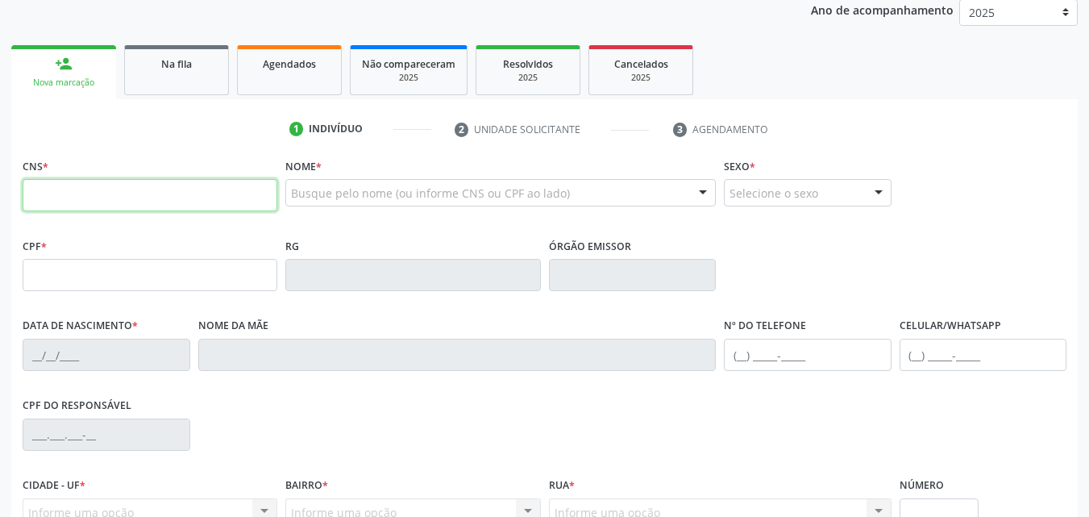
click at [193, 193] on input "text" at bounding box center [150, 195] width 255 height 32
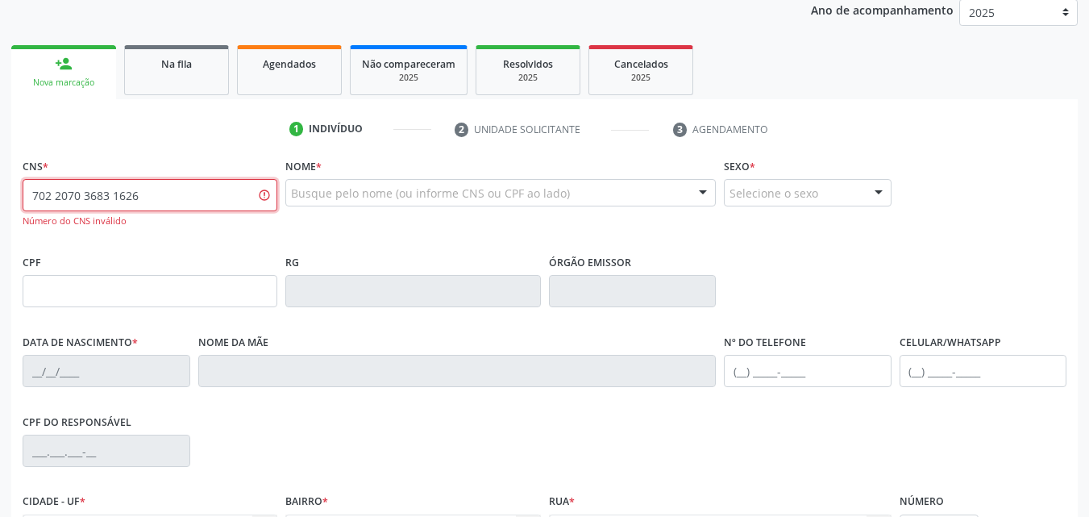
click at [81, 193] on input "702 2070 3683 1626" at bounding box center [150, 195] width 255 height 32
click at [52, 195] on input "702 2074 3683 1626" at bounding box center [150, 195] width 255 height 32
click at [44, 193] on input "702 0743 6831 626" at bounding box center [150, 195] width 255 height 32
type input "700 2074 3683 1626"
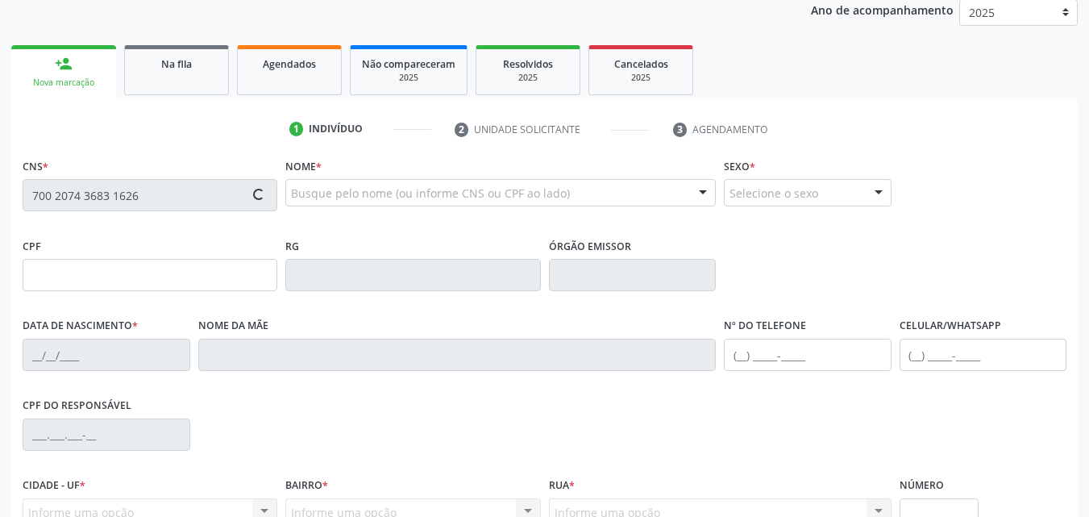
type input "28/05/2021"
type input "(87) 98805-8199"
type input "S/N"
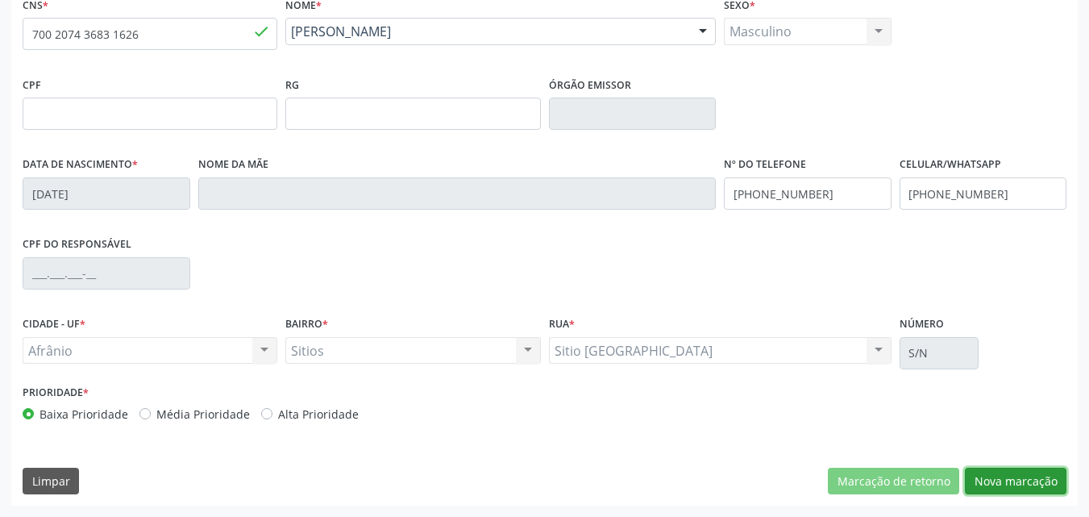
click at [1024, 482] on button "Nova marcação" at bounding box center [1016, 480] width 102 height 27
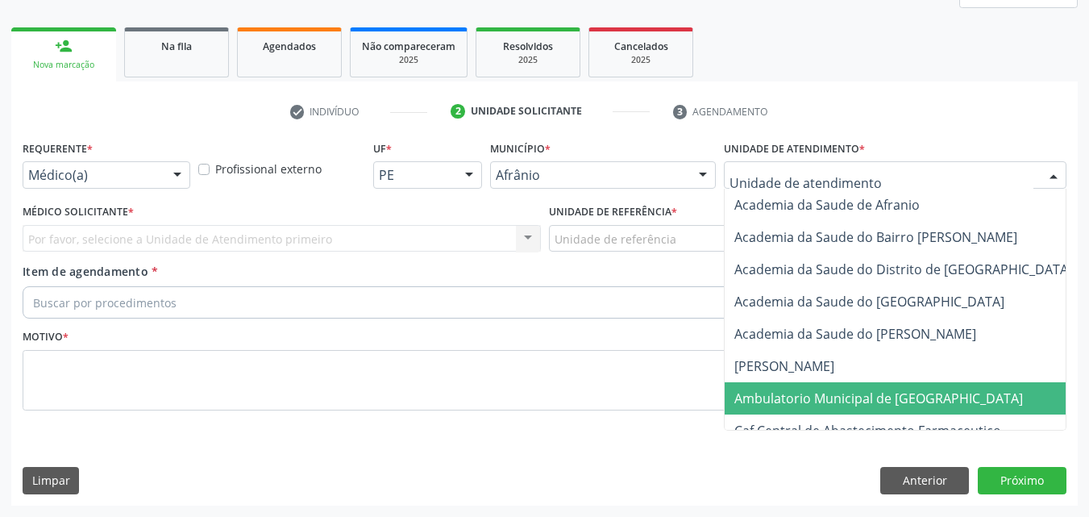
click at [873, 397] on span "Ambulatorio Municipal de [GEOGRAPHIC_DATA]" at bounding box center [878, 398] width 289 height 18
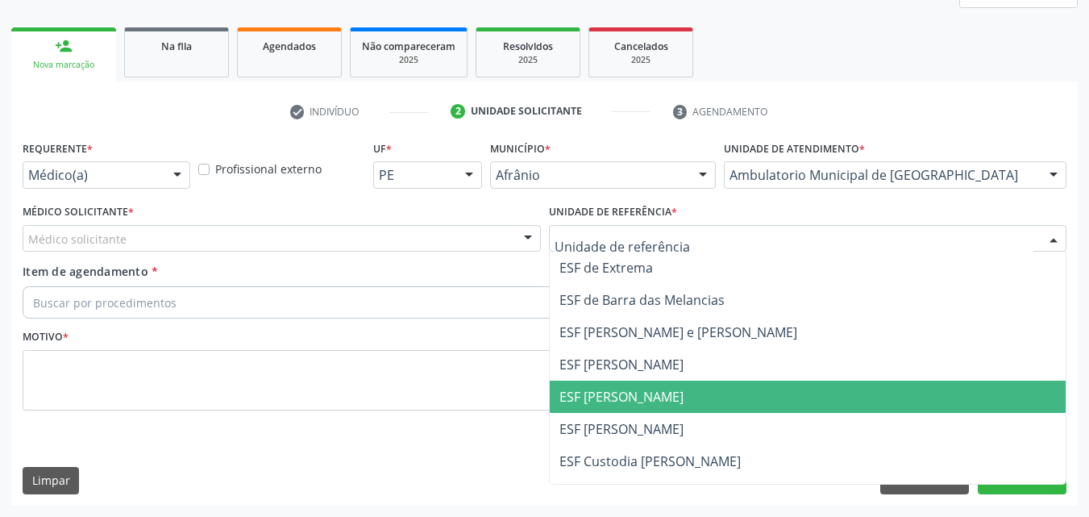
click at [662, 392] on span "ESF [PERSON_NAME]" at bounding box center [621, 397] width 124 height 18
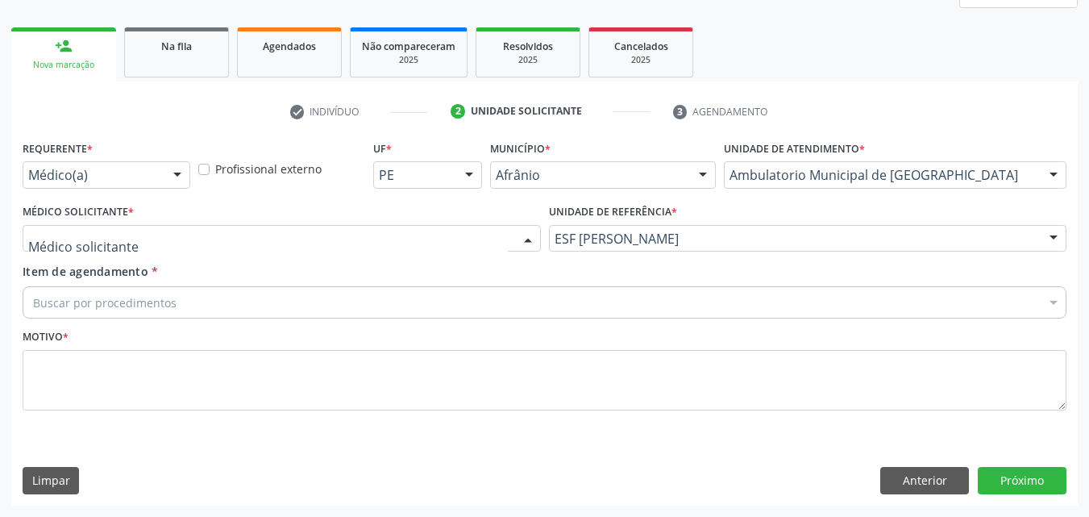
click at [406, 236] on div at bounding box center [282, 238] width 518 height 27
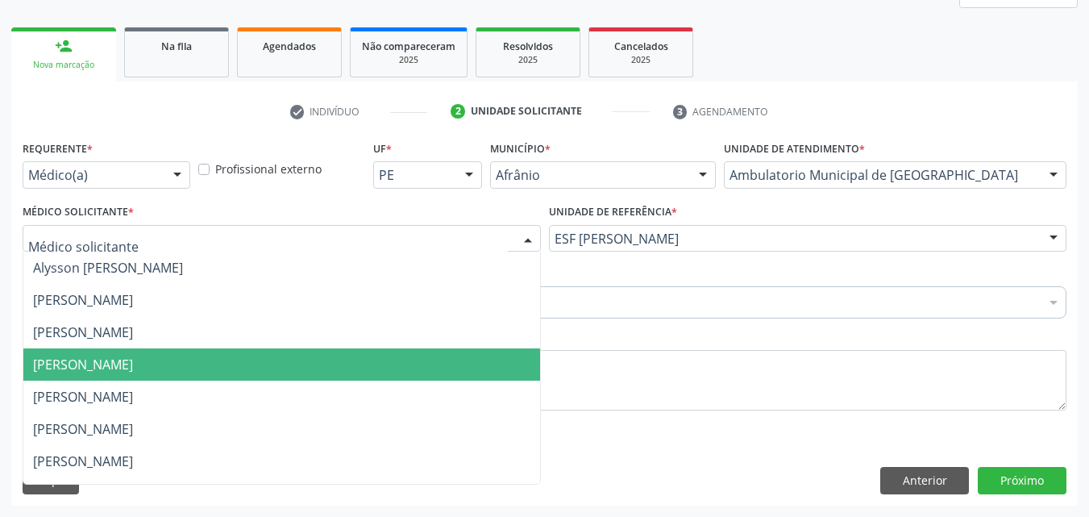
click at [284, 366] on span "Diego Ramon Ferreira Belem" at bounding box center [281, 364] width 517 height 32
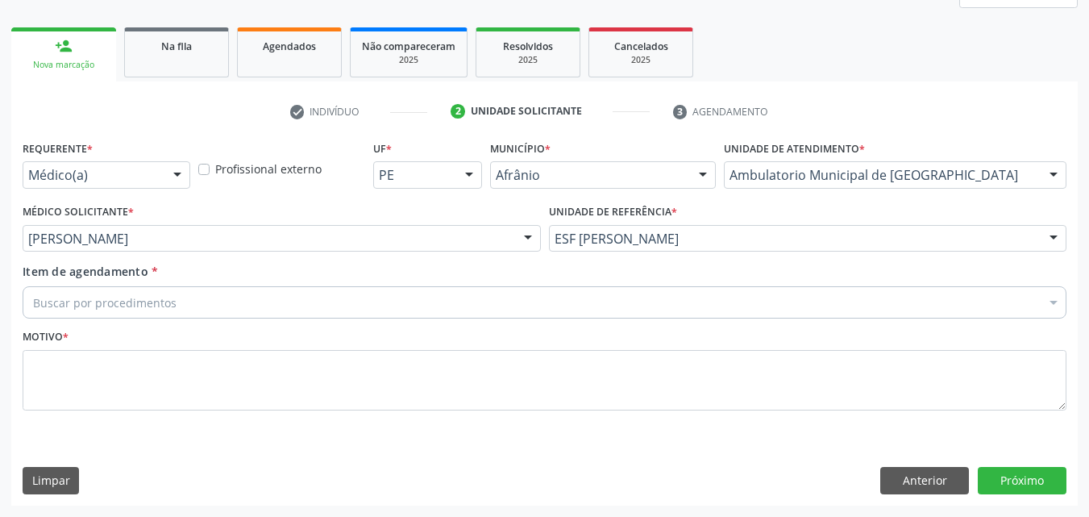
click at [260, 305] on div "Buscar por procedimentos" at bounding box center [545, 302] width 1044 height 32
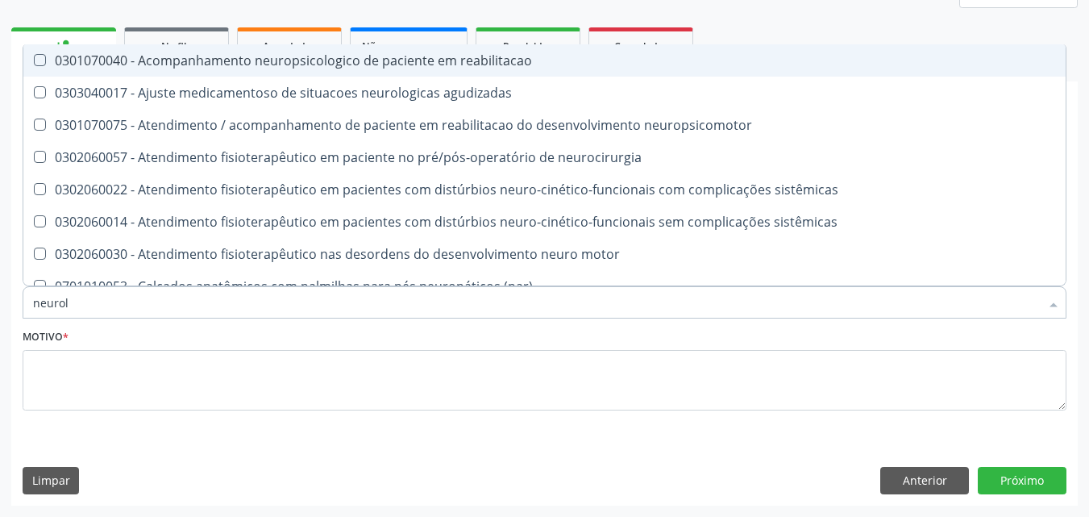
type input "neurolo"
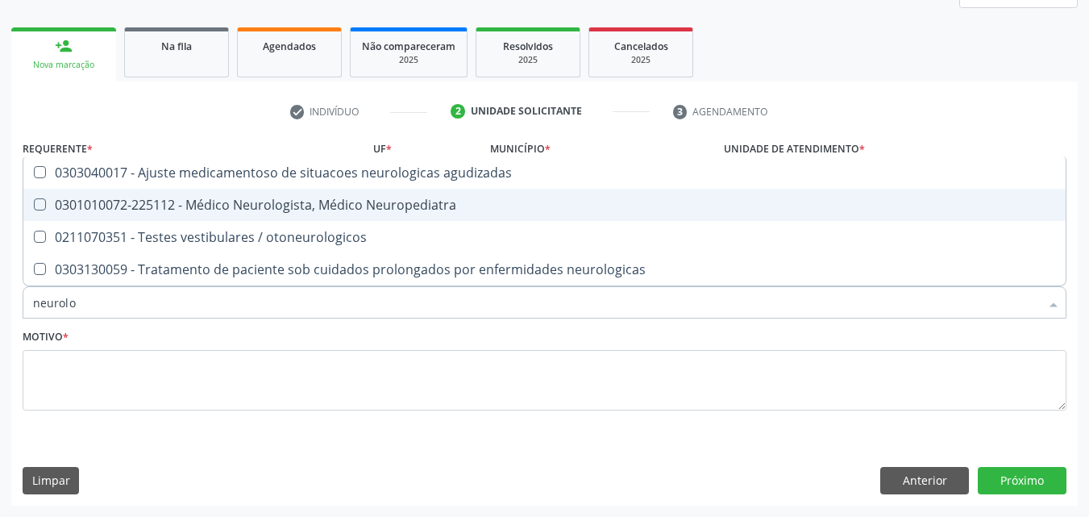
click at [298, 210] on div "0301010072-225112 - Médico Neurologista, Médico Neuropediatra" at bounding box center [544, 204] width 1023 height 13
checkbox Neuropediatra "true"
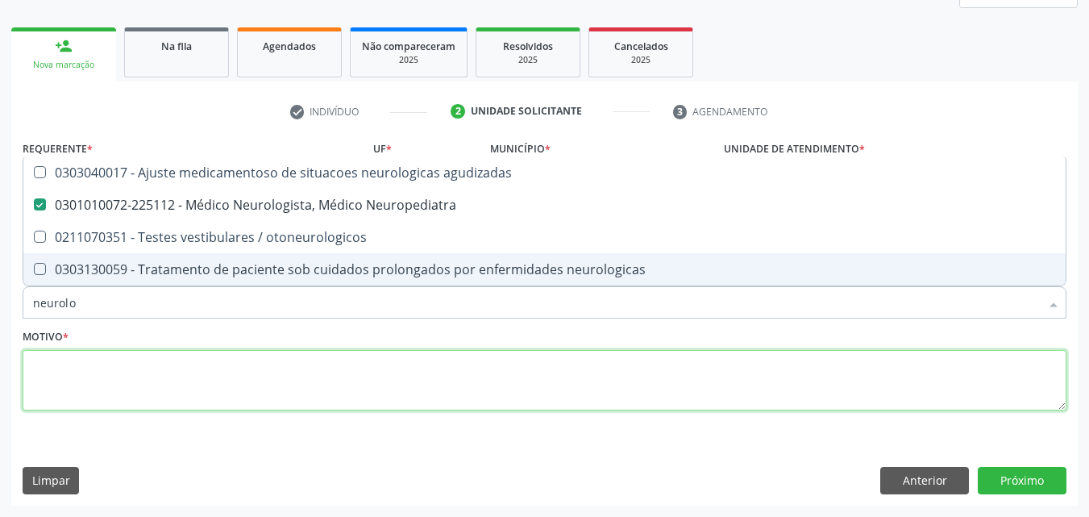
click at [269, 382] on textarea at bounding box center [545, 380] width 1044 height 61
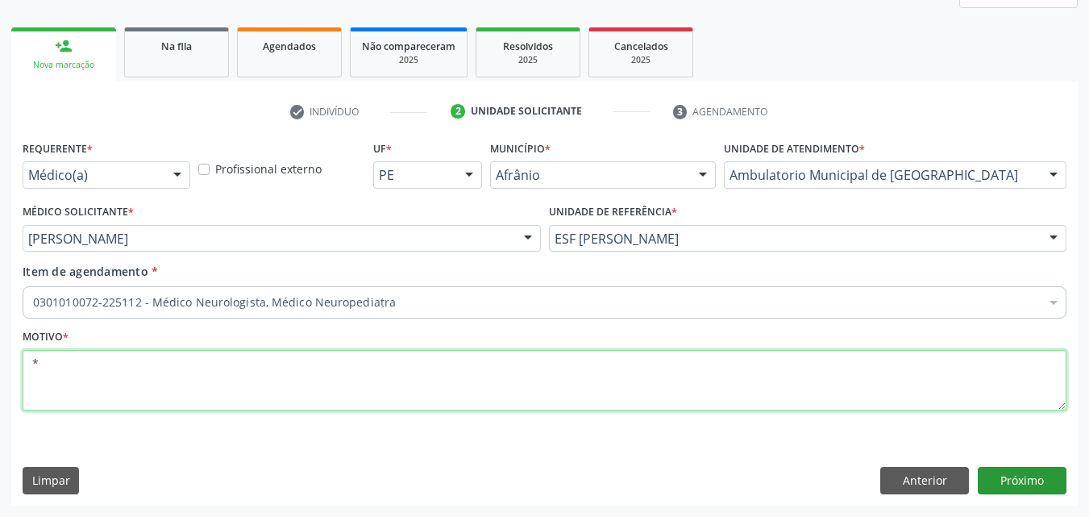
type textarea "*"
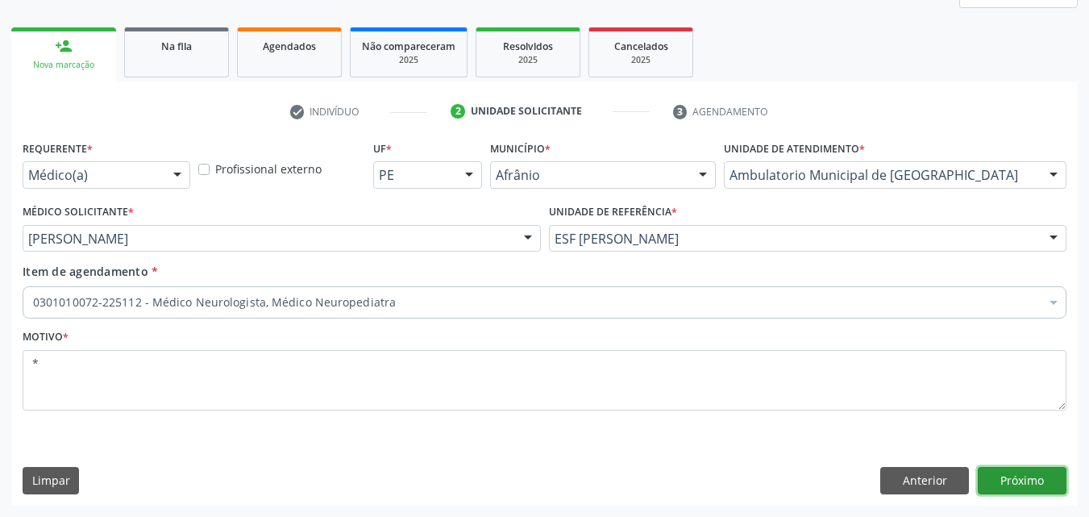
click at [1025, 480] on button "Próximo" at bounding box center [1022, 480] width 89 height 27
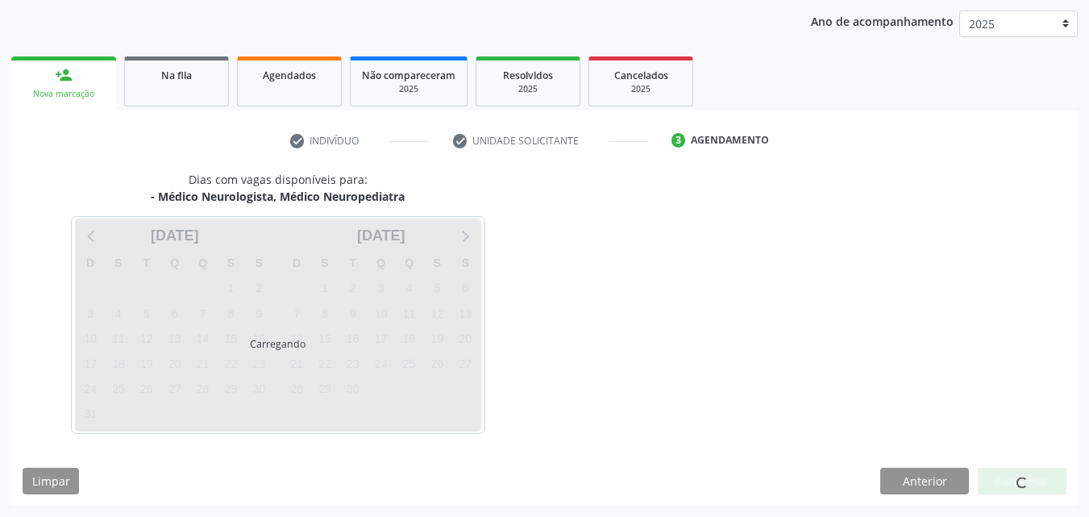
scroll to position [185, 0]
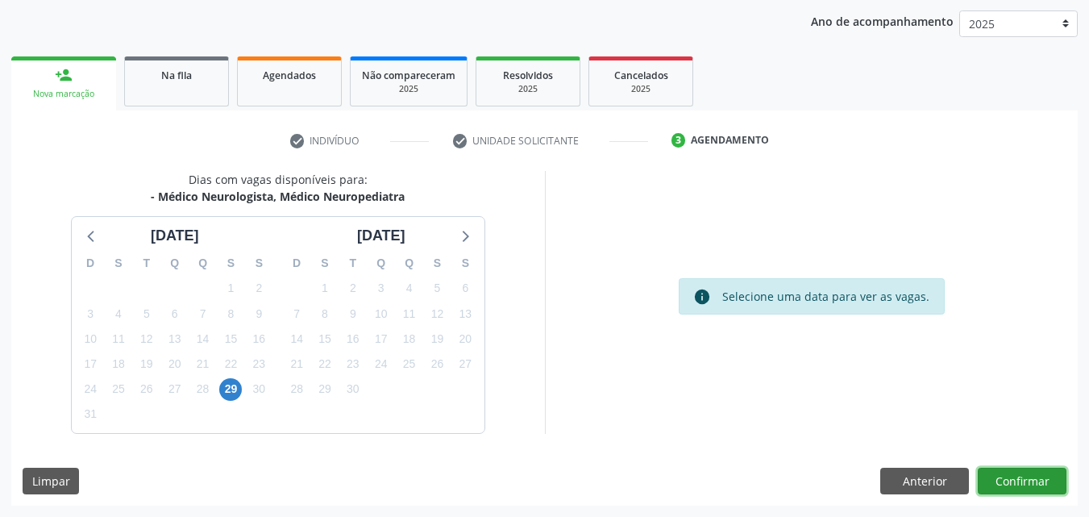
click at [1035, 483] on button "Confirmar" at bounding box center [1022, 480] width 89 height 27
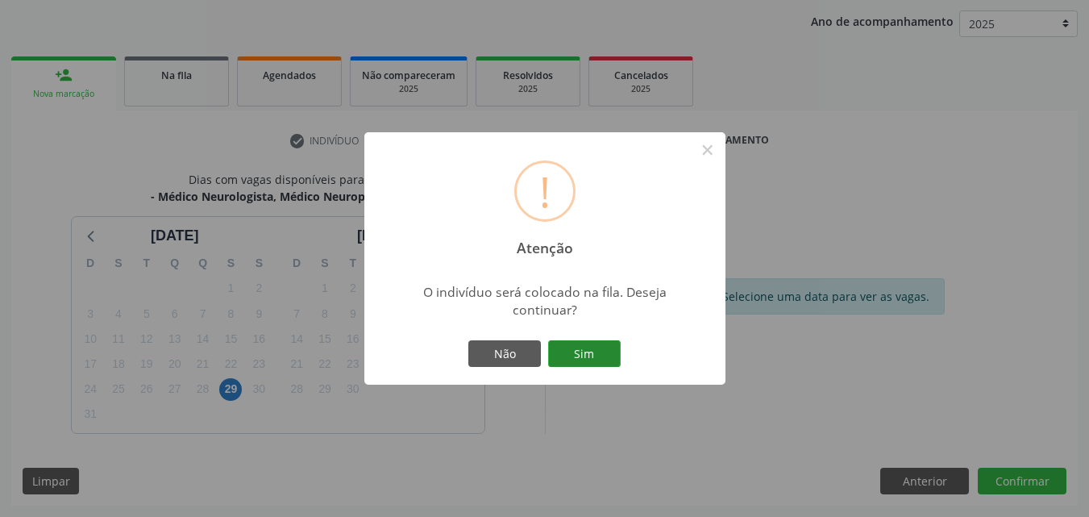
click at [582, 353] on button "Sim" at bounding box center [584, 353] width 73 height 27
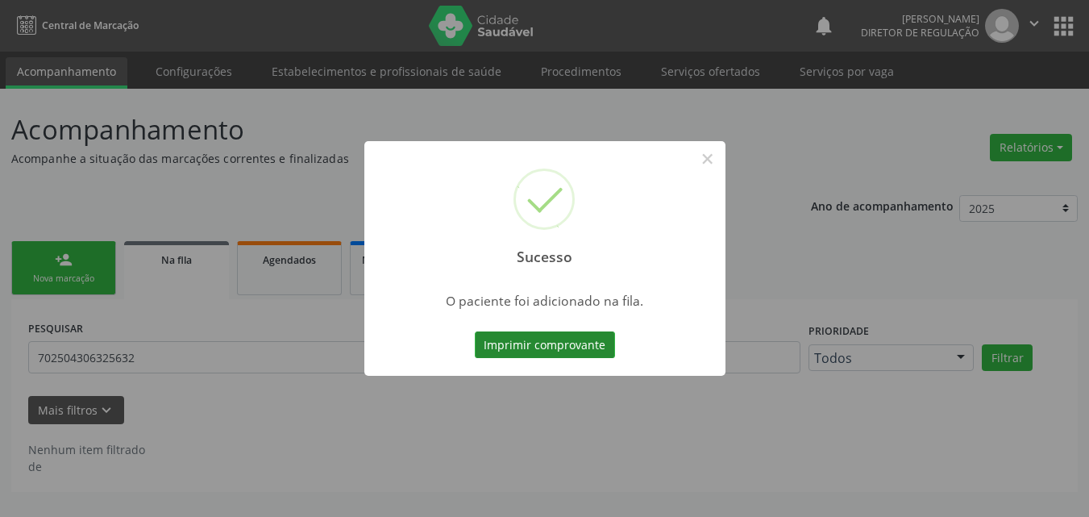
scroll to position [0, 0]
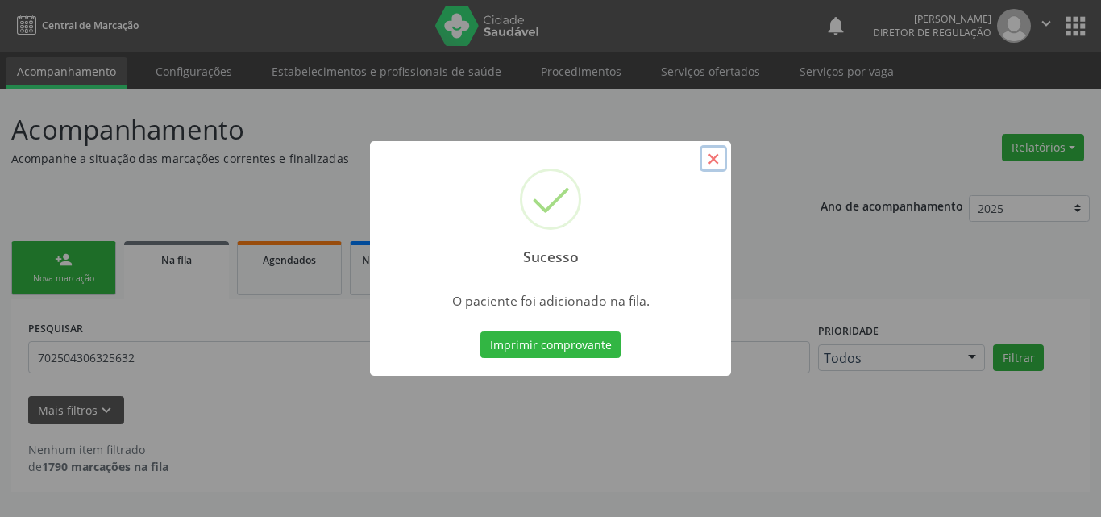
click at [711, 164] on button "×" at bounding box center [713, 158] width 27 height 27
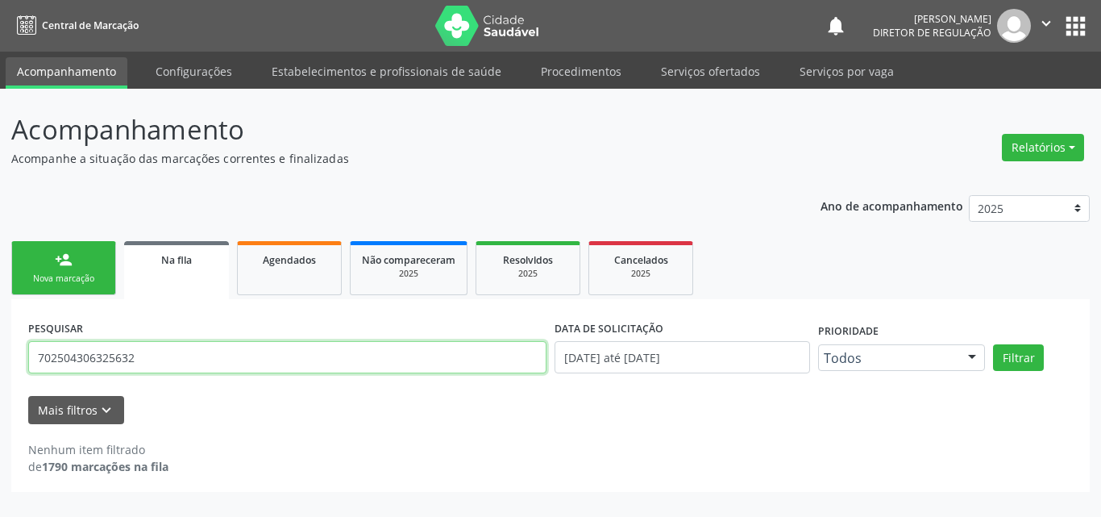
drag, startPoint x: 140, startPoint y: 361, endPoint x: 6, endPoint y: 370, distance: 134.1
click at [6, 370] on div "Acompanhamento Acompanhe a situação das marcações correntes e finalizadas Relat…" at bounding box center [550, 303] width 1101 height 428
type input "700207436831626"
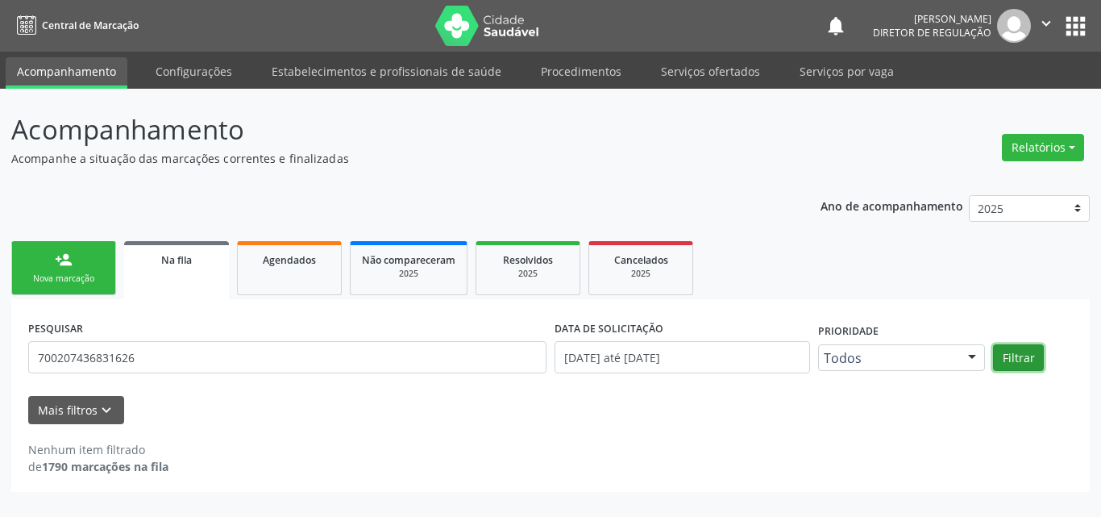
click at [1027, 354] on button "Filtrar" at bounding box center [1018, 357] width 51 height 27
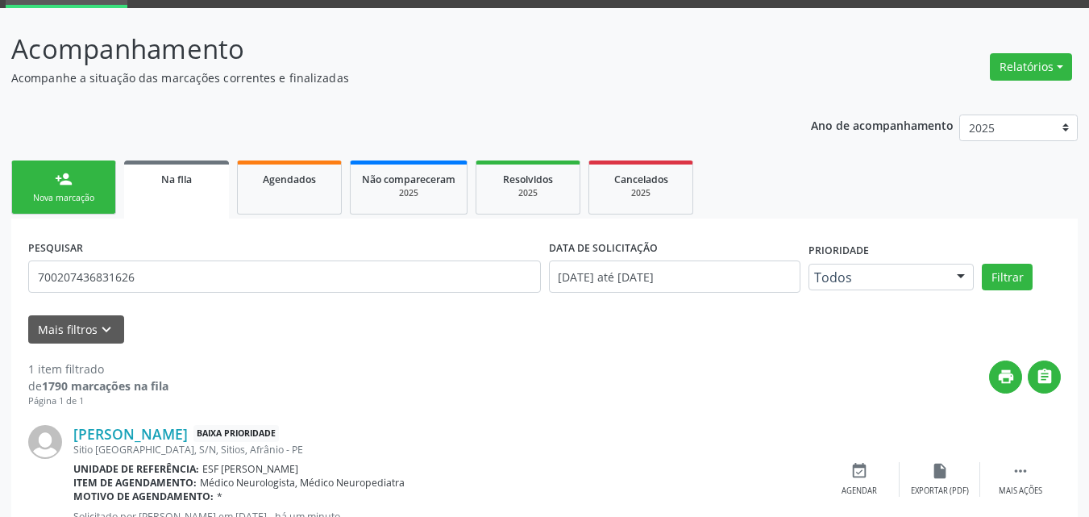
scroll to position [143, 0]
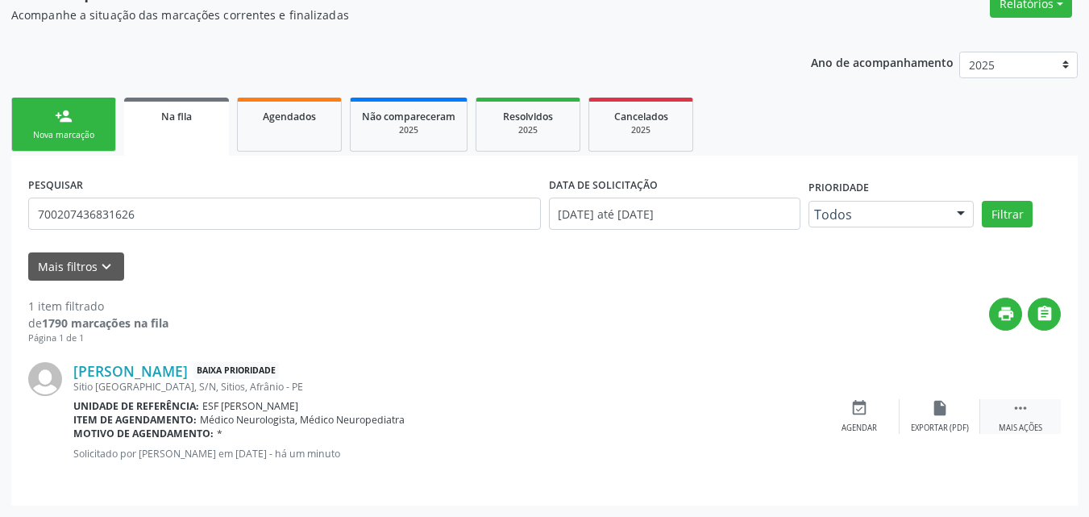
click at [1019, 406] on icon "" at bounding box center [1020, 408] width 18 height 18
click at [617, 409] on icon "event_available" at bounding box center [617, 408] width 18 height 18
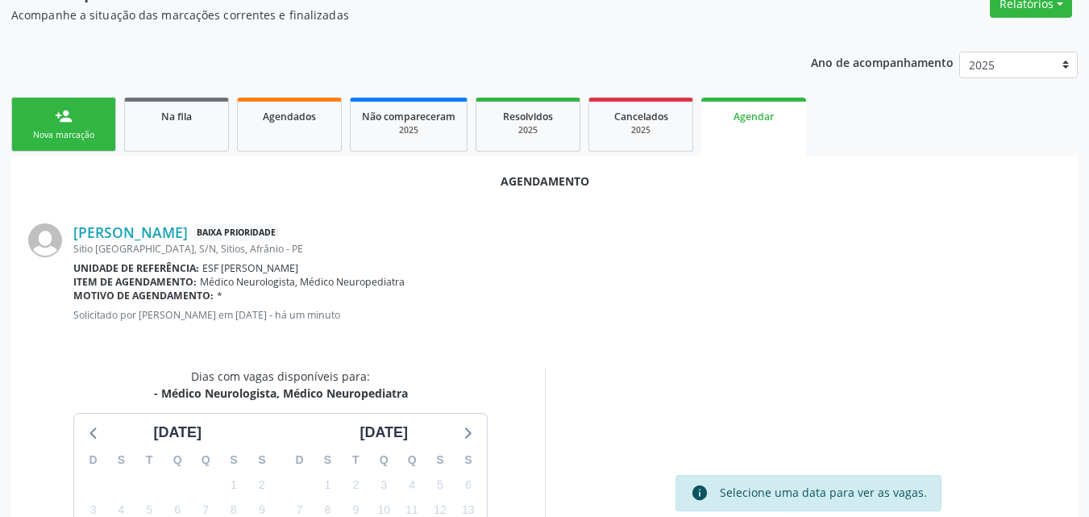
scroll to position [305, 0]
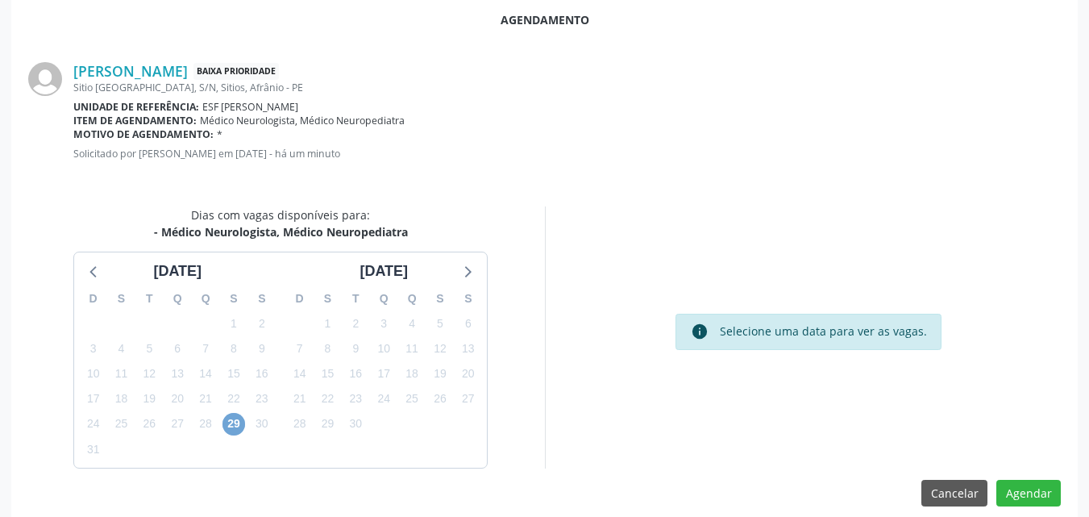
click at [230, 421] on span "29" at bounding box center [233, 424] width 23 height 23
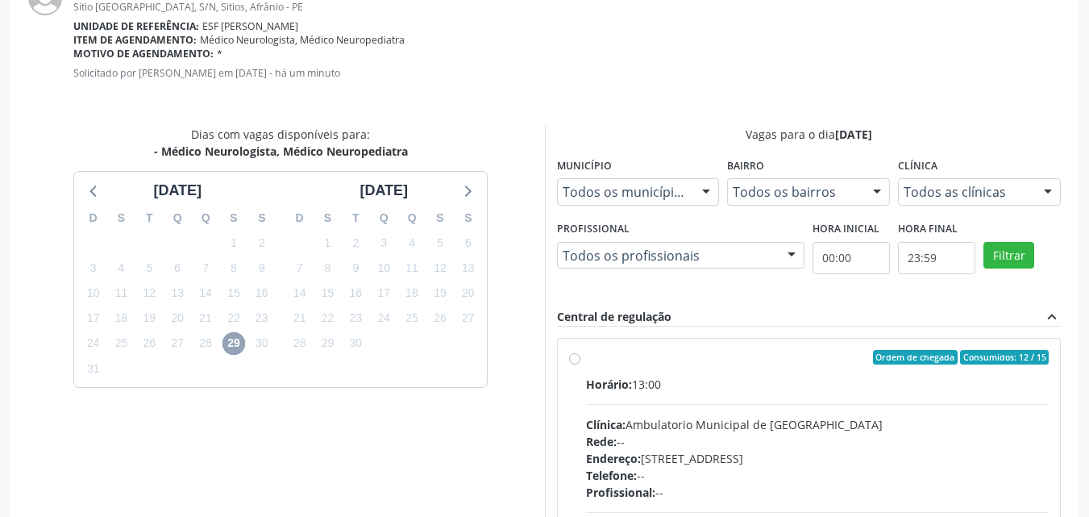
scroll to position [466, 0]
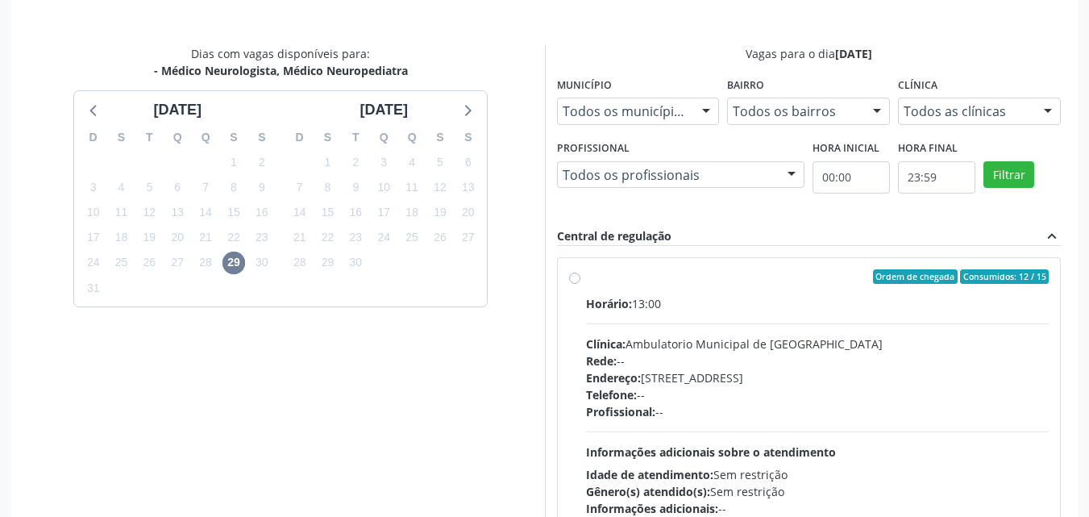
click at [586, 280] on label "Ordem de chegada Consumidos: 12 / 15 Horário: 13:00 Clínica: Ambulatorio Munici…" at bounding box center [817, 392] width 463 height 247
click at [579, 280] on input "Ordem de chegada Consumidos: 12 / 15 Horário: 13:00 Clínica: Ambulatorio Munici…" at bounding box center [574, 276] width 11 height 15
radio input "true"
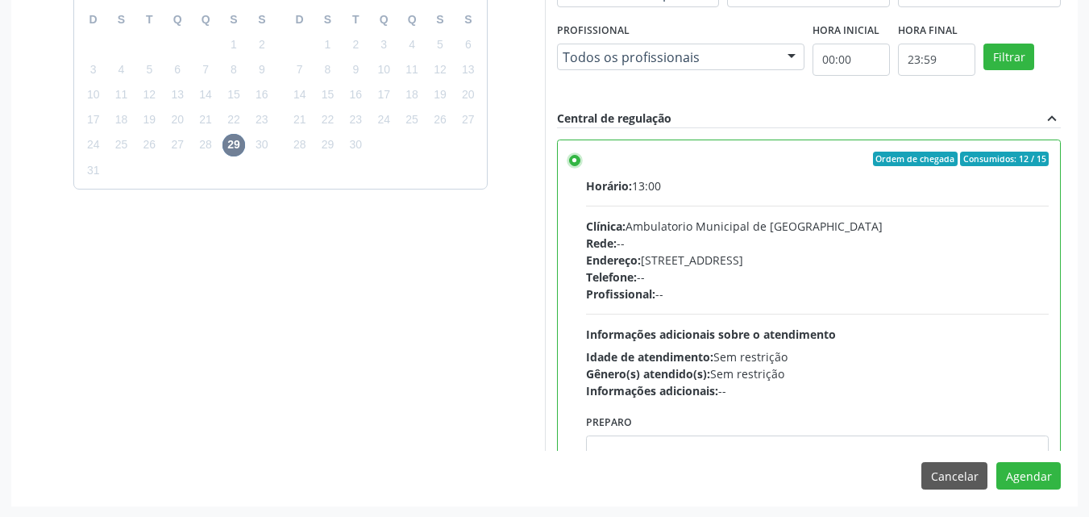
scroll to position [80, 0]
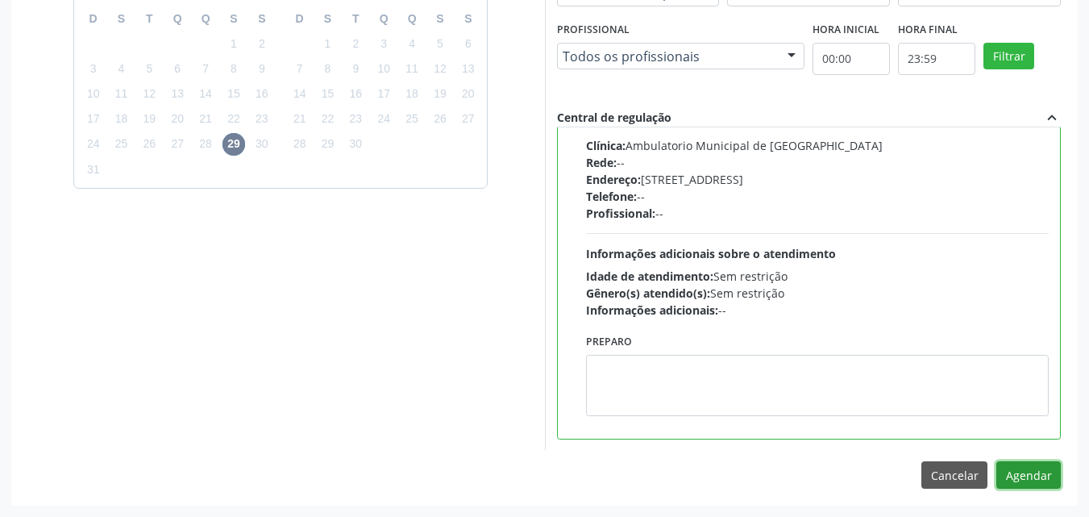
click at [1020, 471] on button "Agendar" at bounding box center [1028, 474] width 64 height 27
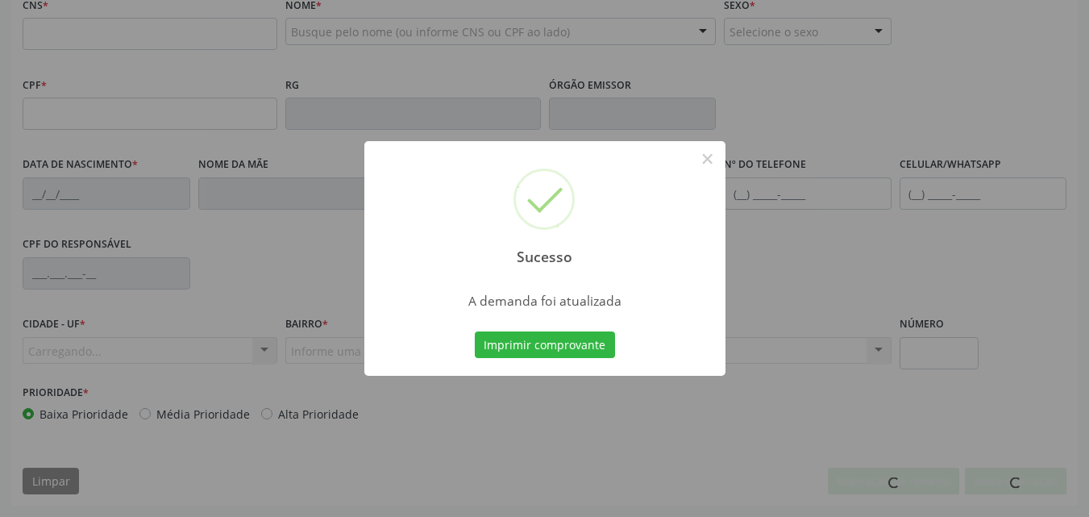
scroll to position [357, 0]
click at [572, 344] on button "Imprimir comprovante" at bounding box center [545, 344] width 140 height 27
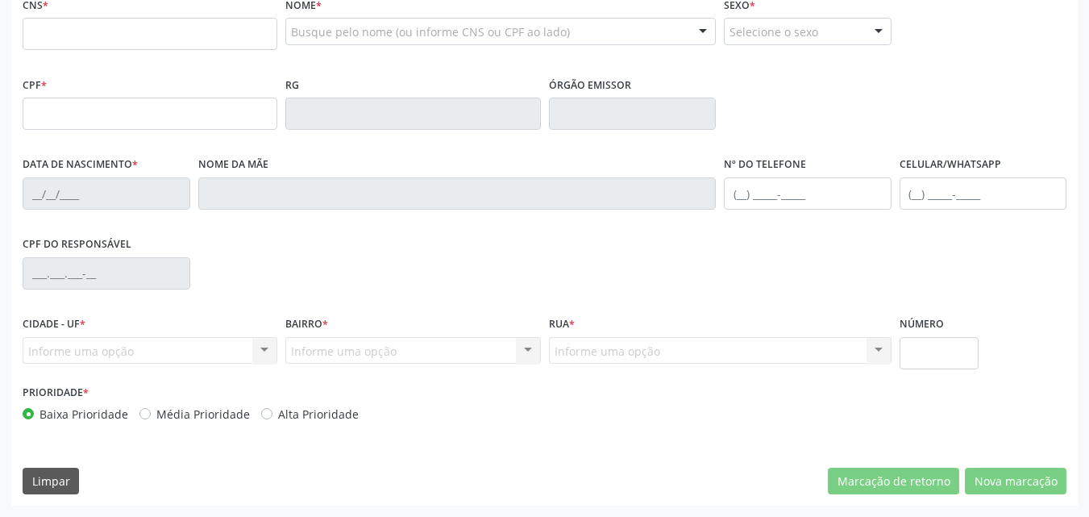
scroll to position [115, 0]
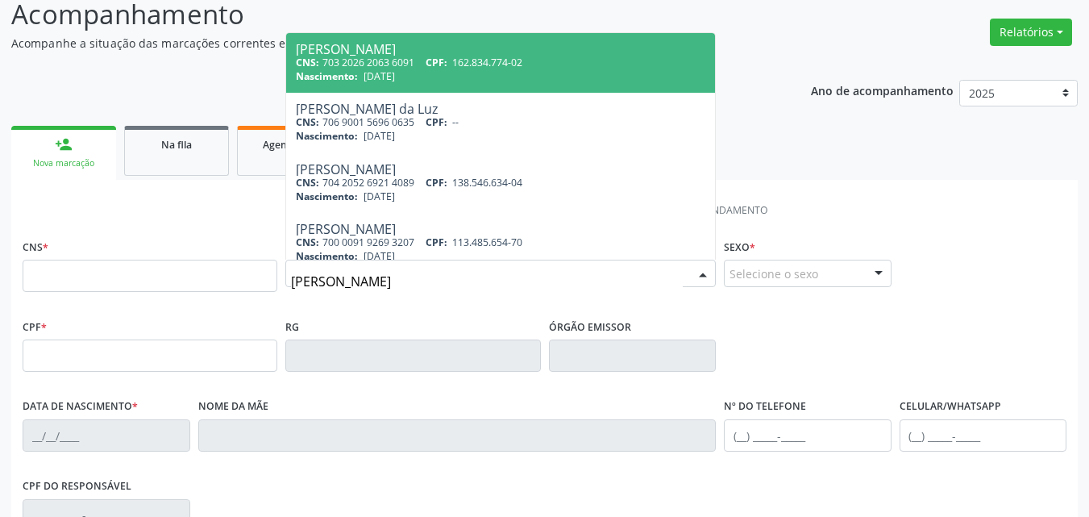
type input "[PERSON_NAME]"
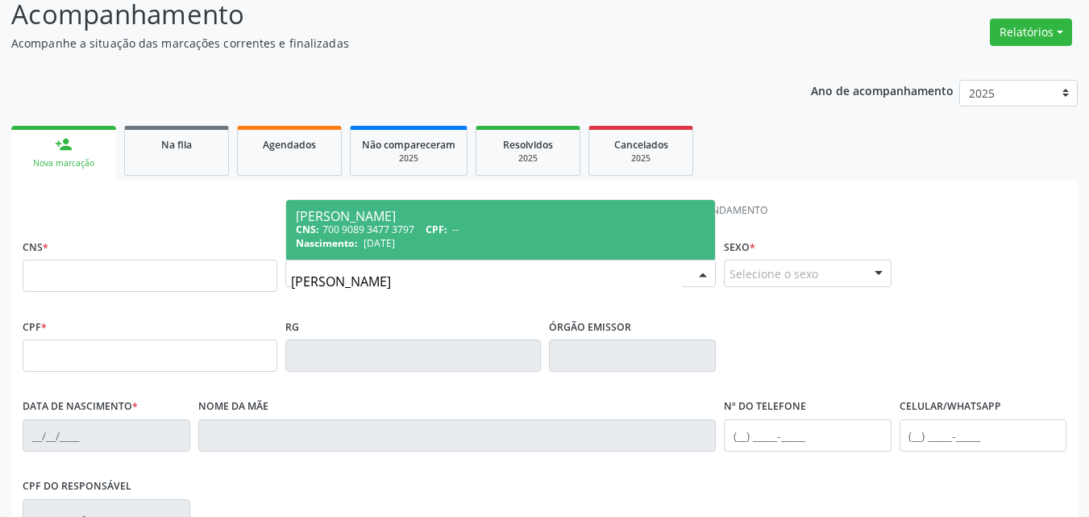
click at [389, 235] on div "CNS: 700 9089 3477 3797 CPF: --" at bounding box center [500, 229] width 409 height 14
type input "700 9089 3477 3797"
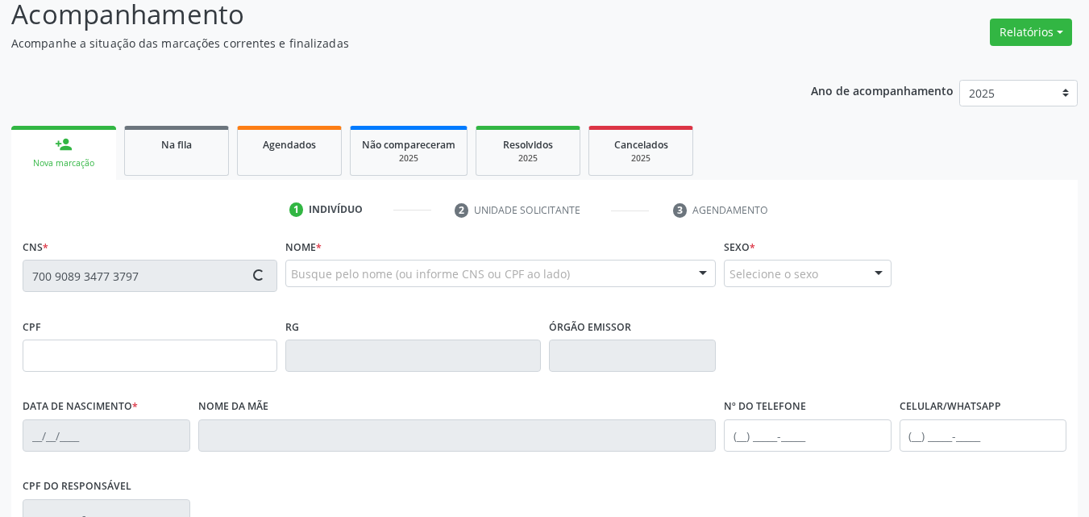
type input "02/10/1993"
type input "Maria da Conceiçao da Paixao Sousa"
type input "(87) 98841-6692"
type input "040.332.234-01"
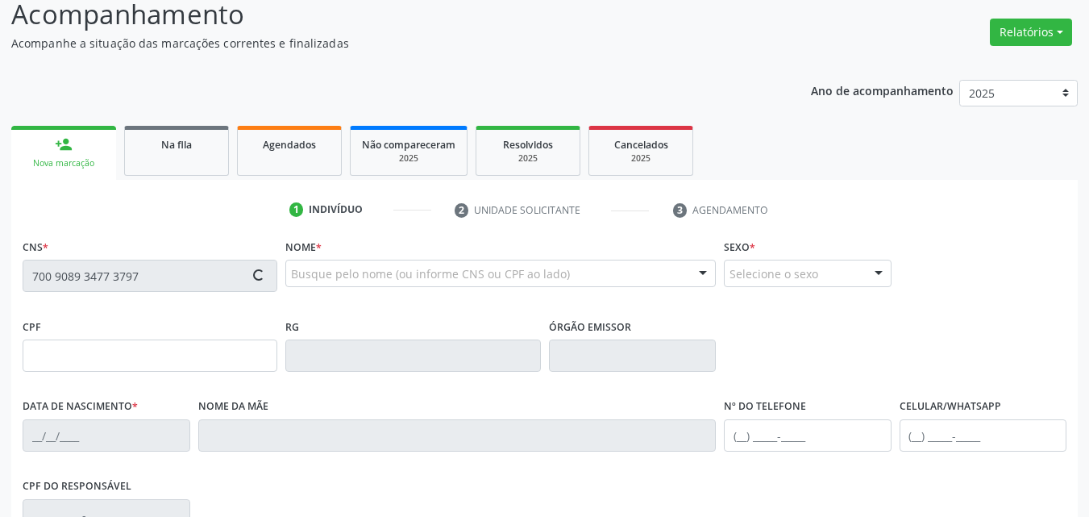
type input "S/N"
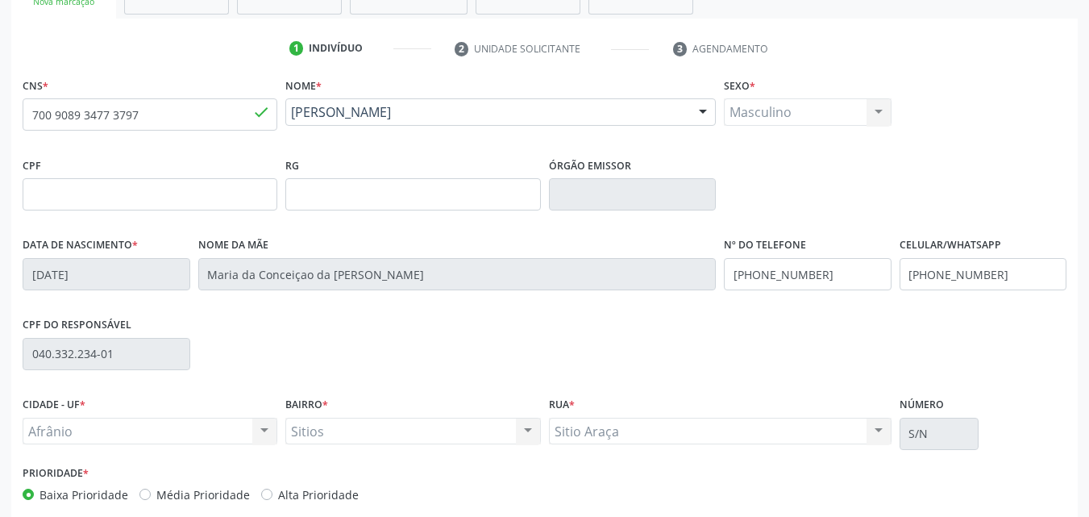
scroll to position [357, 0]
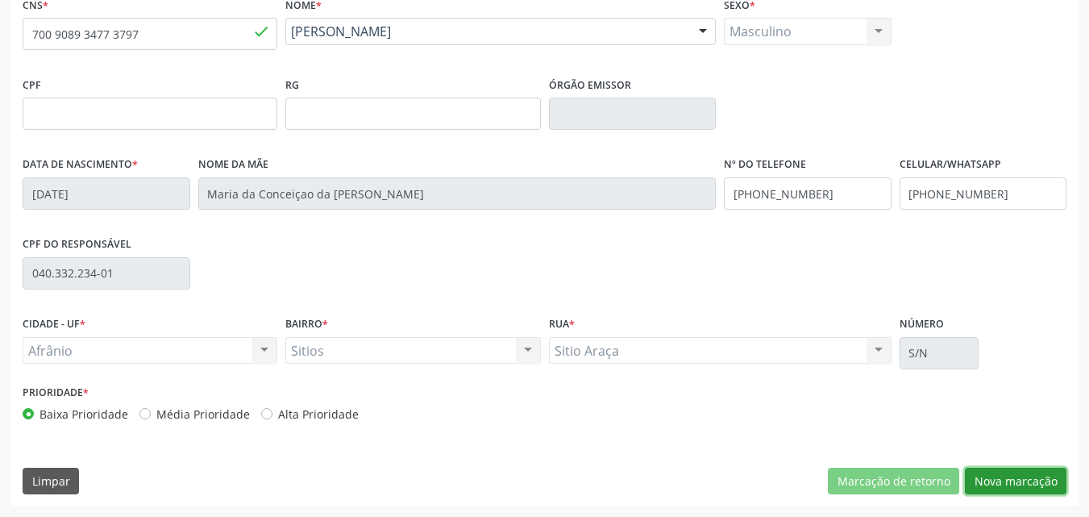
click at [1002, 484] on button "Nova marcação" at bounding box center [1016, 480] width 102 height 27
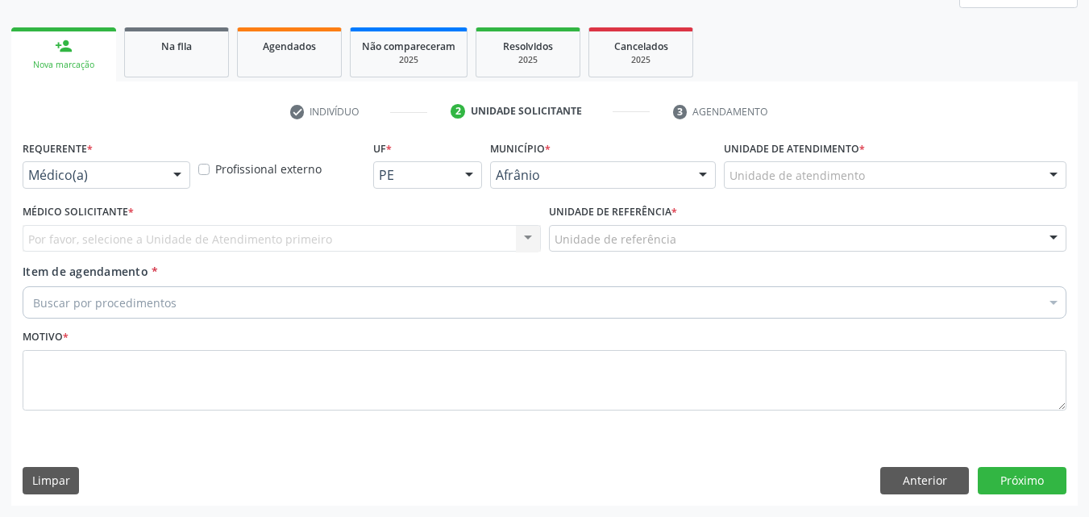
scroll to position [214, 0]
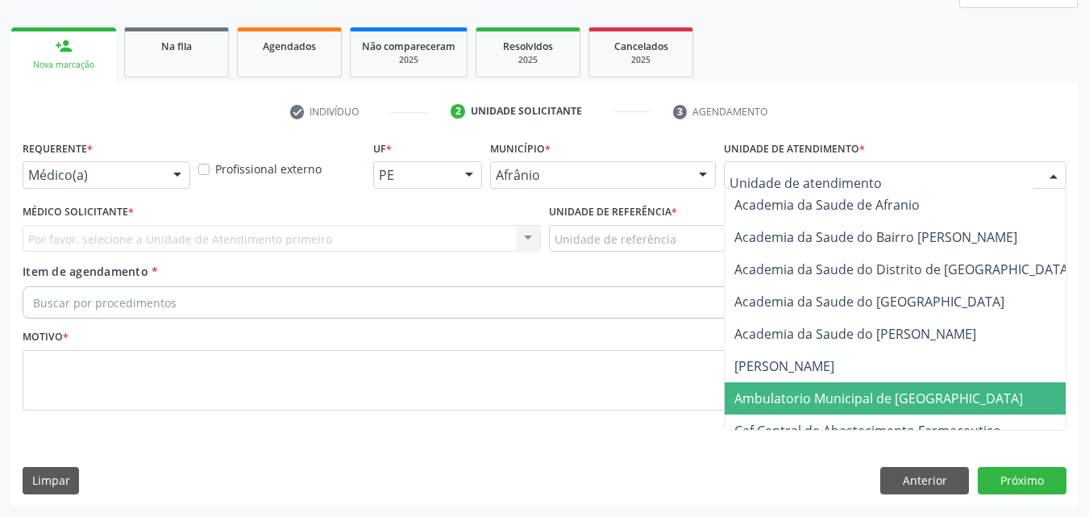
click at [874, 396] on span "Ambulatorio Municipal de [GEOGRAPHIC_DATA]" at bounding box center [878, 398] width 289 height 18
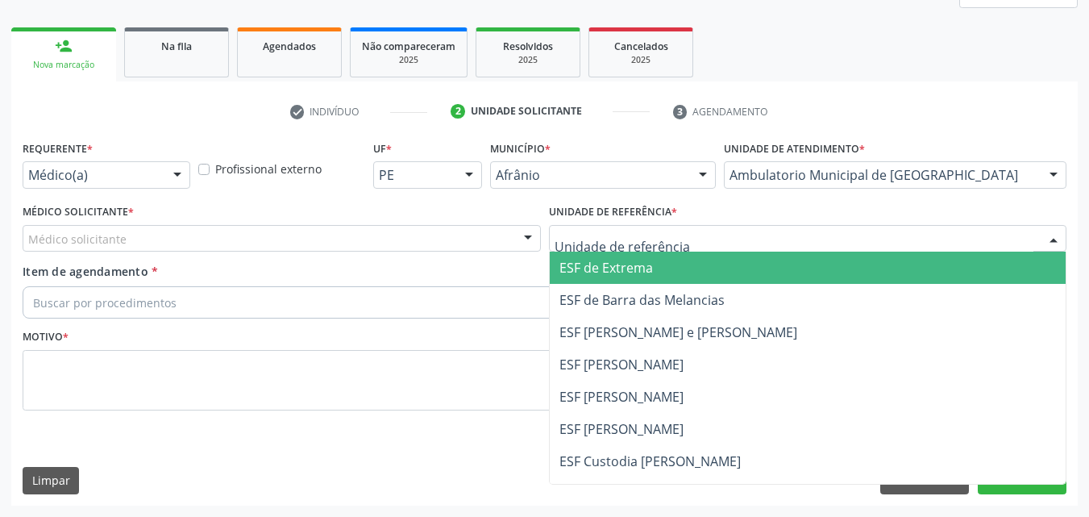
click at [683, 233] on div at bounding box center [808, 238] width 518 height 27
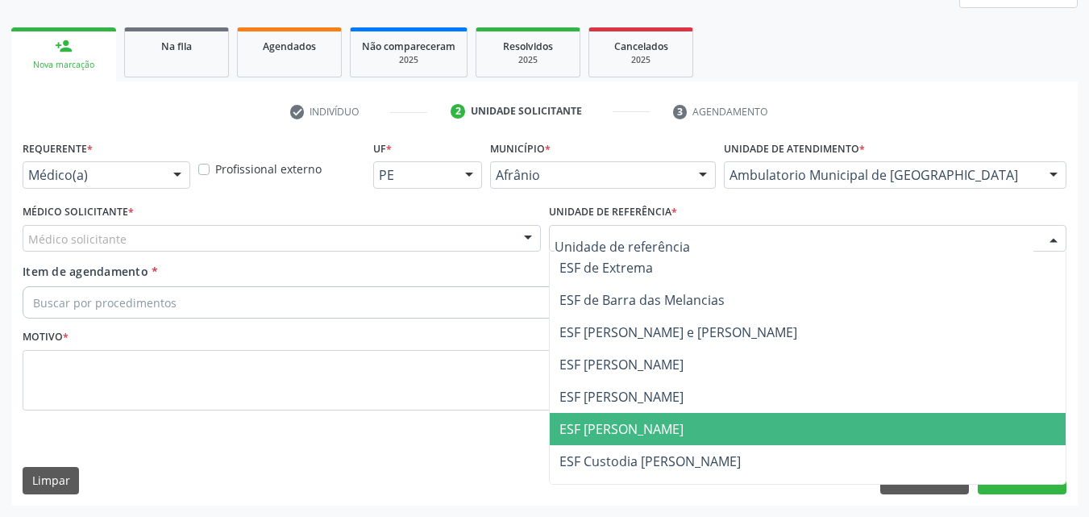
click at [654, 423] on span "ESF [PERSON_NAME]" at bounding box center [808, 429] width 517 height 32
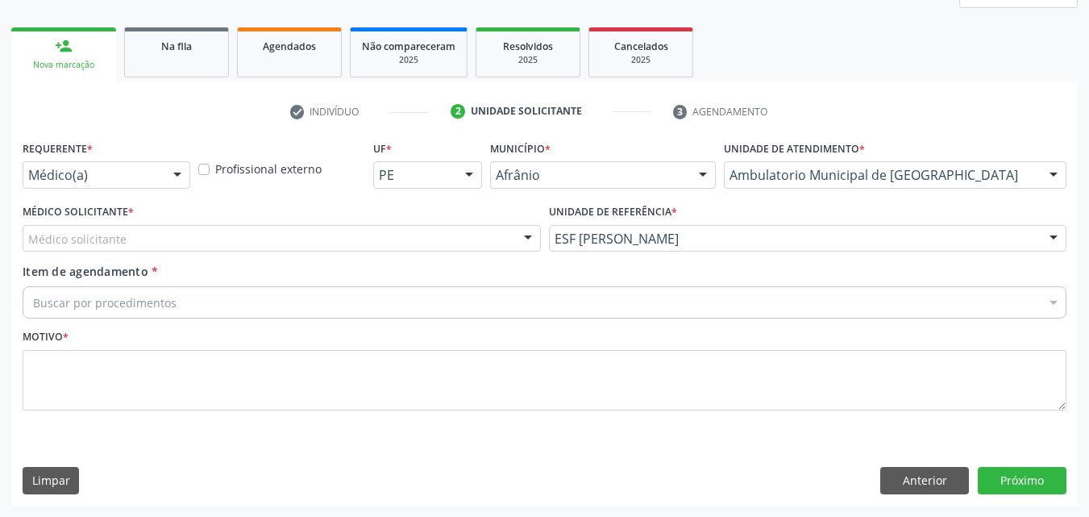
click at [463, 241] on div "Médico solicitante" at bounding box center [282, 238] width 518 height 27
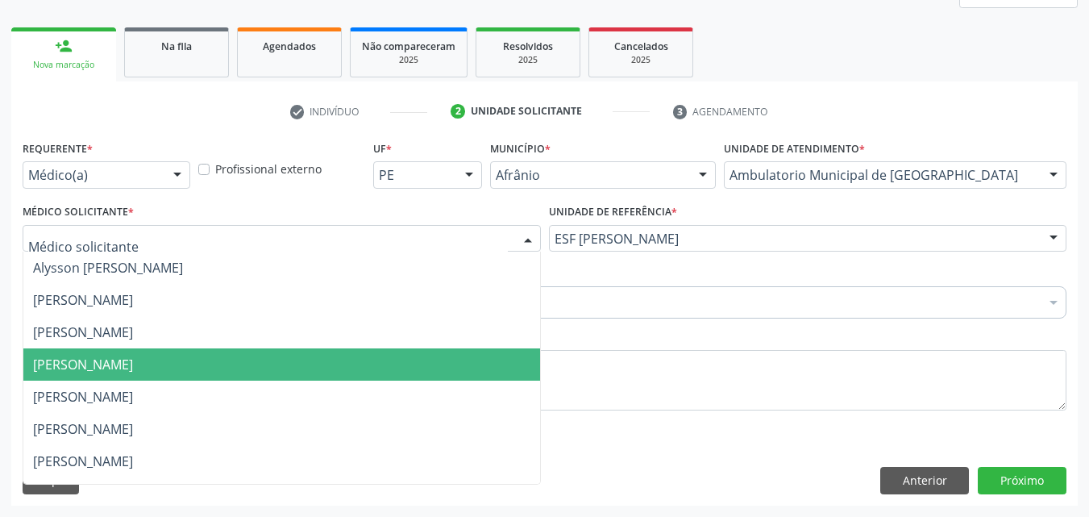
click at [334, 359] on span "Diego Ramon Ferreira Belem" at bounding box center [281, 364] width 517 height 32
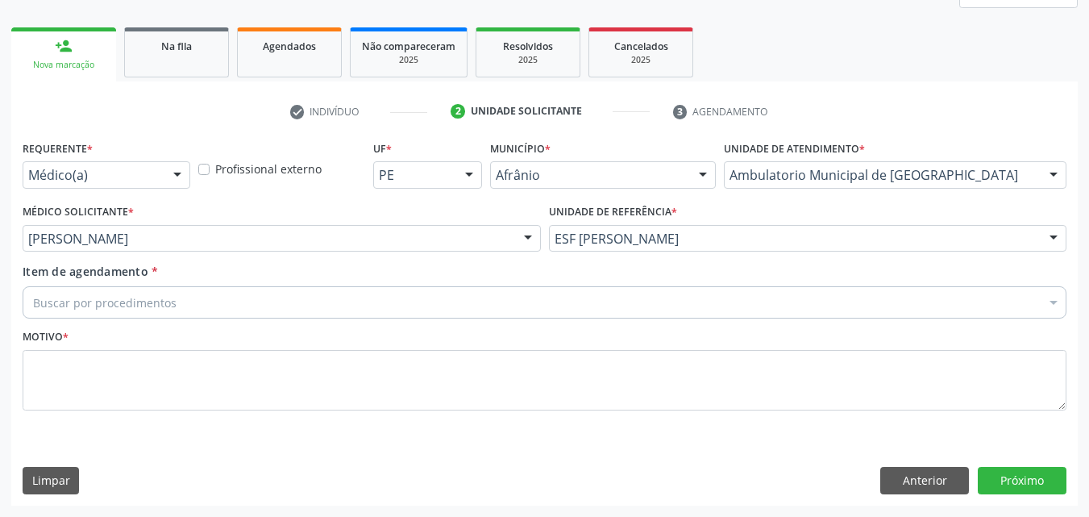
click at [179, 297] on div "Buscar por procedimentos" at bounding box center [545, 302] width 1044 height 32
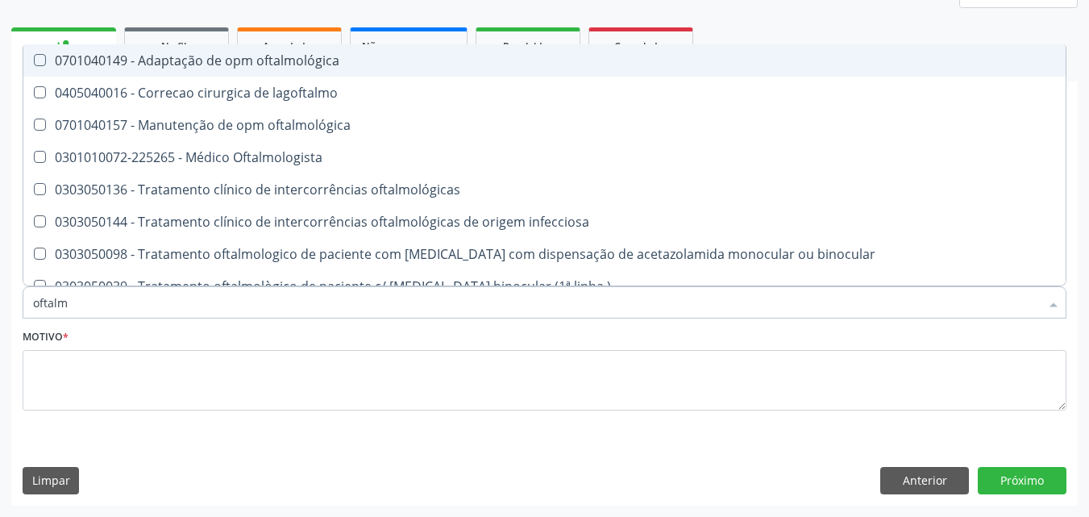
type input "oftalmo"
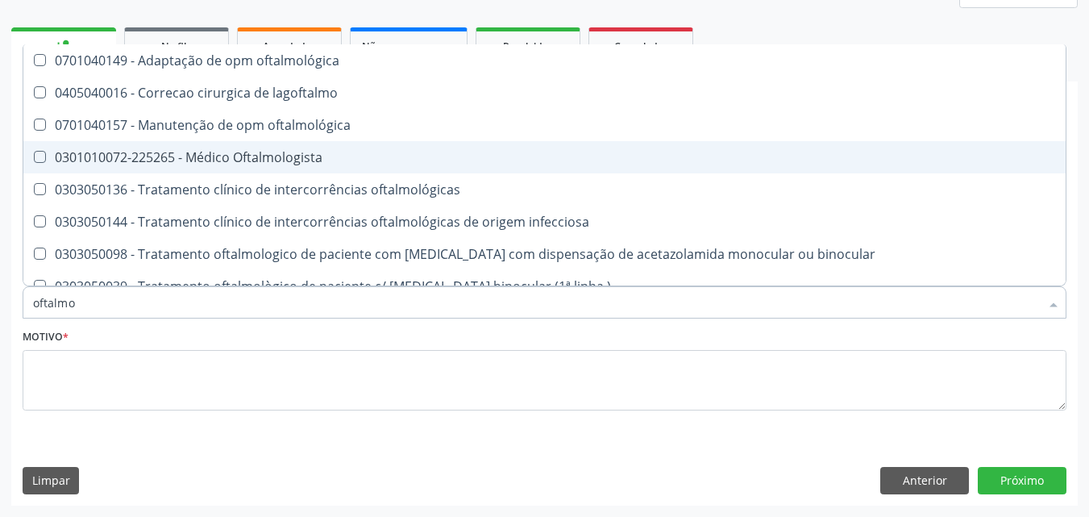
click at [279, 163] on div "0301010072-225265 - Médico Oftalmologista" at bounding box center [544, 157] width 1023 height 13
checkbox Oftalmologista "true"
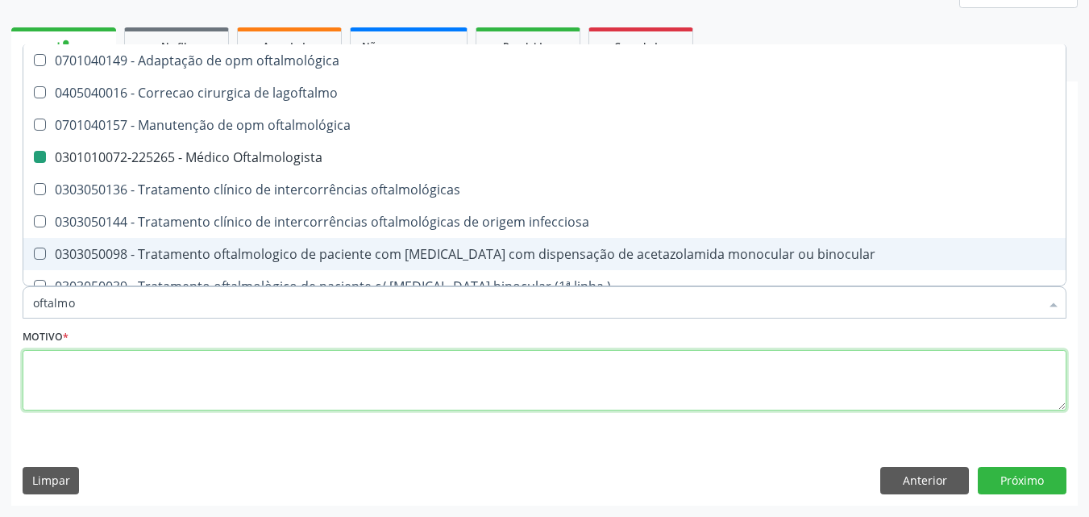
click at [197, 367] on textarea at bounding box center [545, 380] width 1044 height 61
checkbox lagoftalmo "true"
checkbox Oftalmologista "false"
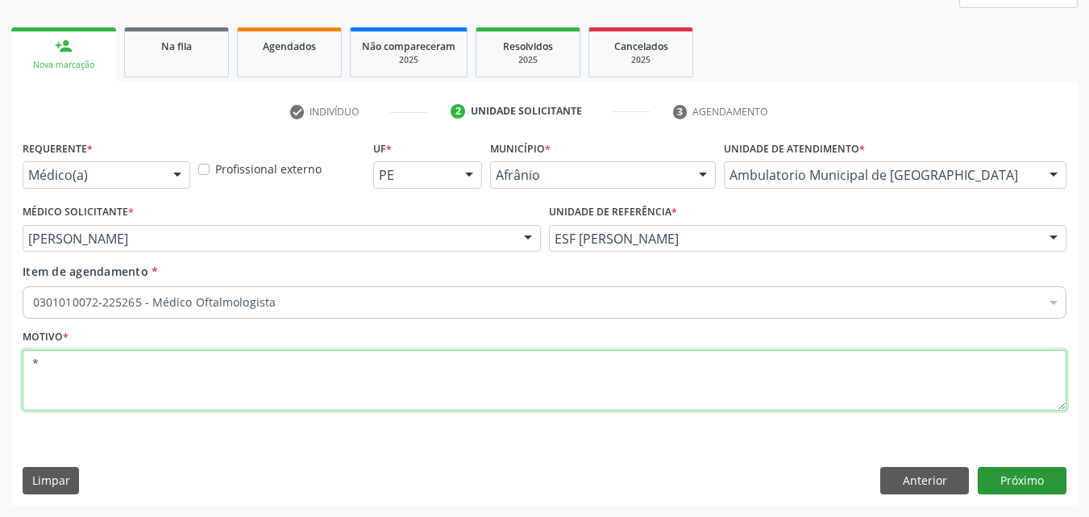
type textarea "*"
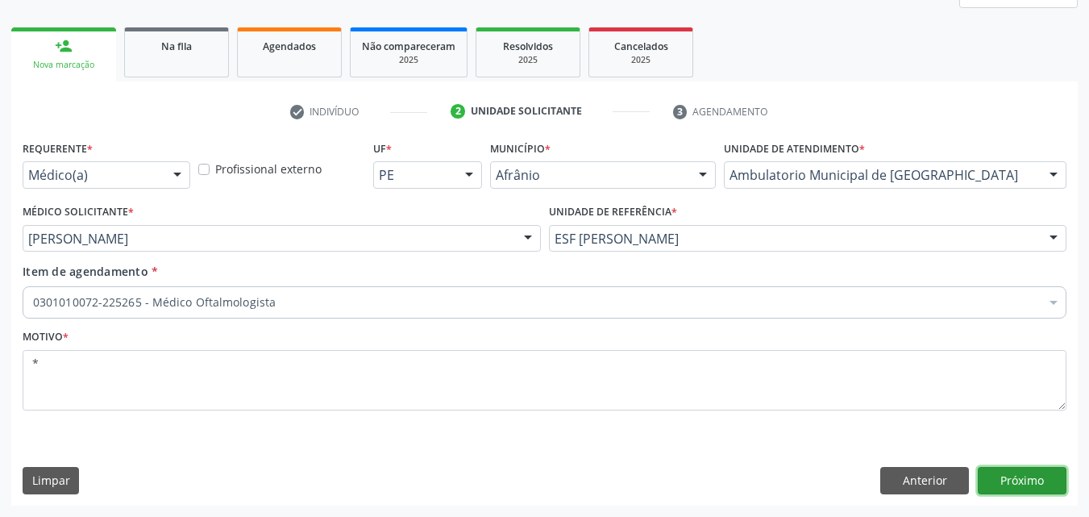
click at [1029, 478] on button "Próximo" at bounding box center [1022, 480] width 89 height 27
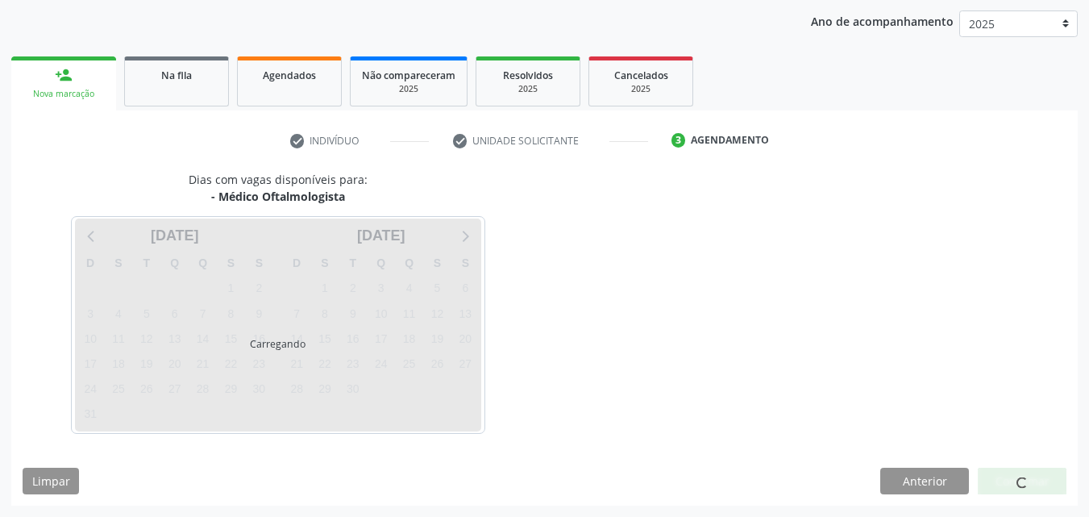
scroll to position [185, 0]
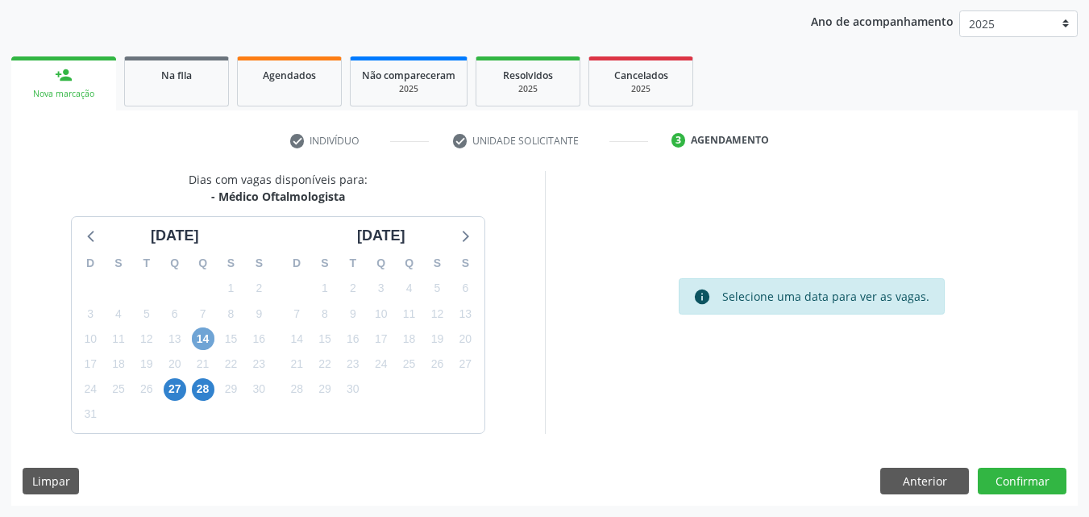
click at [206, 346] on span "14" at bounding box center [203, 338] width 23 height 23
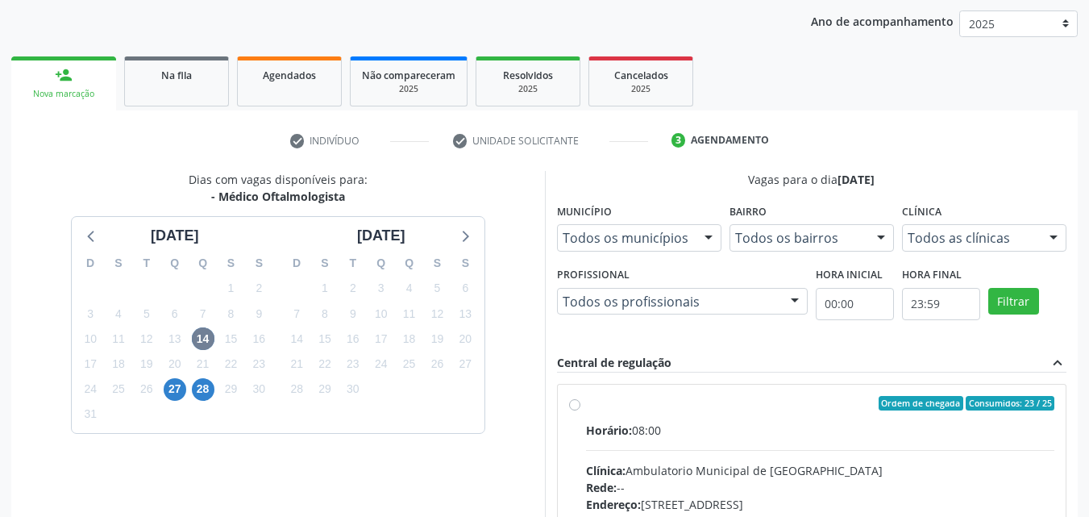
click at [586, 405] on label "Ordem de chegada Consumidos: 23 / 25 Horário: 08:00 Clínica: Ambulatorio Munici…" at bounding box center [820, 519] width 469 height 247
click at [577, 405] on input "Ordem de chegada Consumidos: 23 / 25 Horário: 08:00 Clínica: Ambulatorio Munici…" at bounding box center [574, 403] width 11 height 15
radio input "true"
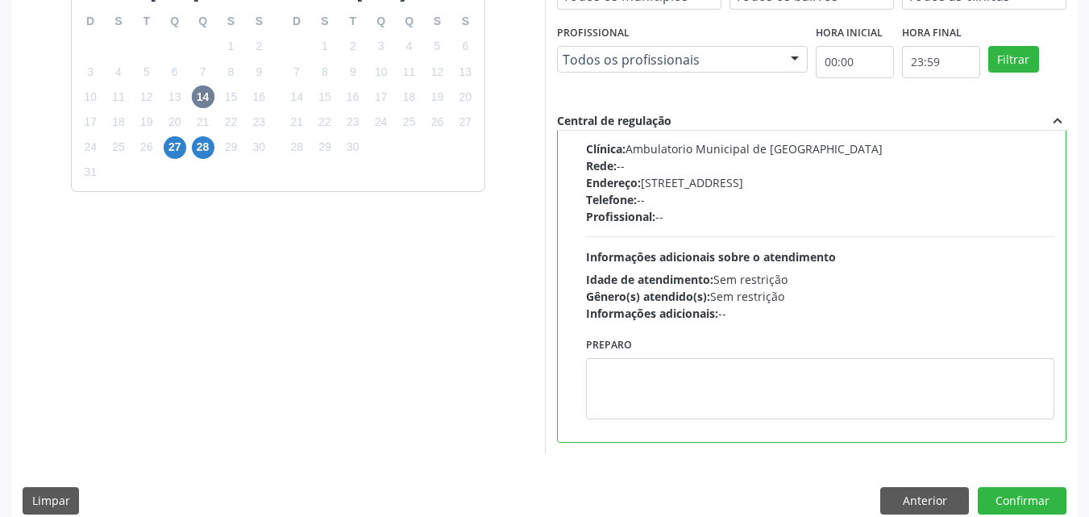
scroll to position [446, 0]
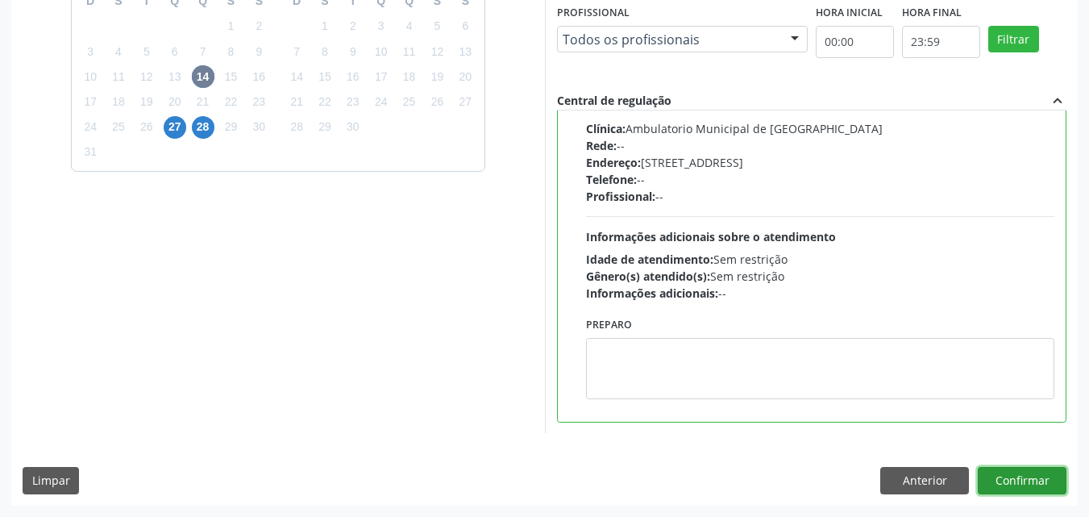
click at [1024, 482] on button "Confirmar" at bounding box center [1022, 480] width 89 height 27
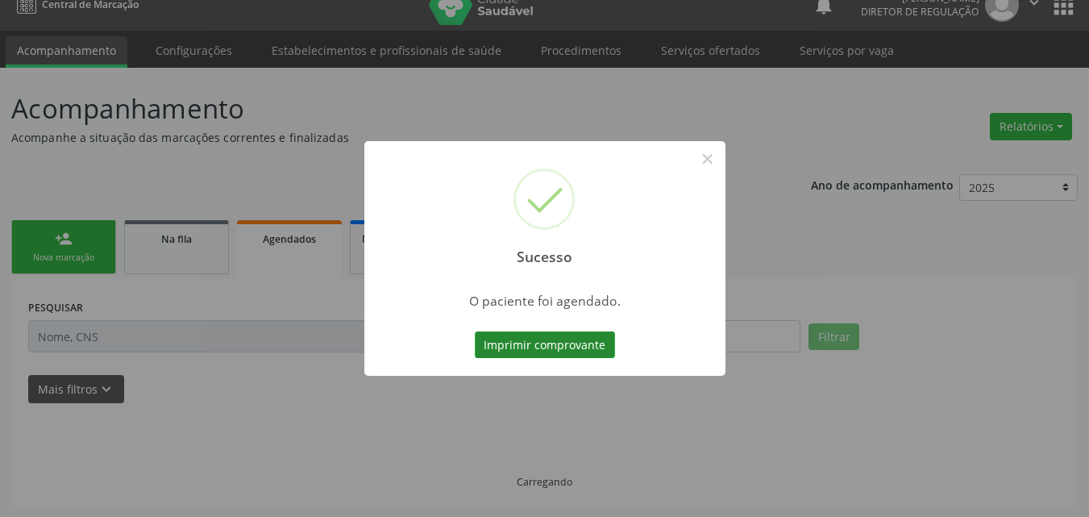
scroll to position [21, 0]
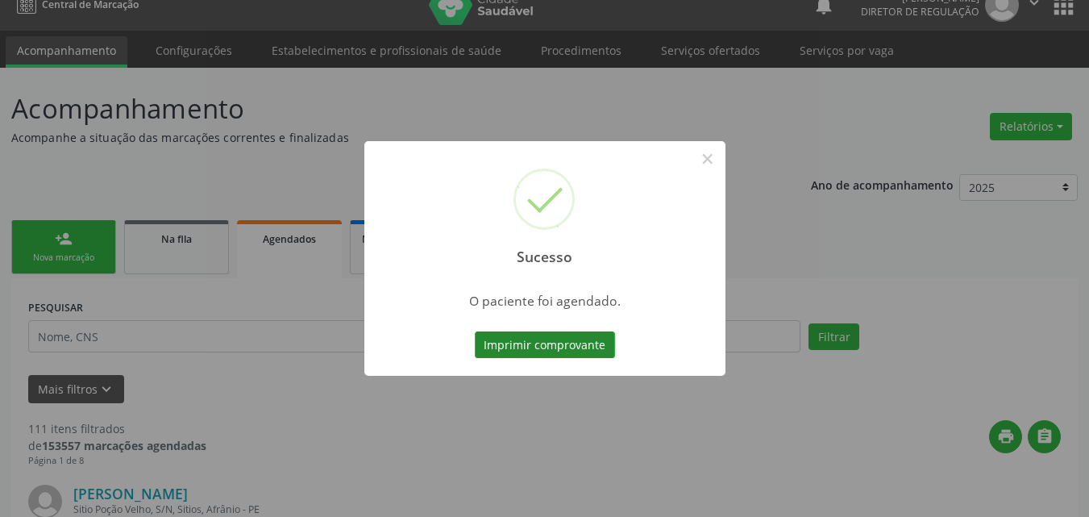
click at [546, 345] on button "Imprimir comprovante" at bounding box center [545, 344] width 140 height 27
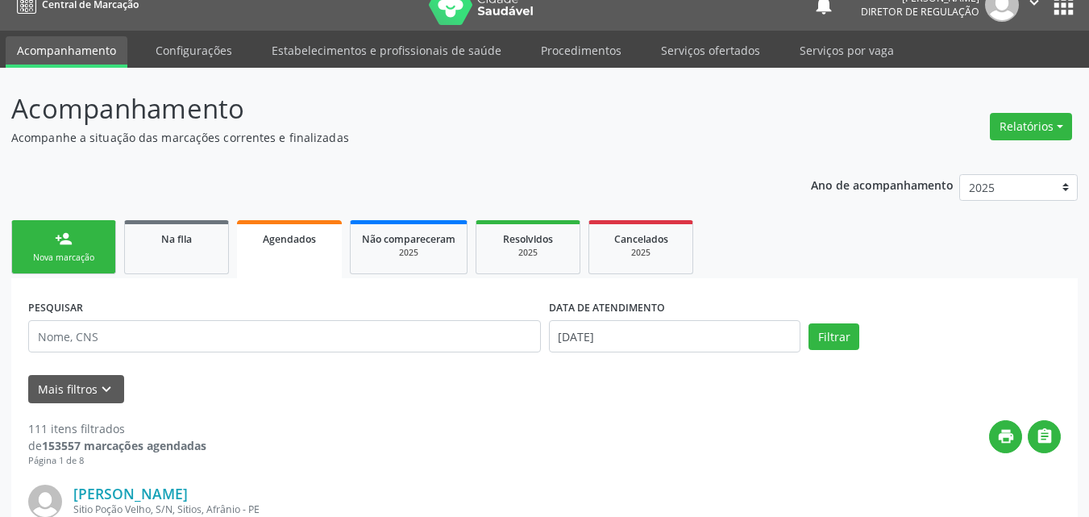
click at [86, 251] on div "Nova marcação" at bounding box center [63, 257] width 81 height 12
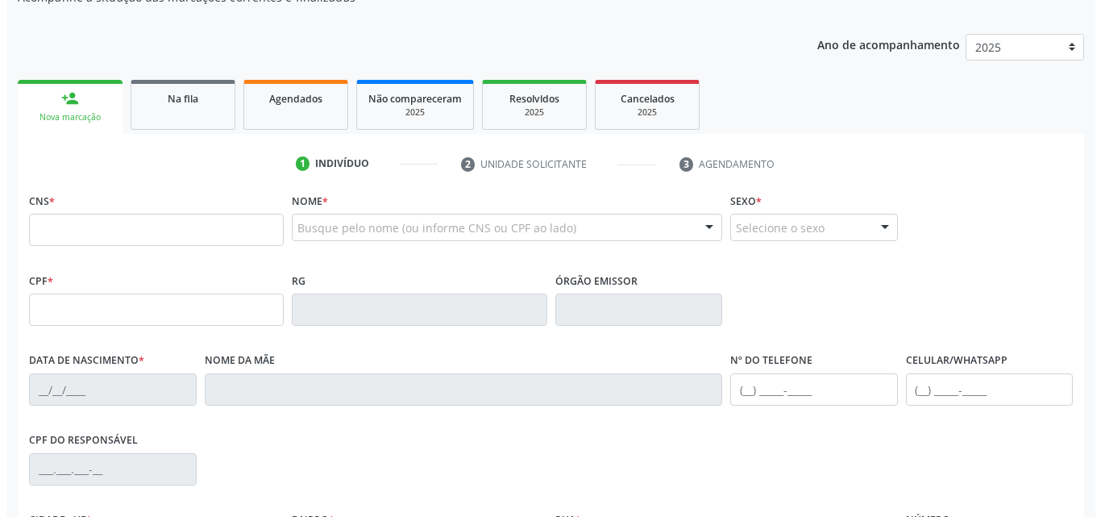
scroll to position [0, 0]
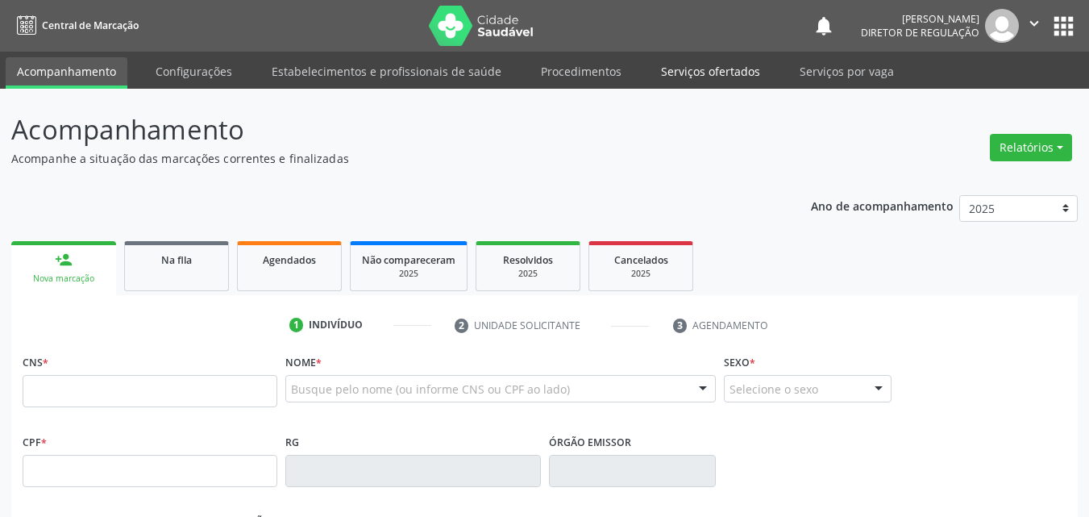
click at [708, 73] on link "Serviços ofertados" at bounding box center [711, 71] width 122 height 28
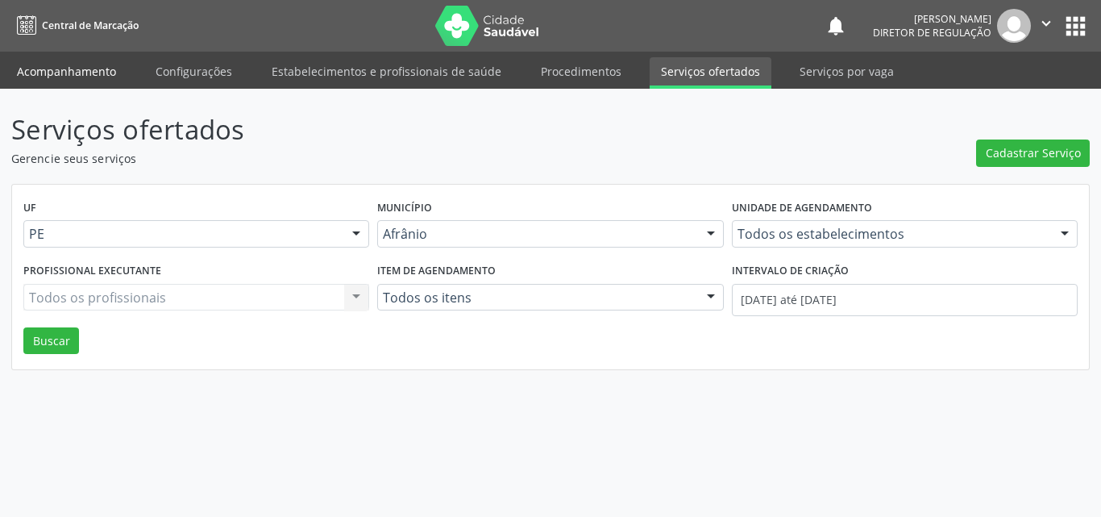
click at [86, 71] on link "Acompanhamento" at bounding box center [67, 71] width 122 height 28
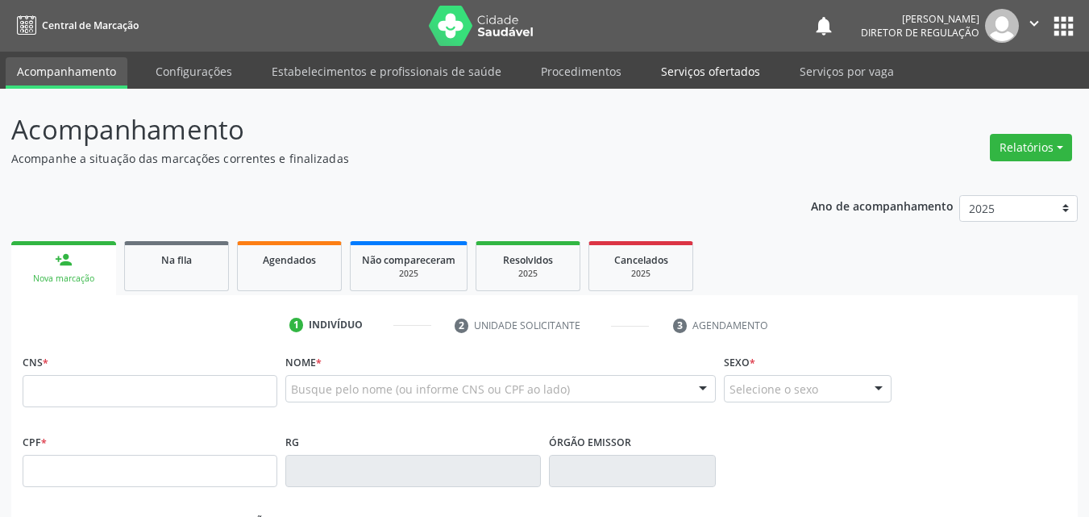
click at [726, 75] on link "Serviços ofertados" at bounding box center [711, 71] width 122 height 28
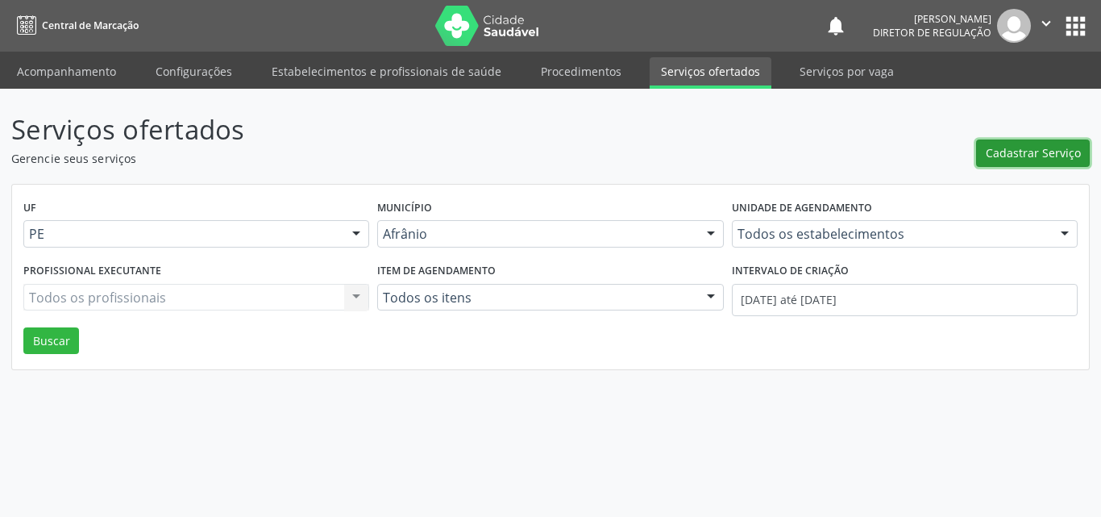
click at [1045, 150] on span "Cadastrar Serviço" at bounding box center [1033, 152] width 95 height 17
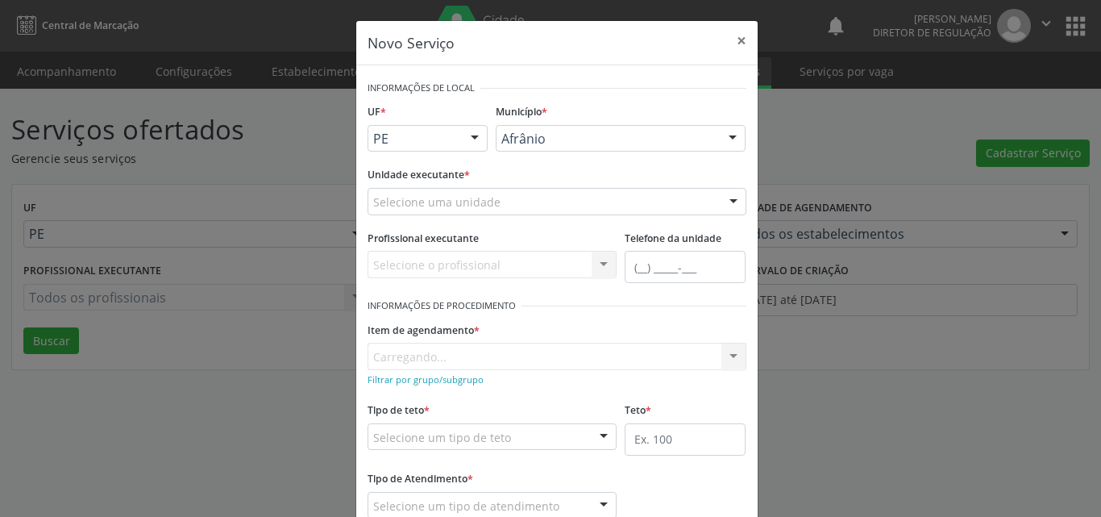
click at [557, 199] on div "Selecione uma unidade" at bounding box center [557, 201] width 379 height 27
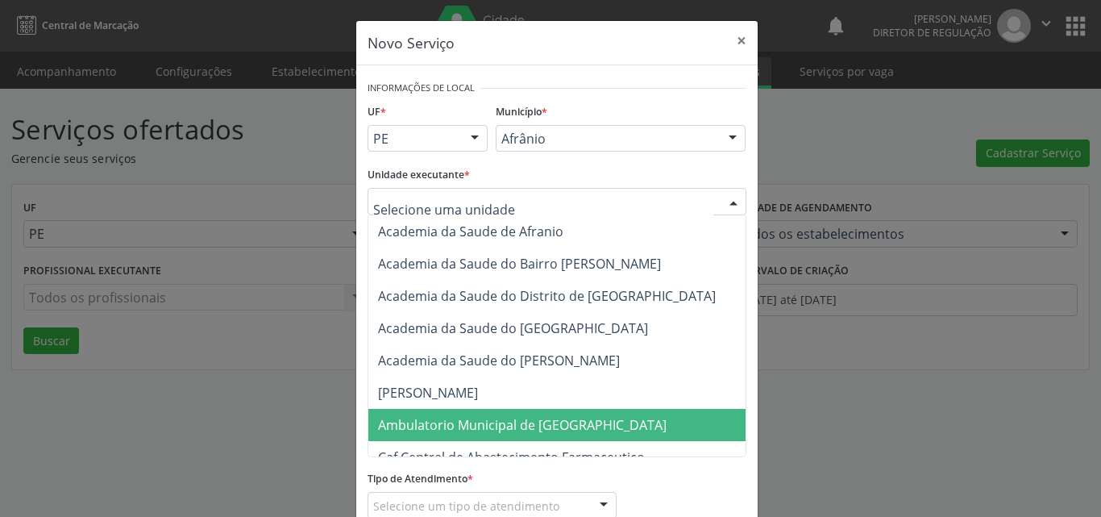
click at [532, 425] on span "Ambulatorio Municipal de [GEOGRAPHIC_DATA]" at bounding box center [522, 425] width 289 height 18
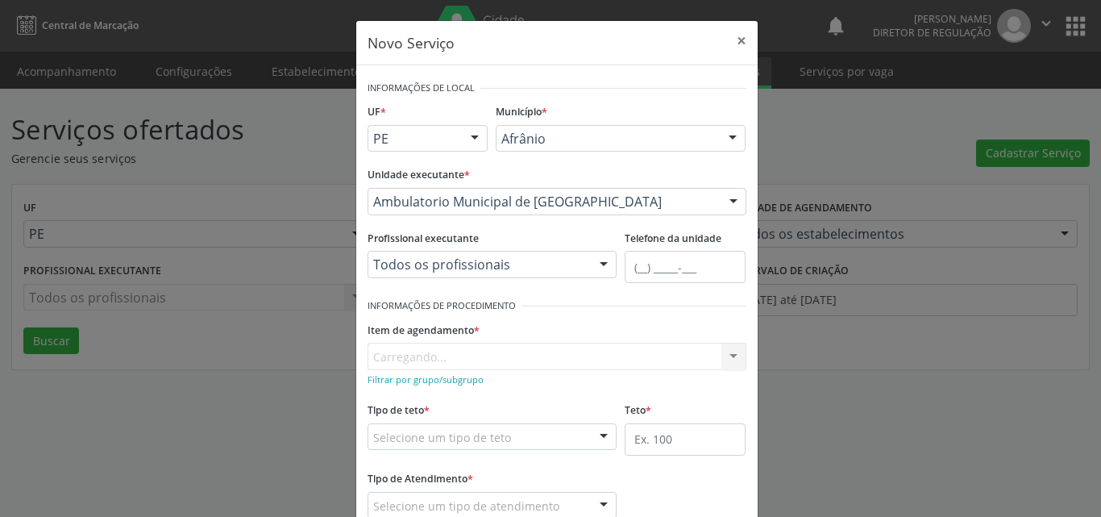
click at [517, 351] on div "Item de agendamento * Carregando... No elements found. Consider changing the se…" at bounding box center [557, 344] width 379 height 52
click at [438, 351] on div "Item de agendamento * Carregando... No elements found. Consider changing the se…" at bounding box center [557, 344] width 379 height 52
